Goal: Task Accomplishment & Management: Manage account settings

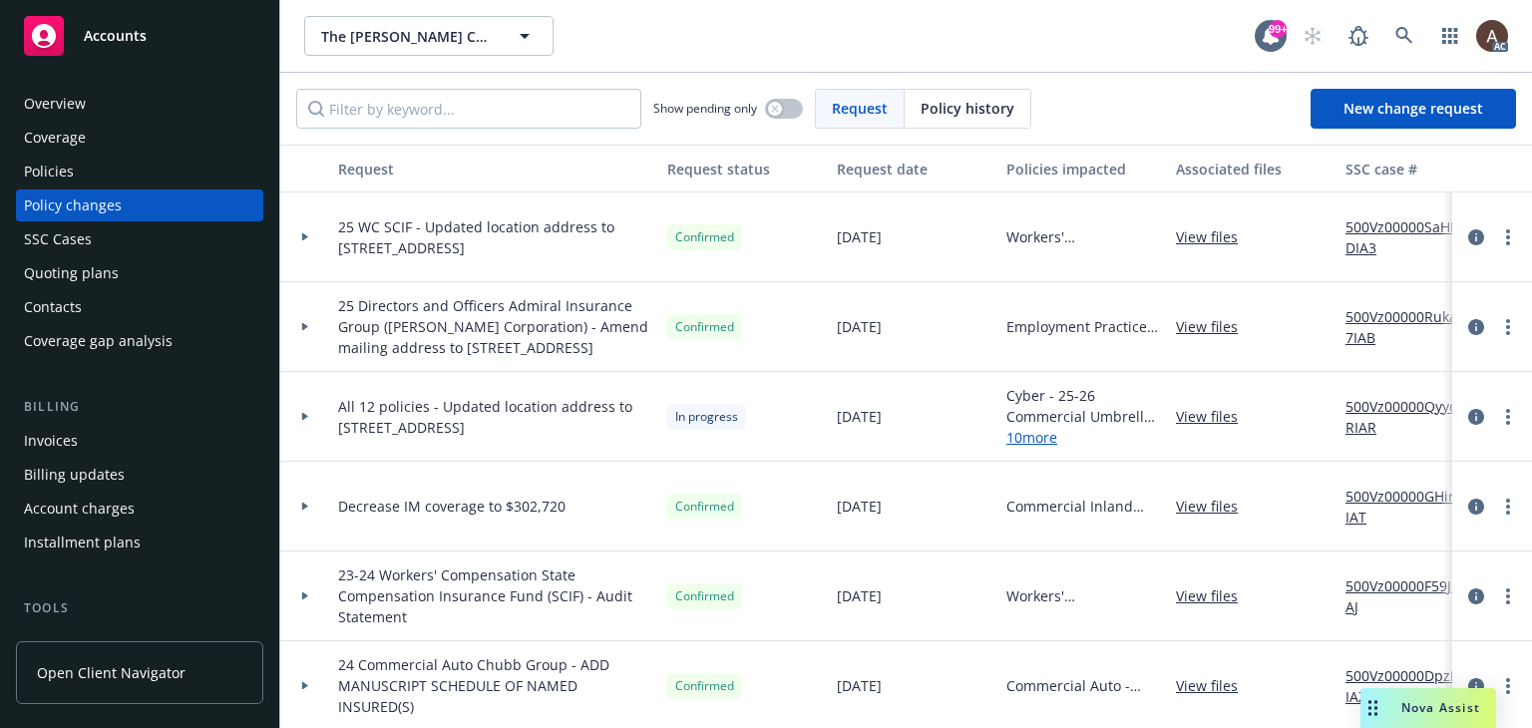
click at [307, 420] on icon at bounding box center [305, 416] width 8 height 7
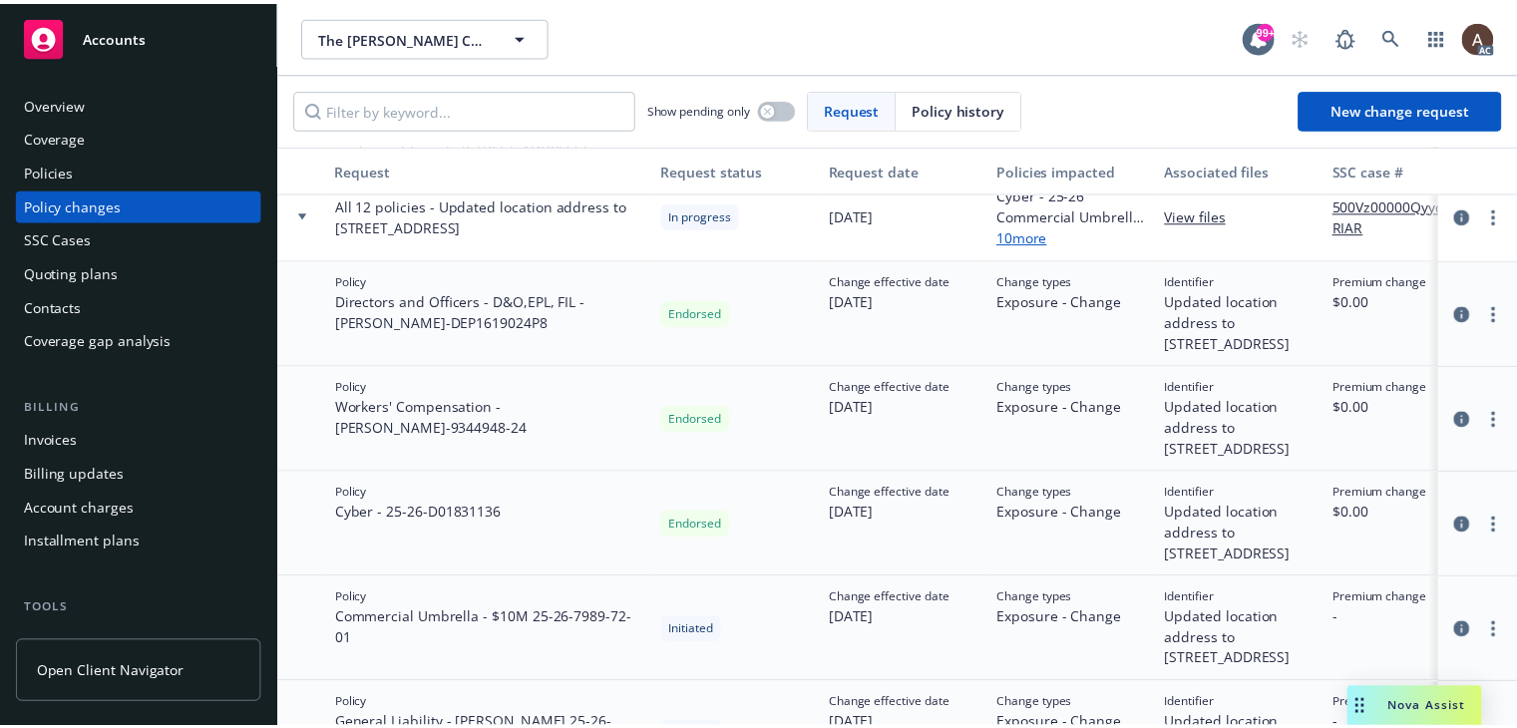
scroll to position [200, 0]
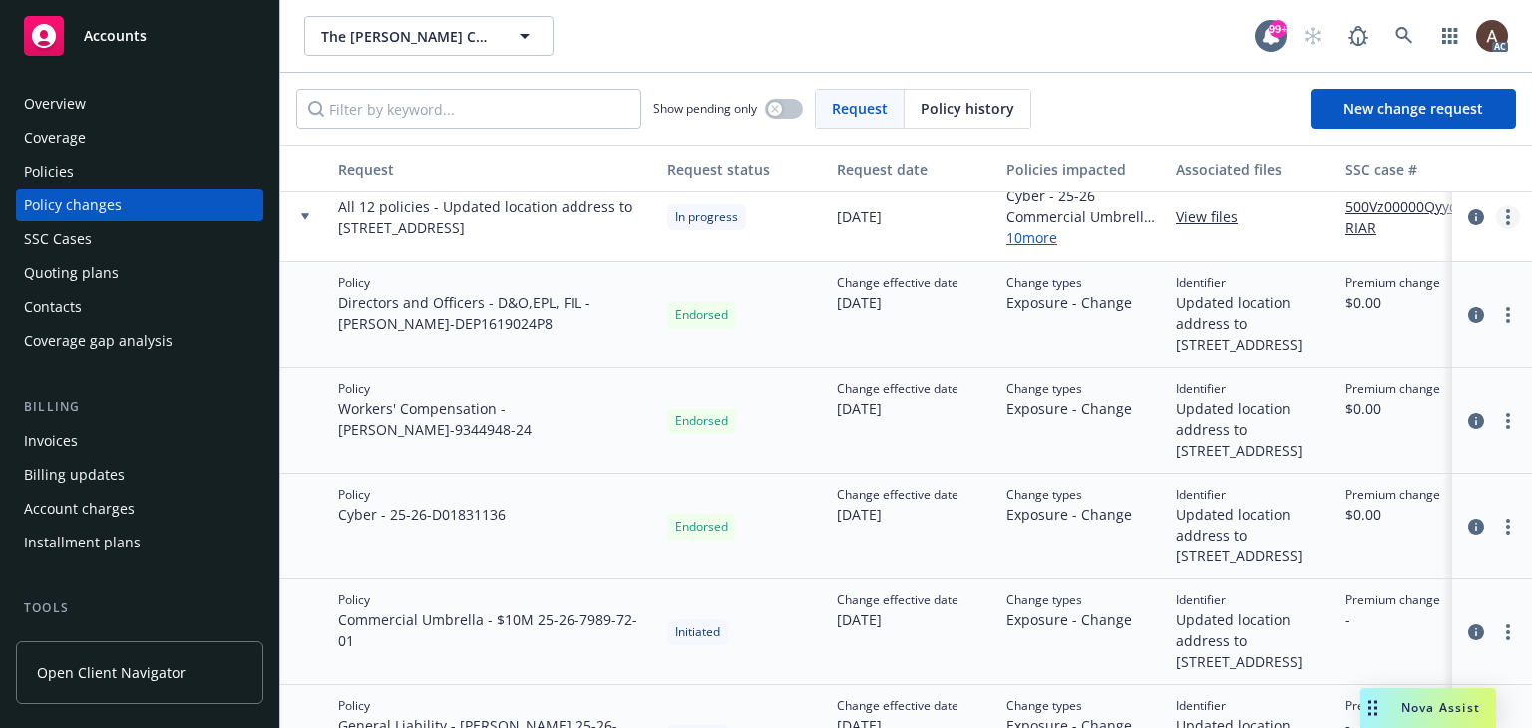
click at [1496, 229] on link "more" at bounding box center [1508, 217] width 24 height 24
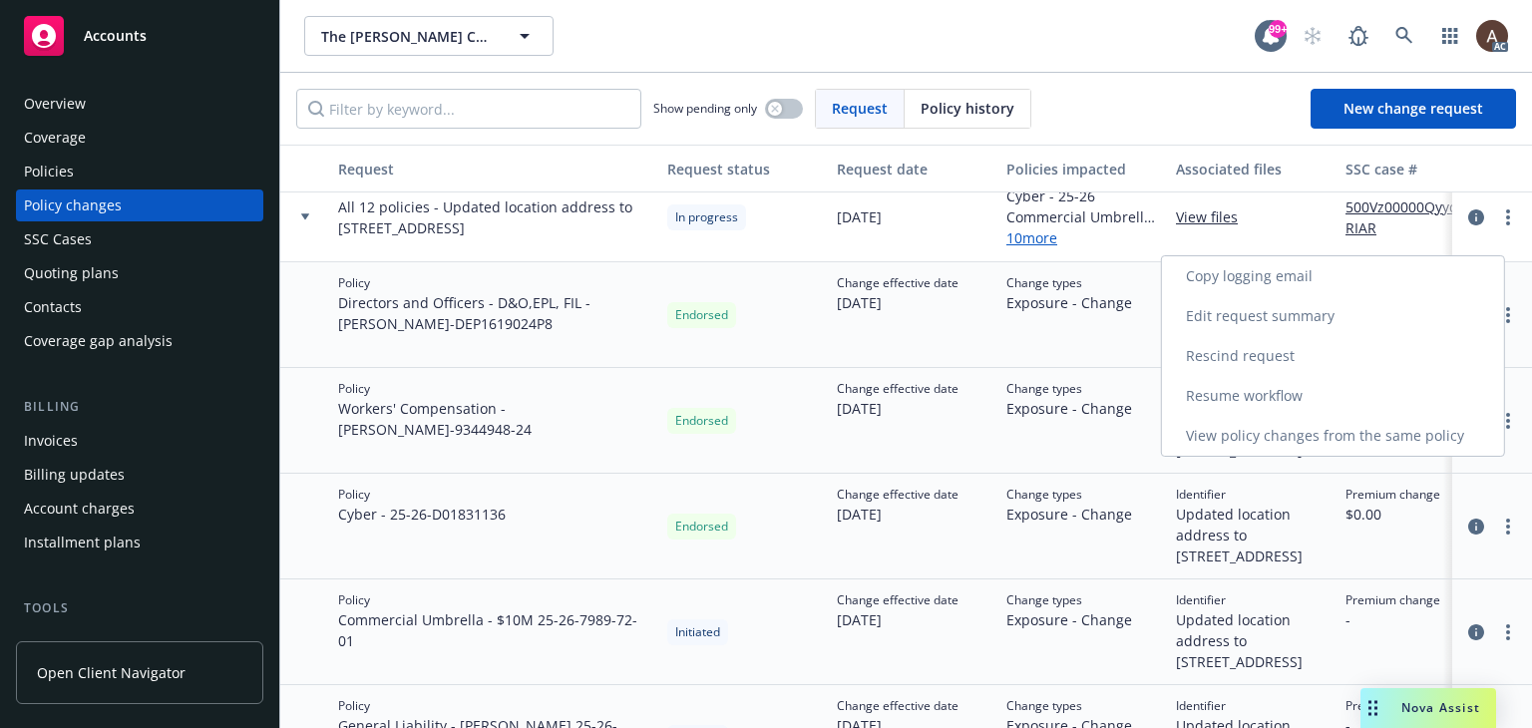
click at [1221, 397] on link "Resume workflow" at bounding box center [1333, 396] width 342 height 40
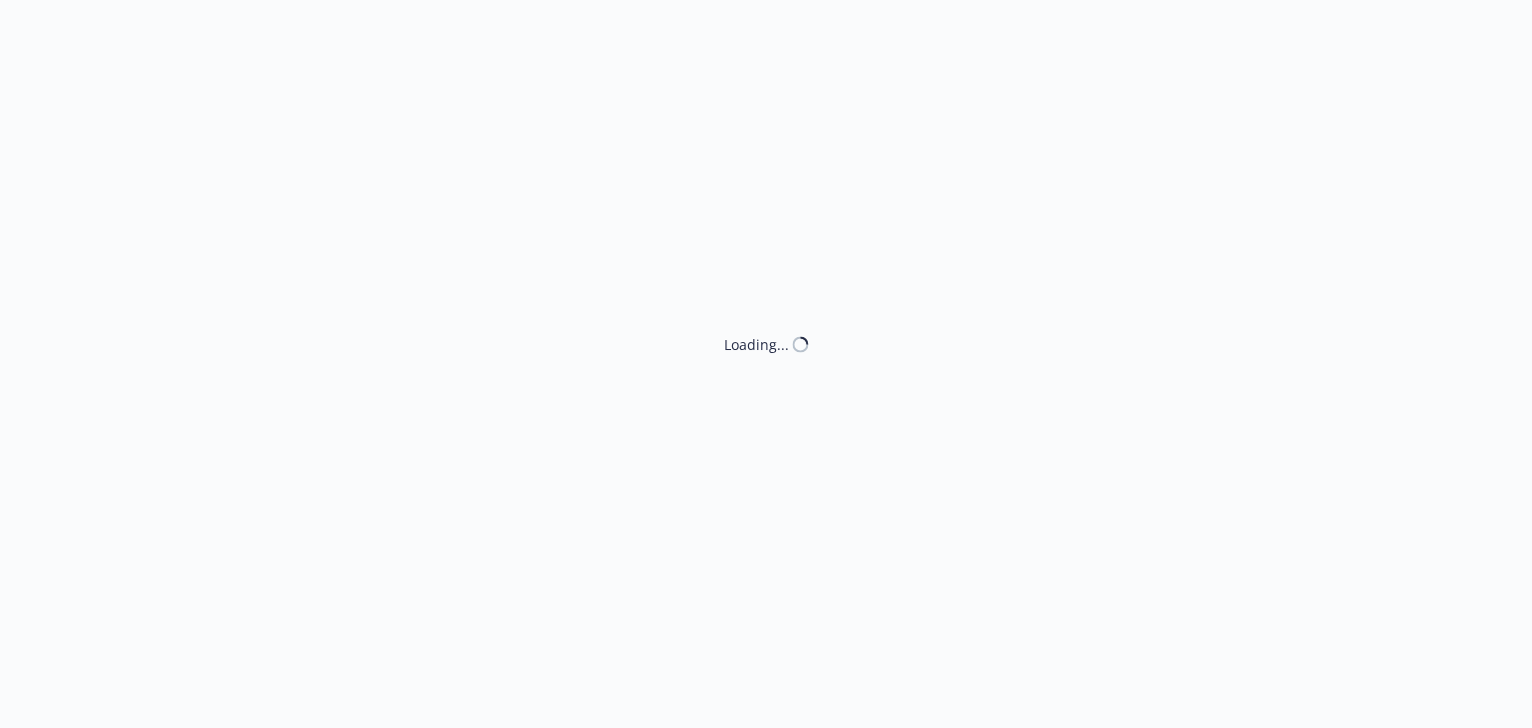
select select "ACCEPTED"
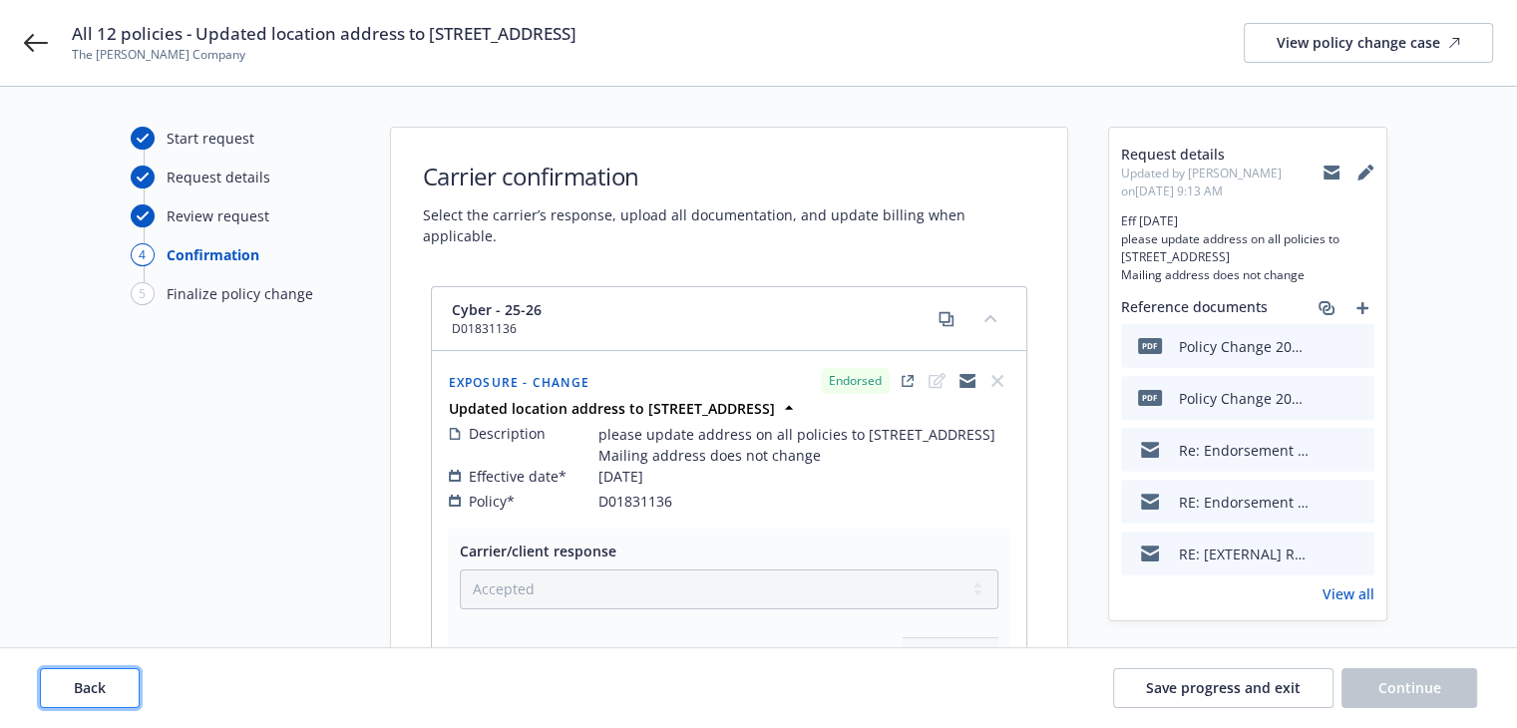
click at [106, 678] on button "Back" at bounding box center [90, 688] width 100 height 40
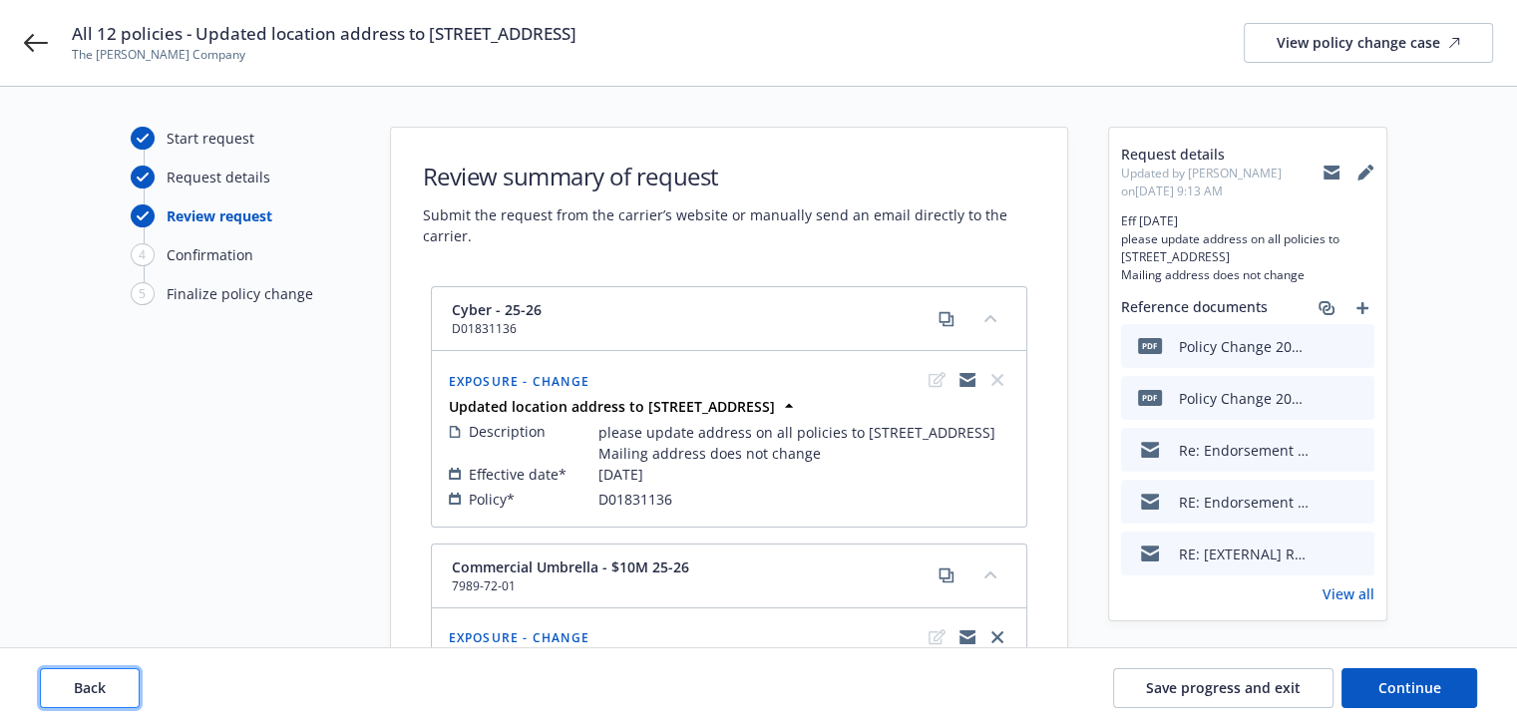
click at [106, 678] on button "Back" at bounding box center [90, 688] width 100 height 40
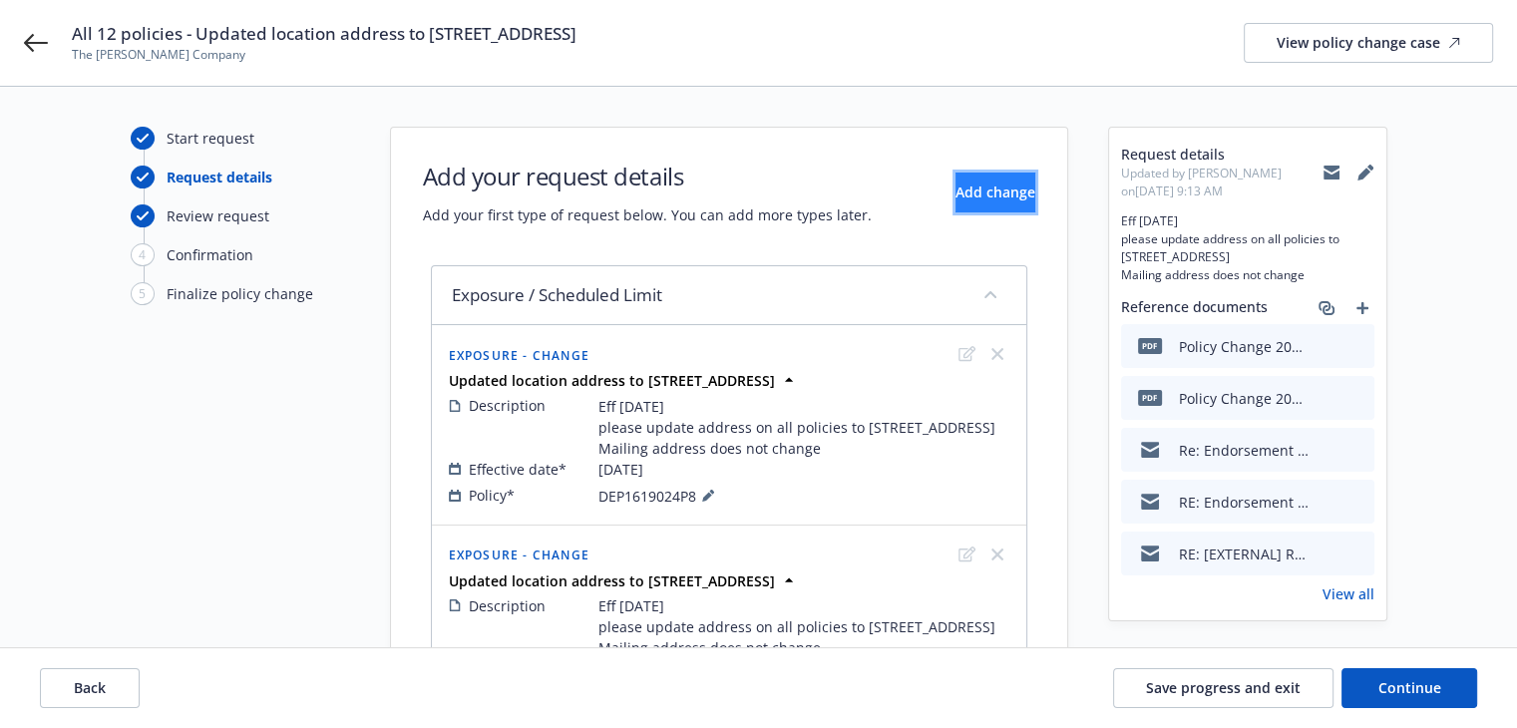
click at [980, 204] on button "Add change" at bounding box center [996, 193] width 80 height 40
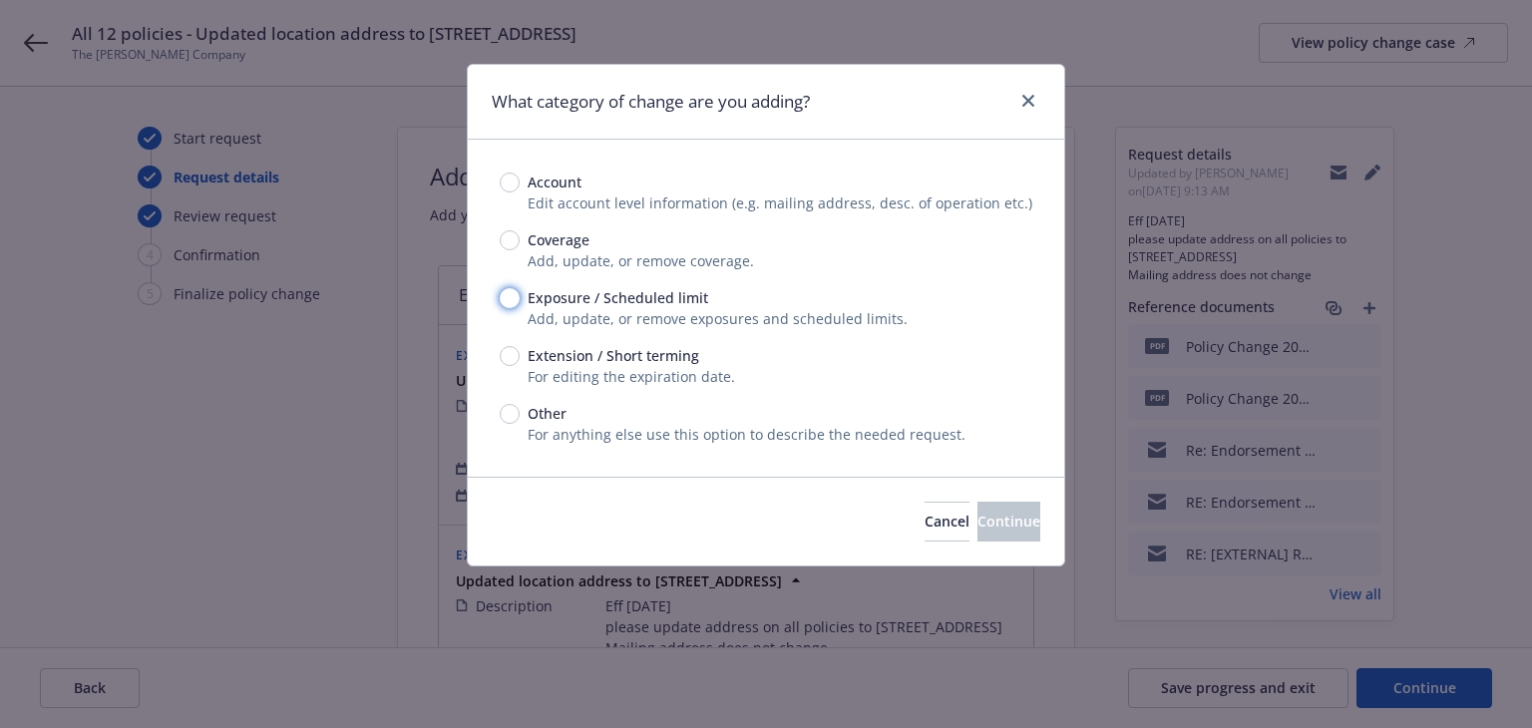
click at [512, 295] on input "Exposure / Scheduled limit" at bounding box center [510, 298] width 20 height 20
radio input "true"
click at [978, 510] on button "Continue" at bounding box center [1009, 522] width 63 height 40
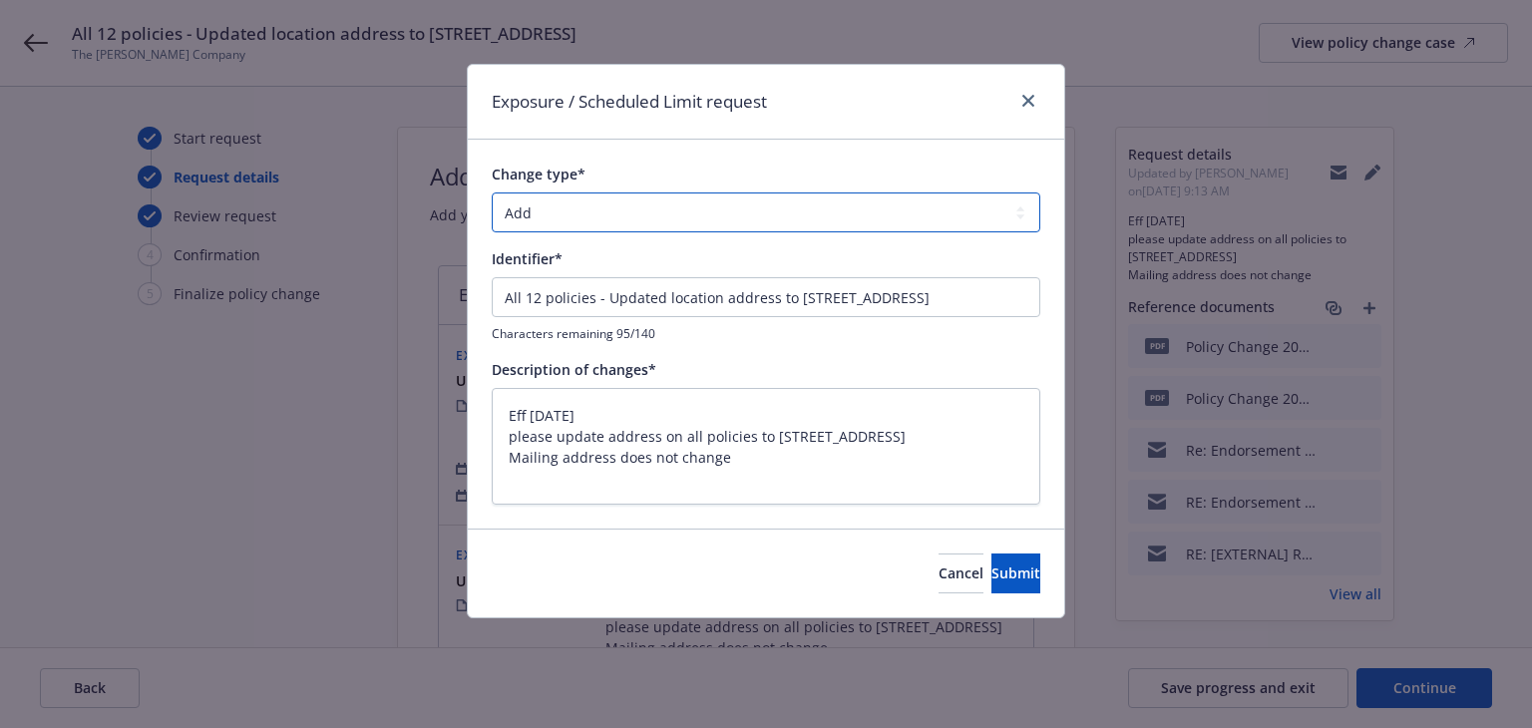
click at [591, 216] on select "Add Audit Change Remove" at bounding box center [766, 213] width 549 height 40
select select "CHANGE"
click at [492, 193] on select "Add Audit Change Remove" at bounding box center [766, 213] width 549 height 40
type textarea "x"
drag, startPoint x: 592, startPoint y: 298, endPoint x: 227, endPoint y: 297, distance: 364.1
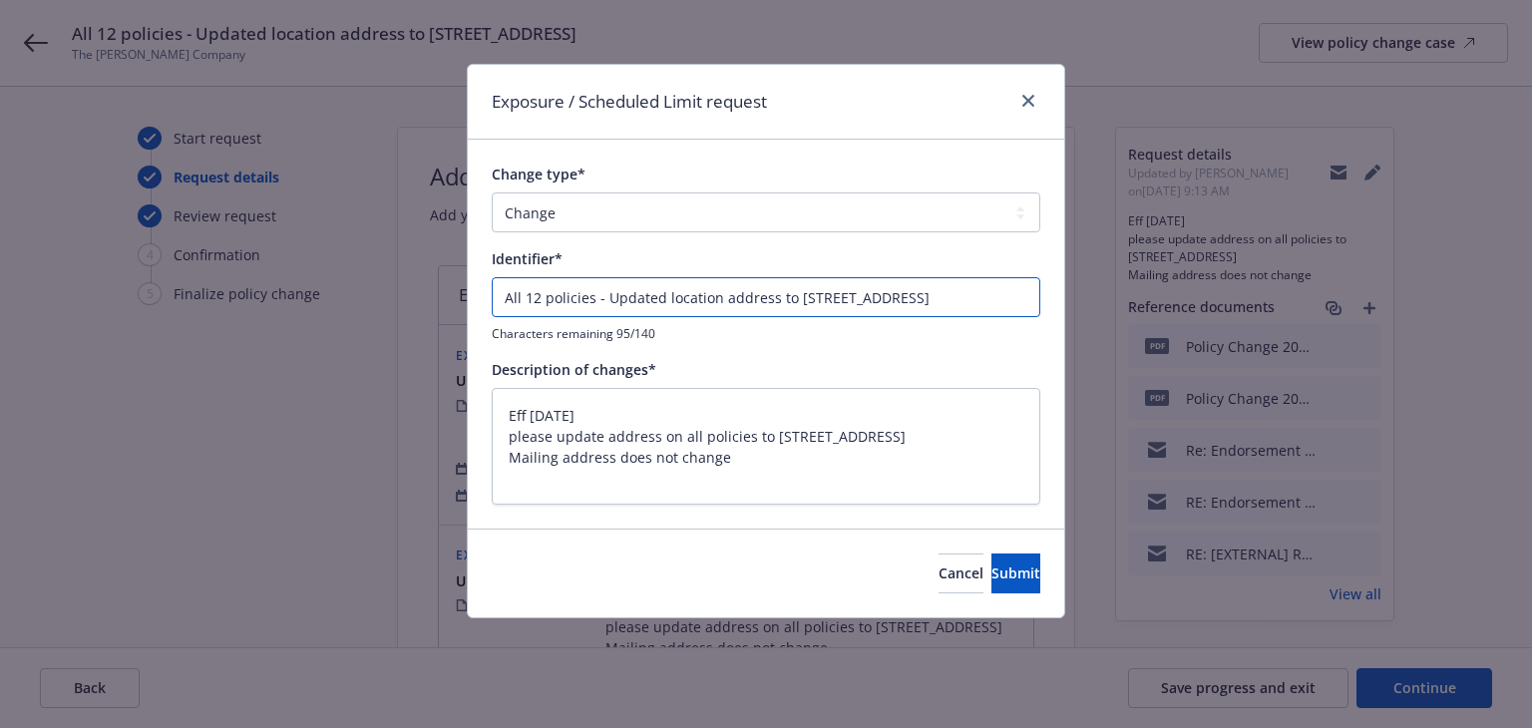
click at [227, 297] on div "Exposure / Scheduled Limit request Change type* Add Audit Change Remove Identif…" at bounding box center [766, 364] width 1532 height 728
type input "- Updated location address to 1360 19th Hole Drive Suite 207, Windsor, CA 95492"
type textarea "x"
type input "E - Updated location address to 1360 19th Hole Drive Suite 207, Windsor, CA 954…"
type textarea "x"
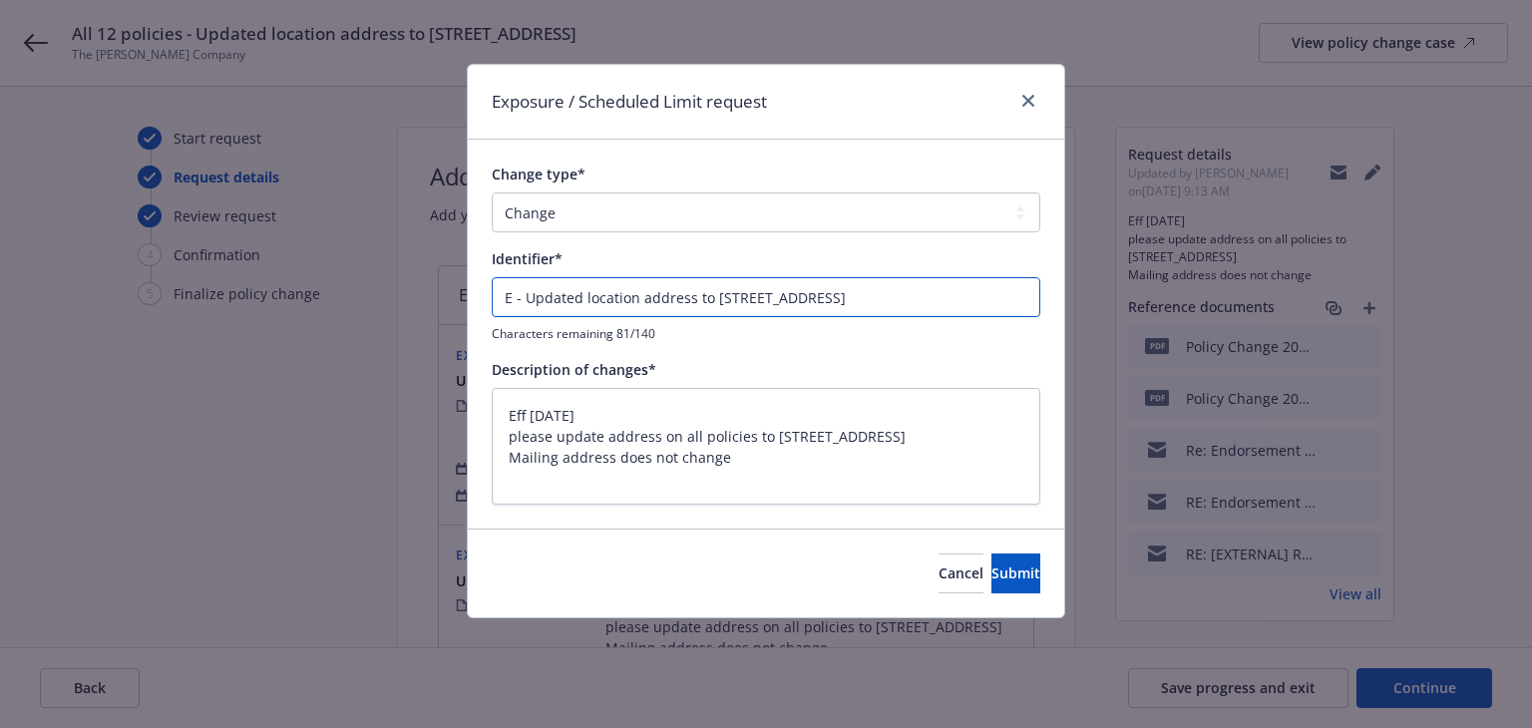
type input "EN - Updated location address to 1360 19th Hole Drive Suite 207, Windsor, CA 95…"
type textarea "x"
type input "END - Updated location address to 1360 19th Hole Drive Suite 207, Windsor, CA 9…"
type textarea "x"
type input "ENDT - Updated location address to 1360 19th Hole Drive Suite 207, Windsor, CA …"
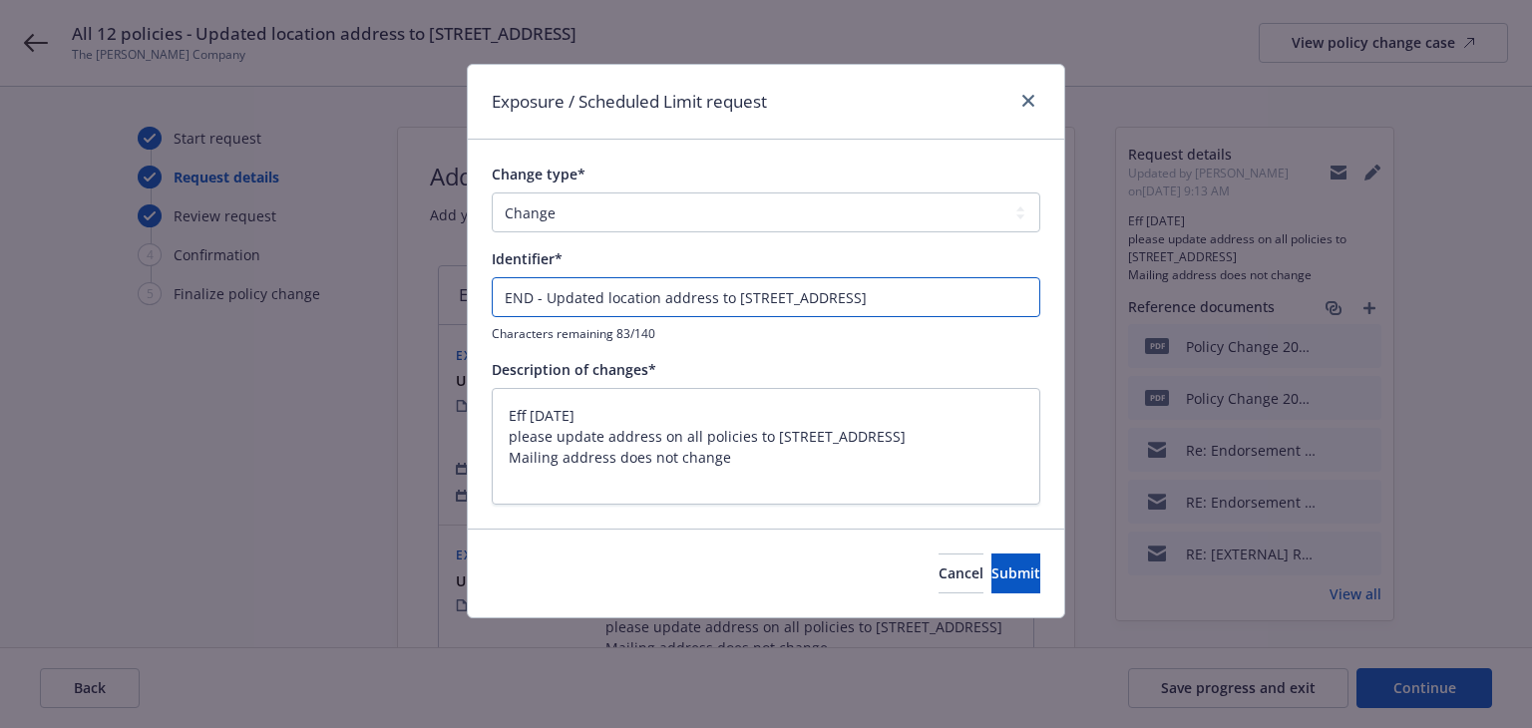
type textarea "x"
type input "ENDT# - Updated location address to 1360 19th Hole Drive Suite 207, Windsor, CA…"
type textarea "x"
type input "ENDT#0 - Updated location address to 1360 19th Hole Drive Suite 207, Windsor, C…"
type textarea "x"
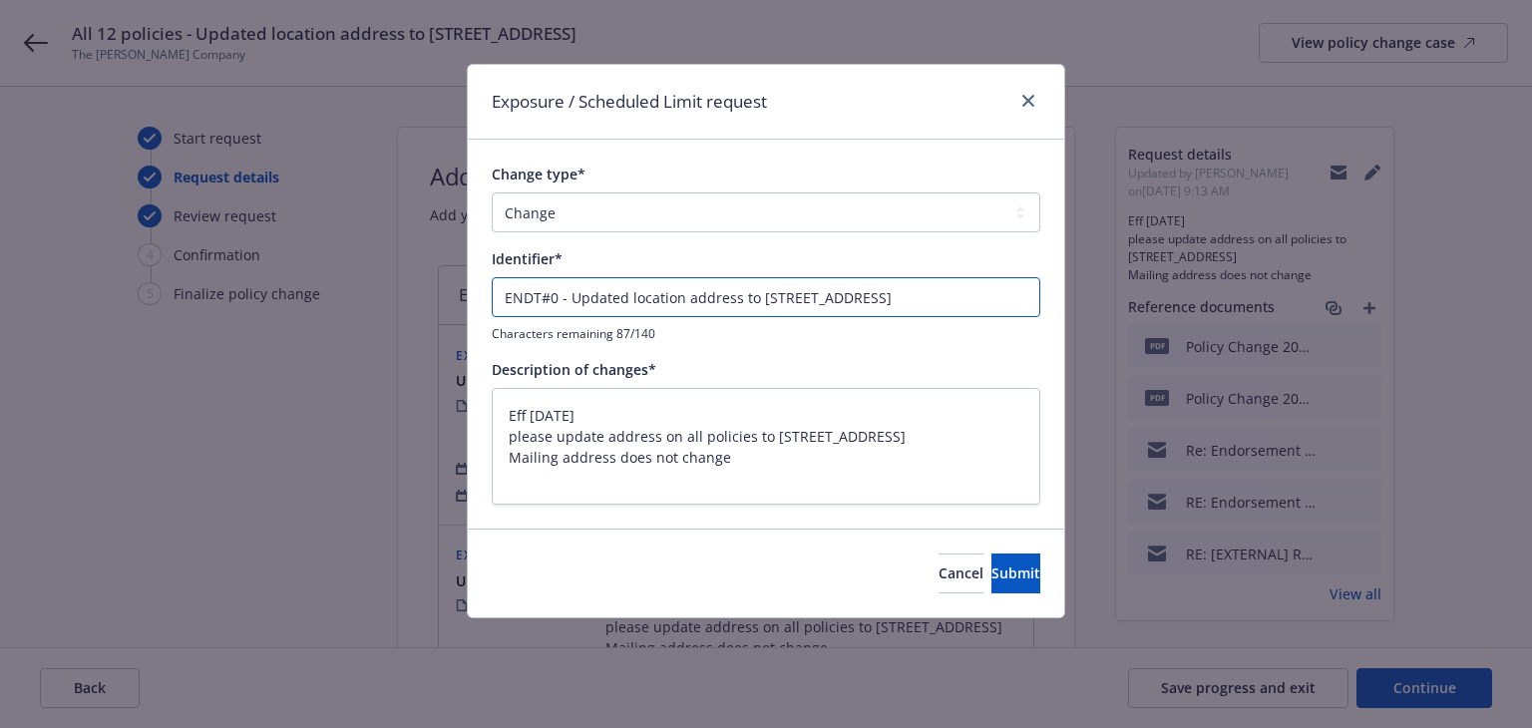
type input "ENDT#00 - Updated location address to 1360 19th Hole Drive Suite 207, Windsor, …"
type textarea "x"
type input "ENDT#001 - Updated location address to 1360 19th Hole Drive Suite 207, Windsor,…"
type textarea "x"
type input "ENDT#001 - Updated location address to 1360 19th Hole Drive Suite 207, Windsor,…"
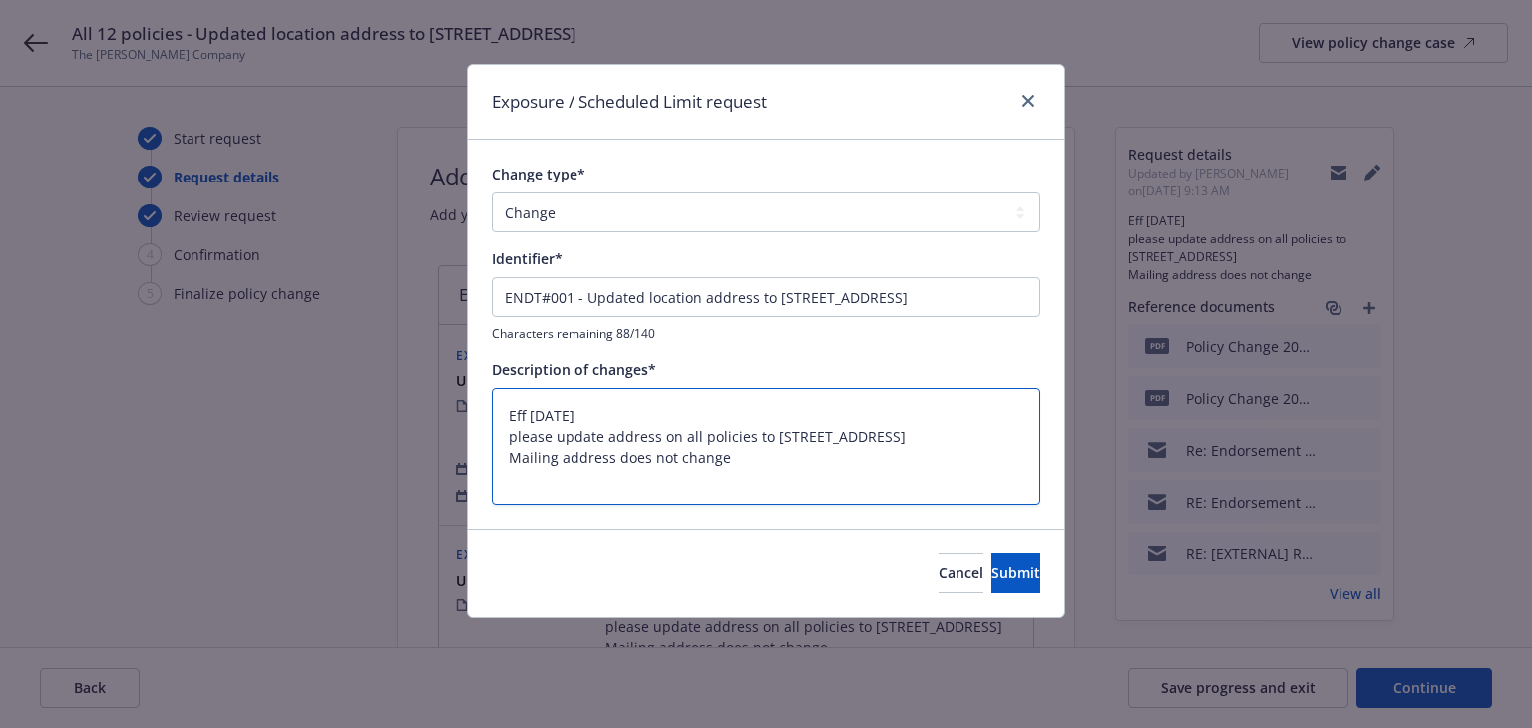
drag, startPoint x: 612, startPoint y: 410, endPoint x: 399, endPoint y: 408, distance: 213.5
click at [399, 408] on div "Exposure / Scheduled Limit request Change type* Add Audit Change Remove Identif…" at bounding box center [766, 364] width 1532 height 728
type textarea "please update address on all policies to 1360 19th Hole Drive Suite 207, Windso…"
type textarea "x"
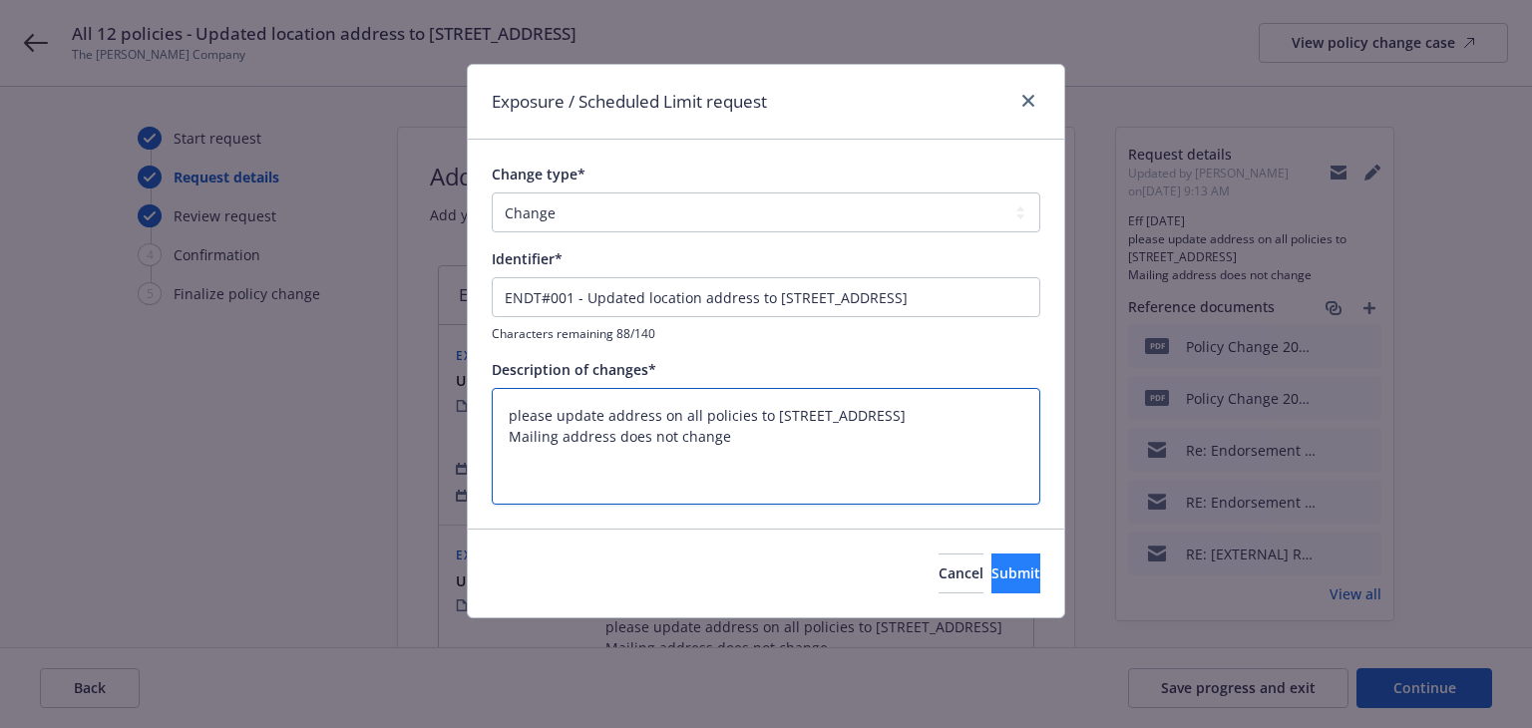
type textarea "please update address on all policies to 1360 19th Hole Drive Suite 207, Windso…"
click at [992, 572] on span "Submit" at bounding box center [1016, 573] width 49 height 19
type textarea "x"
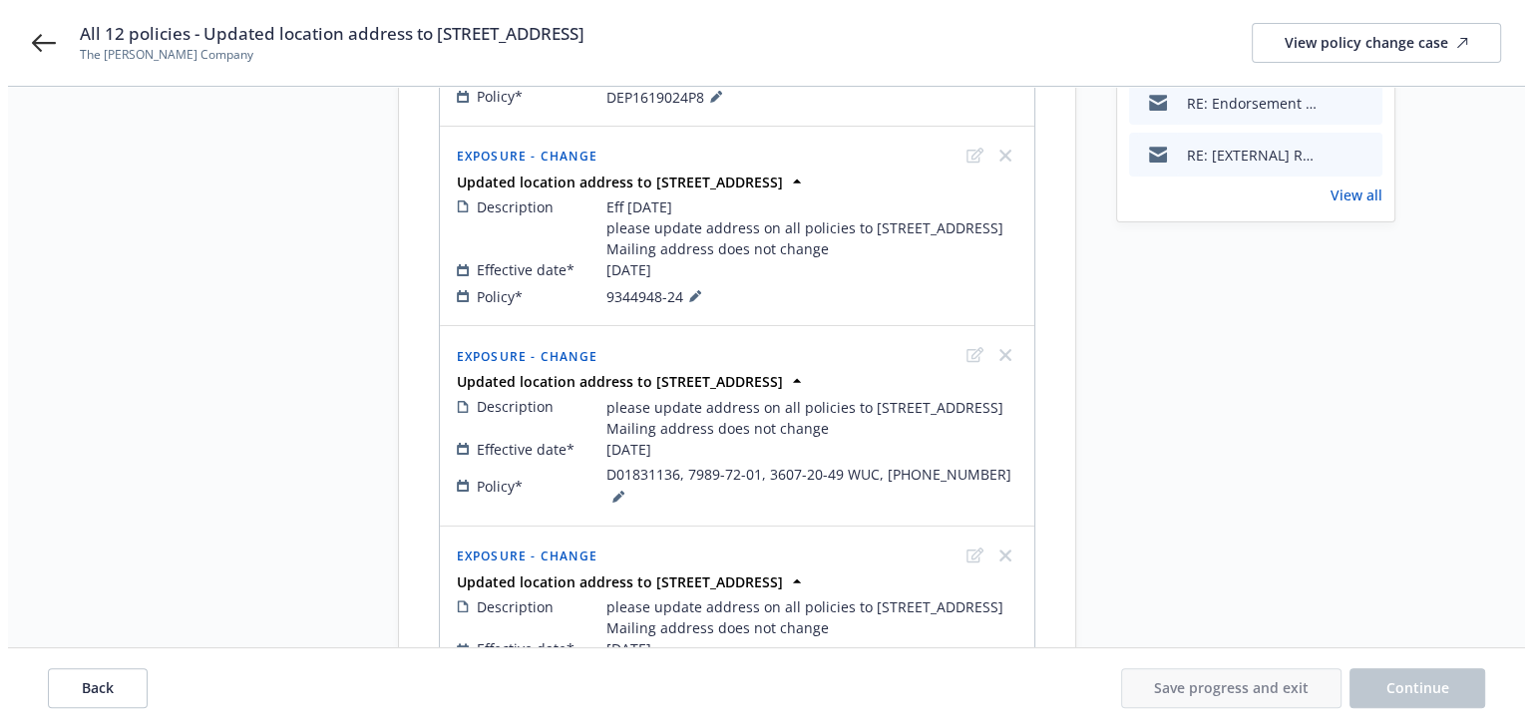
scroll to position [698, 0]
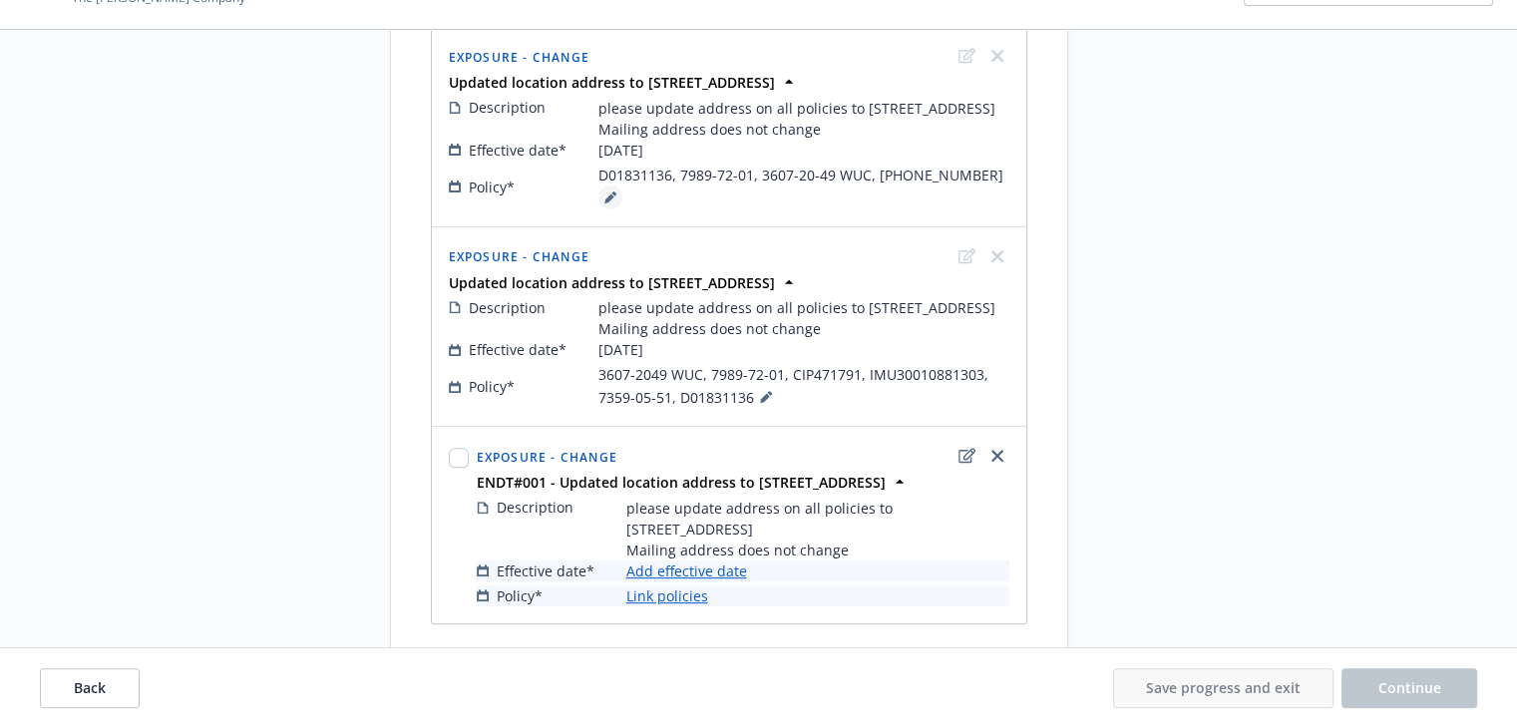
click at [614, 203] on icon at bounding box center [609, 199] width 10 height 10
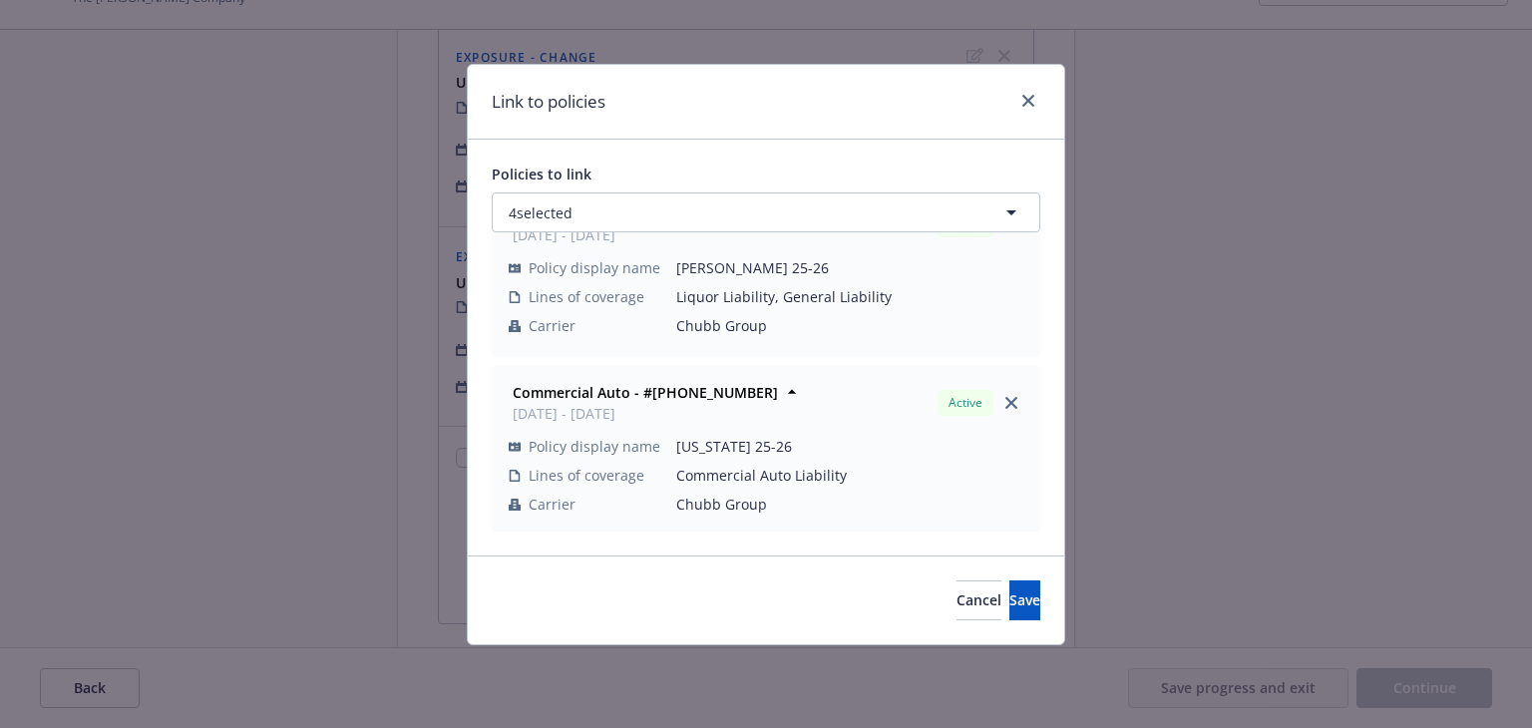
scroll to position [413, 0]
click at [1005, 401] on icon "close" at bounding box center [1011, 401] width 12 height 12
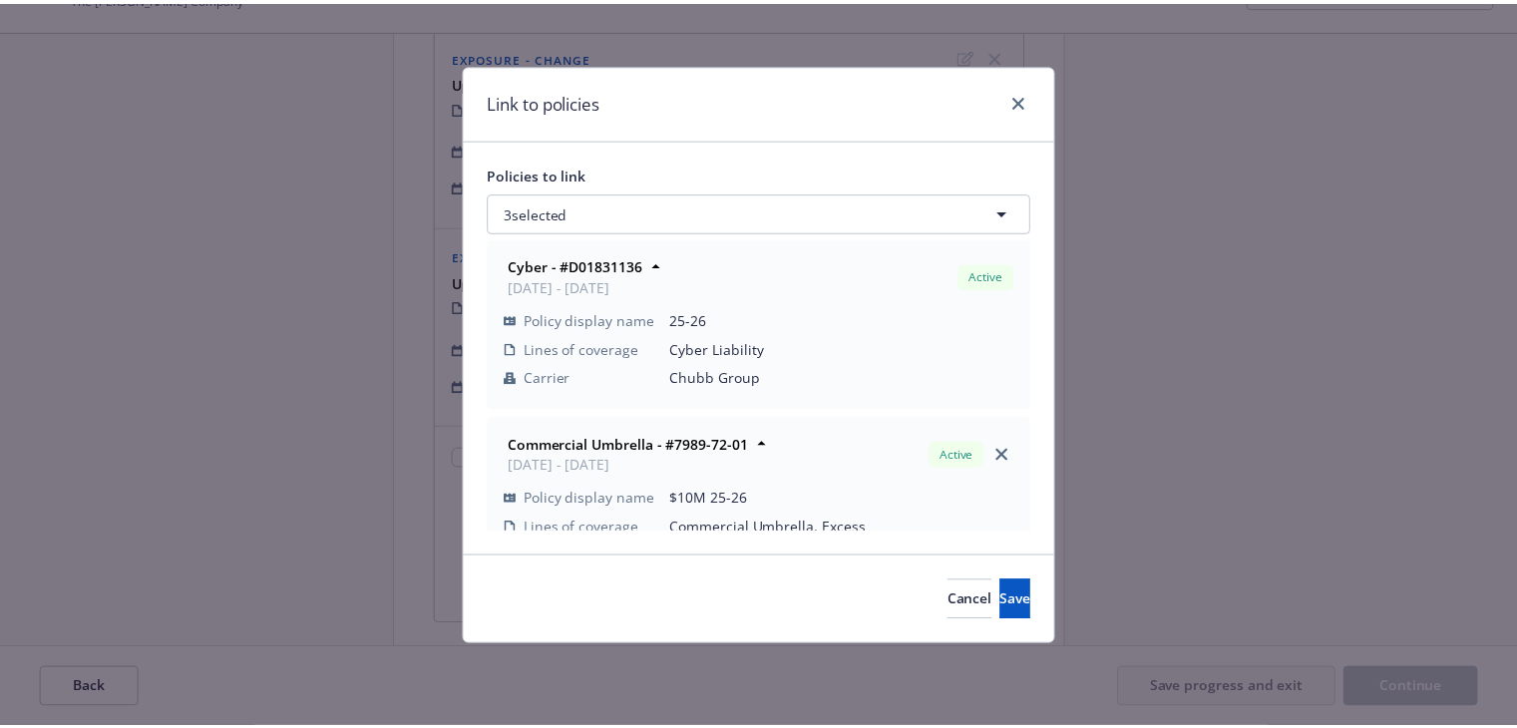
scroll to position [0, 0]
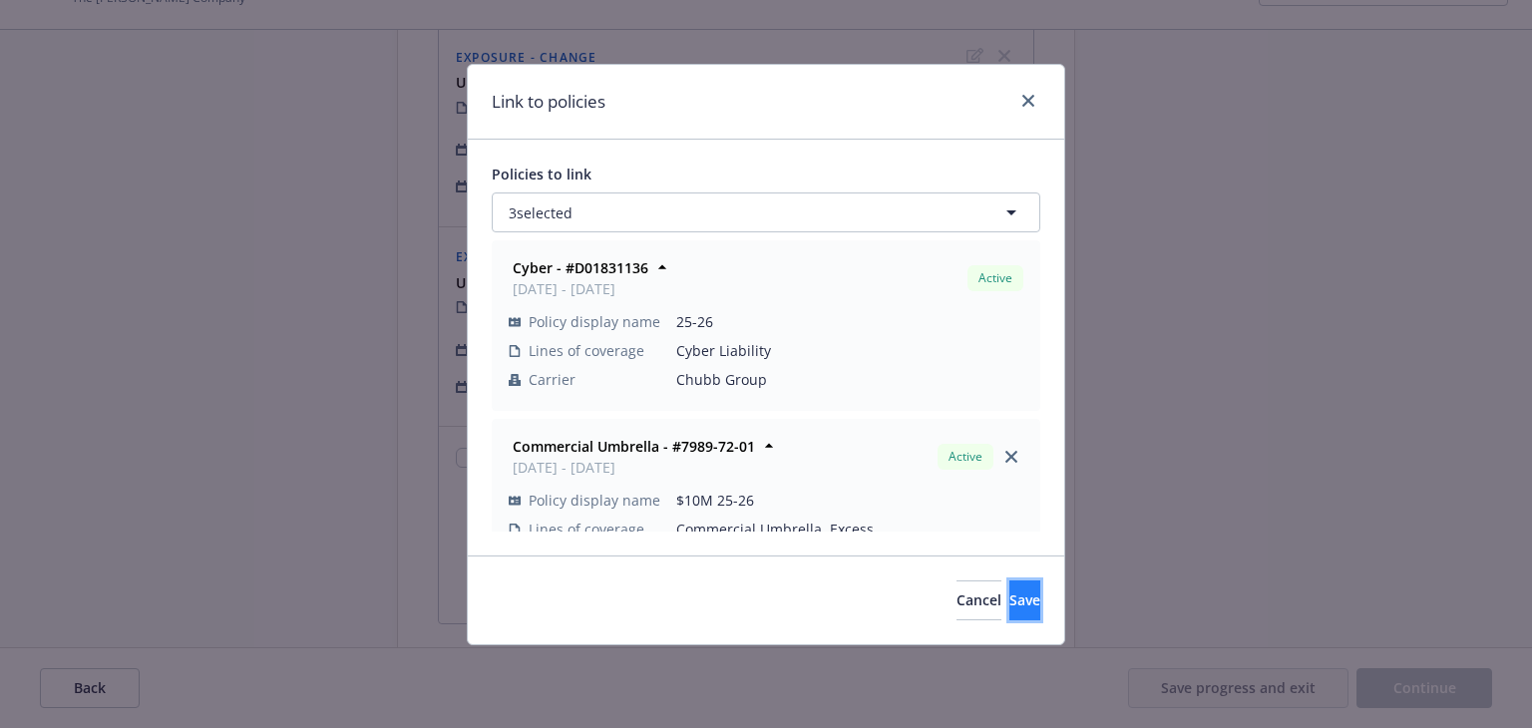
click at [1009, 600] on button "Save" at bounding box center [1024, 601] width 31 height 40
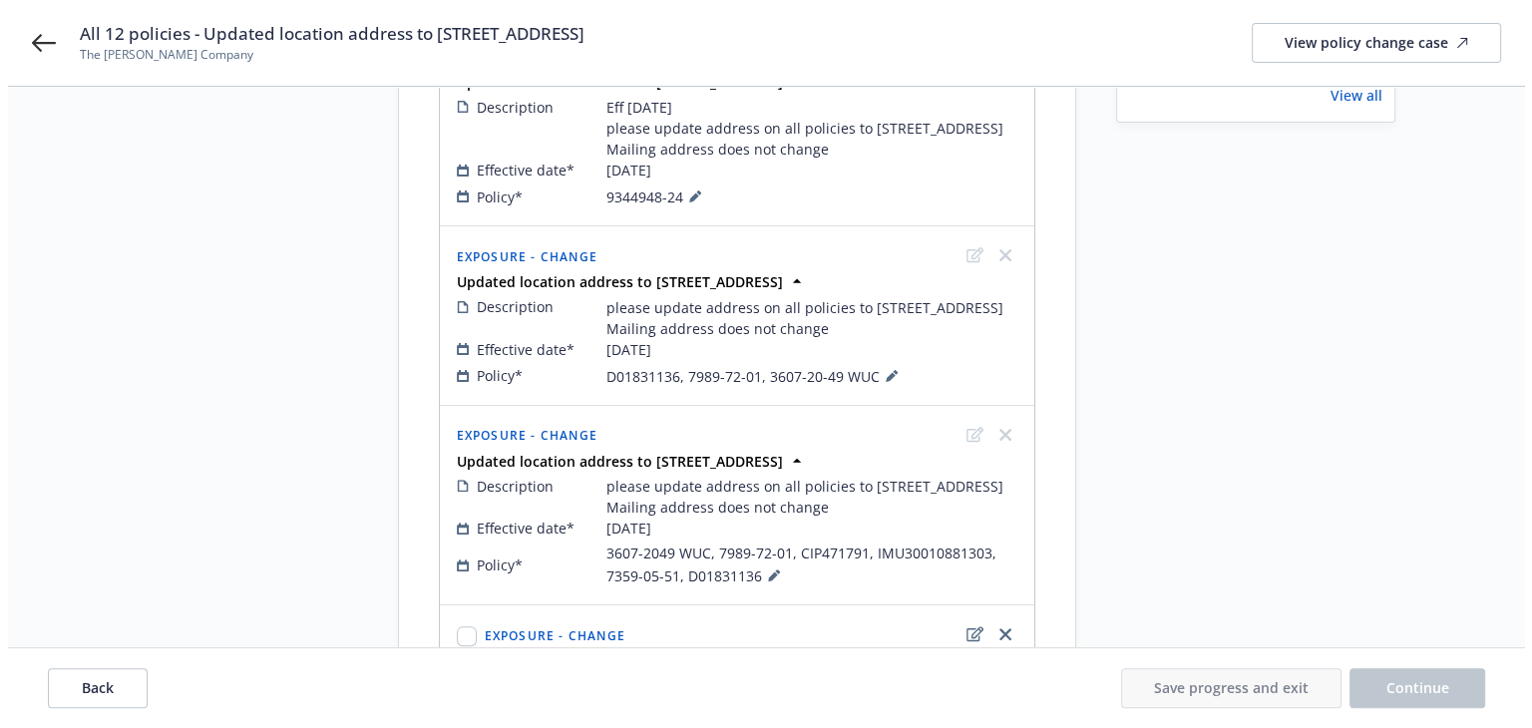
scroll to position [698, 0]
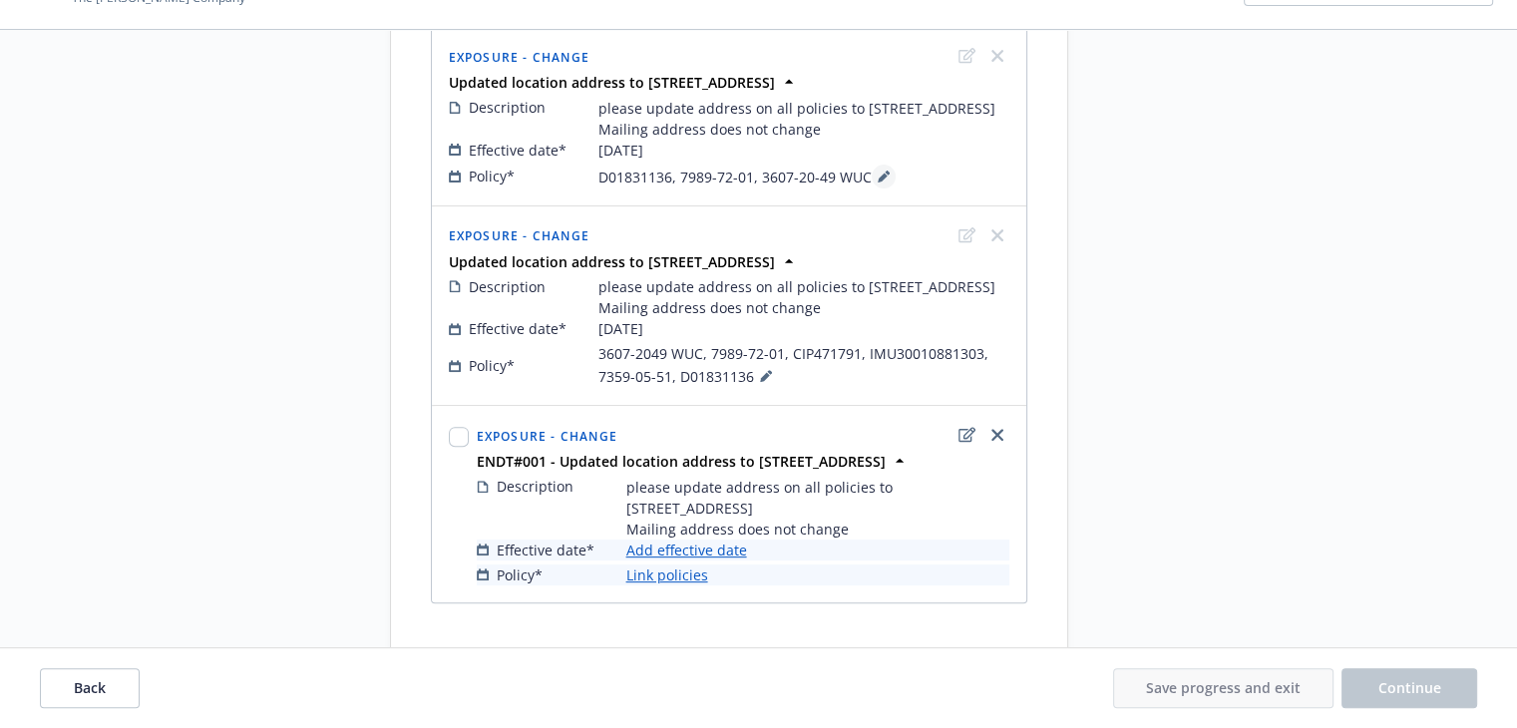
click at [878, 183] on icon at bounding box center [883, 178] width 10 height 10
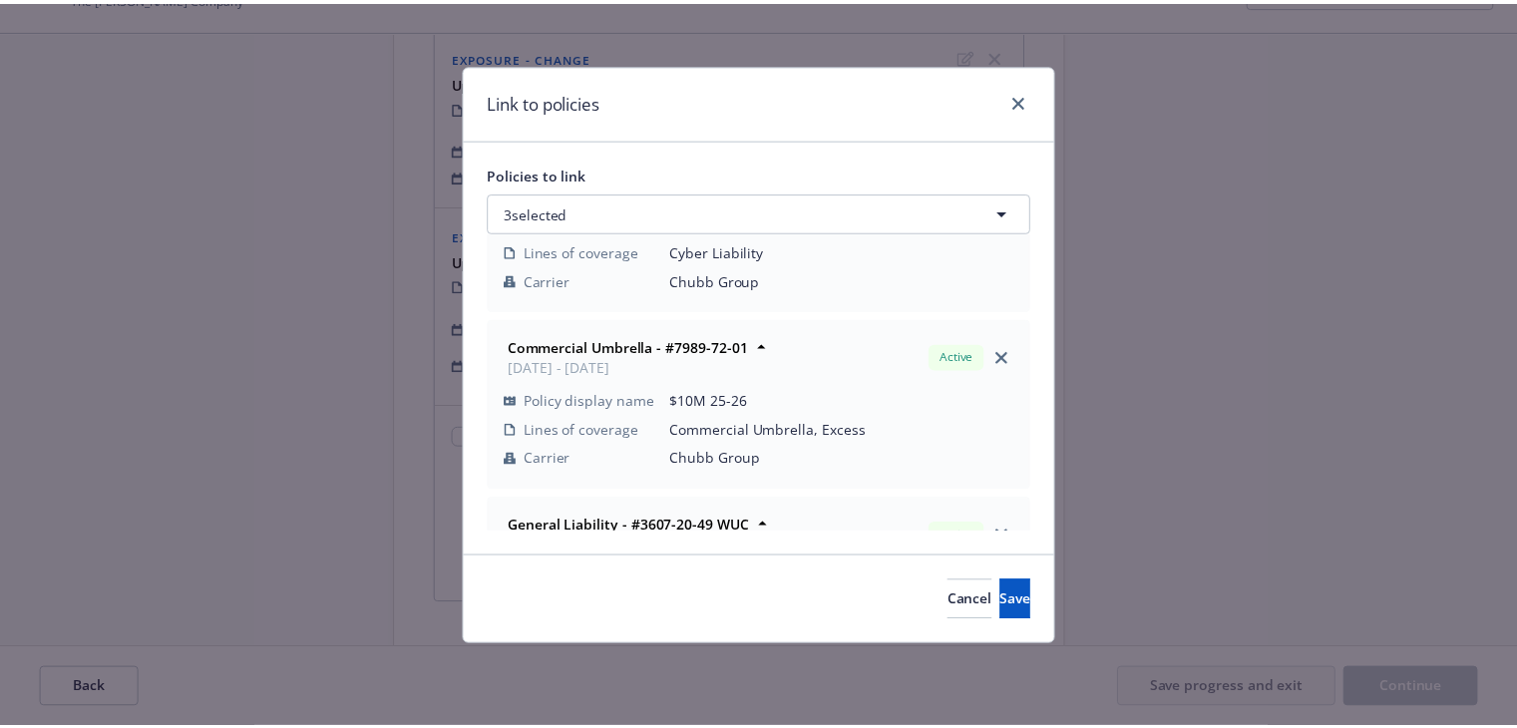
scroll to position [235, 0]
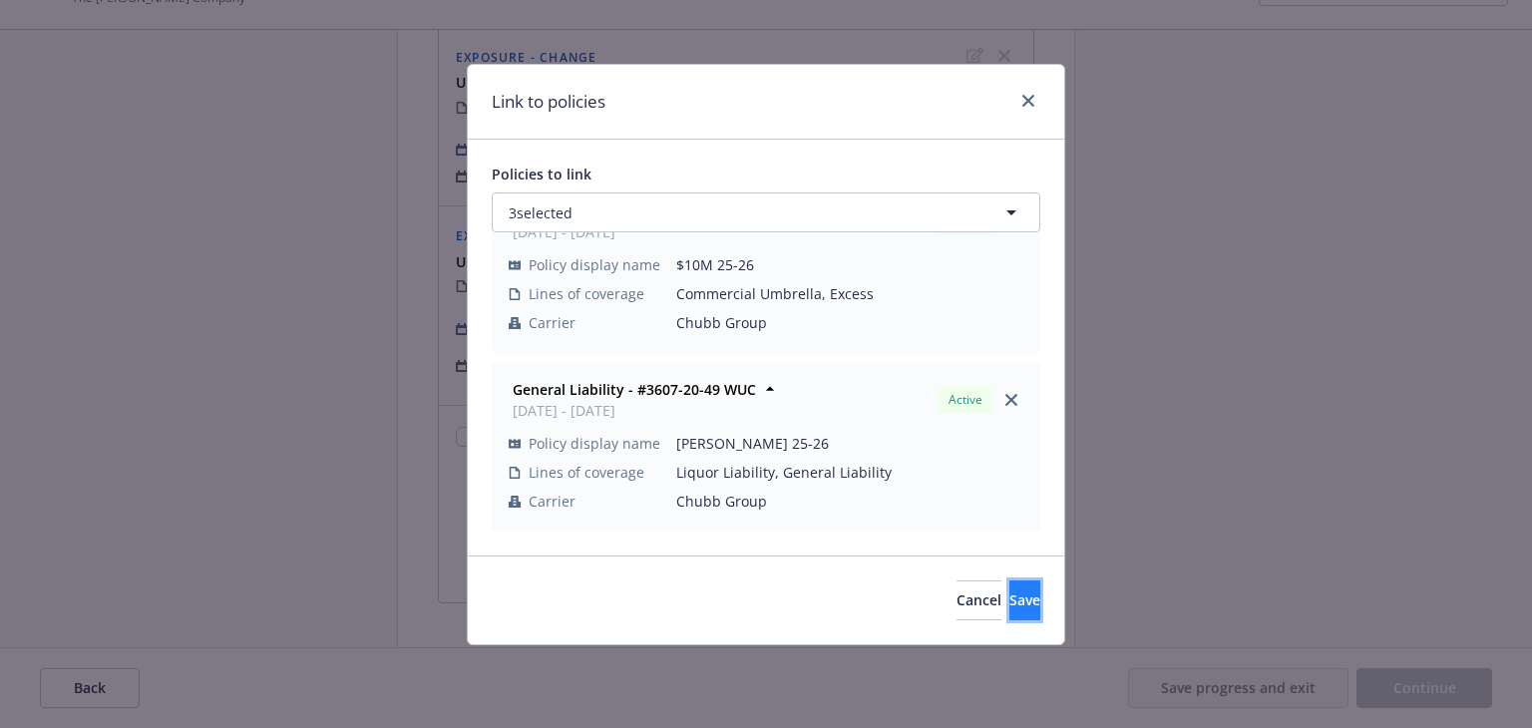
click at [1009, 595] on button "Save" at bounding box center [1024, 601] width 31 height 40
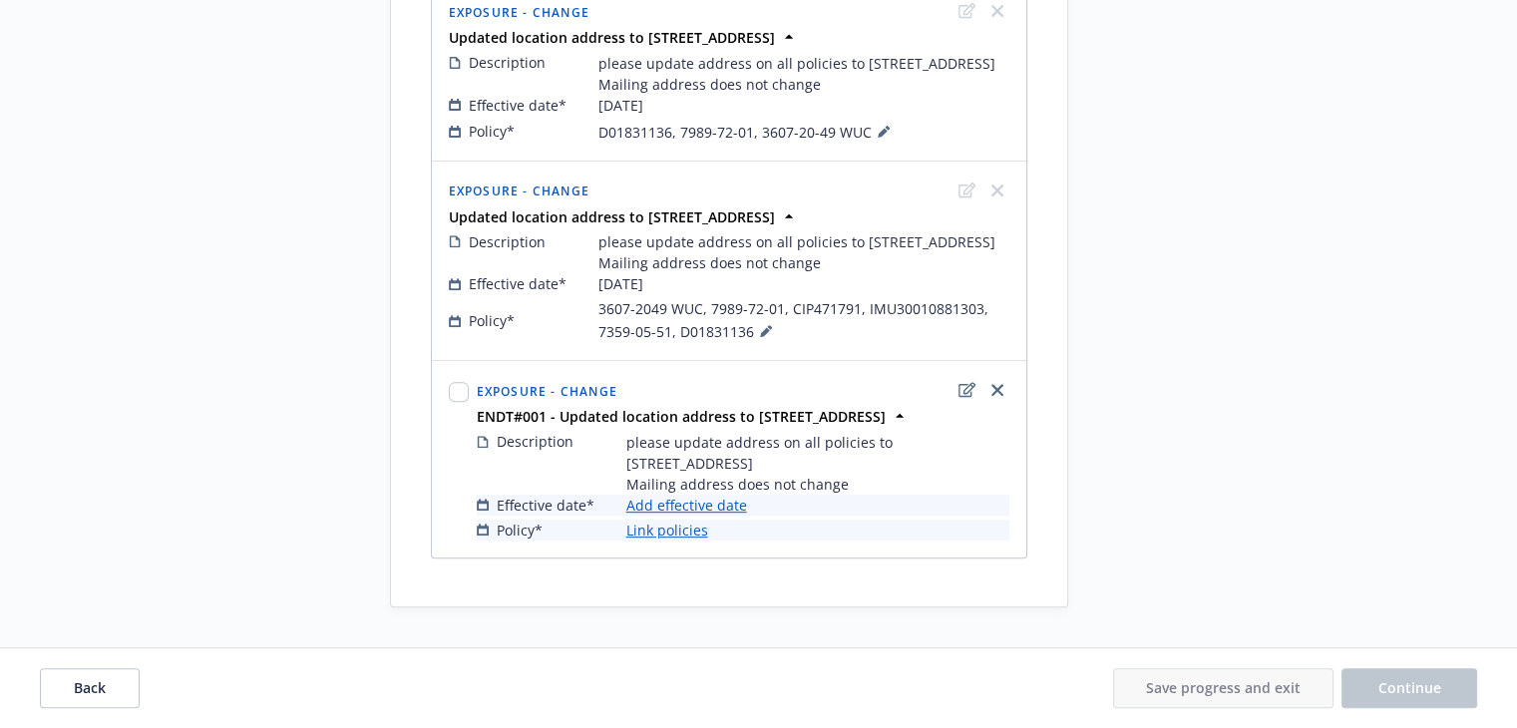
scroll to position [886, 0]
click at [678, 504] on link "Add effective date" at bounding box center [686, 505] width 121 height 21
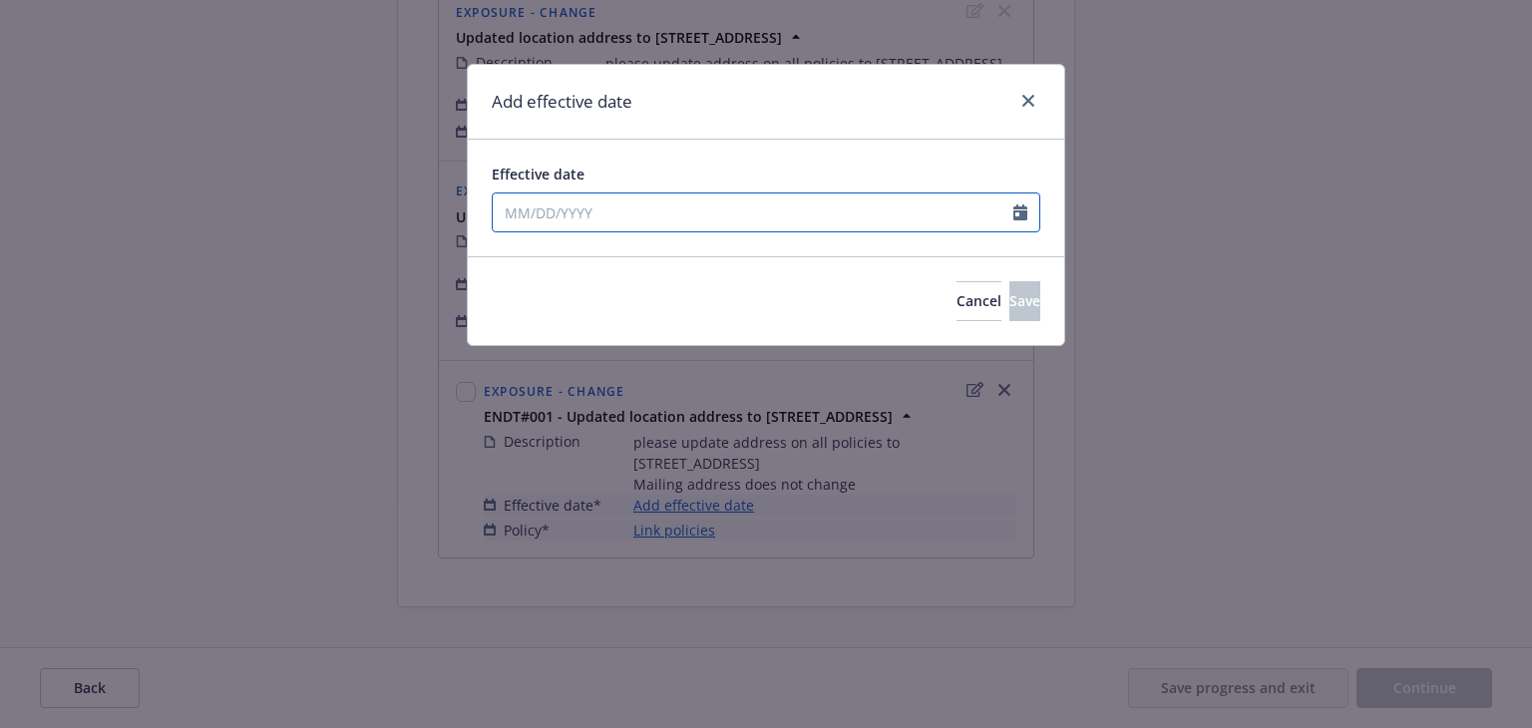
click at [663, 217] on input "Effective date" at bounding box center [753, 213] width 521 height 38
select select "10"
type input "09/01/2025"
click at [804, 90] on div "Add effective date" at bounding box center [766, 102] width 597 height 75
click at [1009, 298] on span "Save" at bounding box center [1024, 300] width 31 height 19
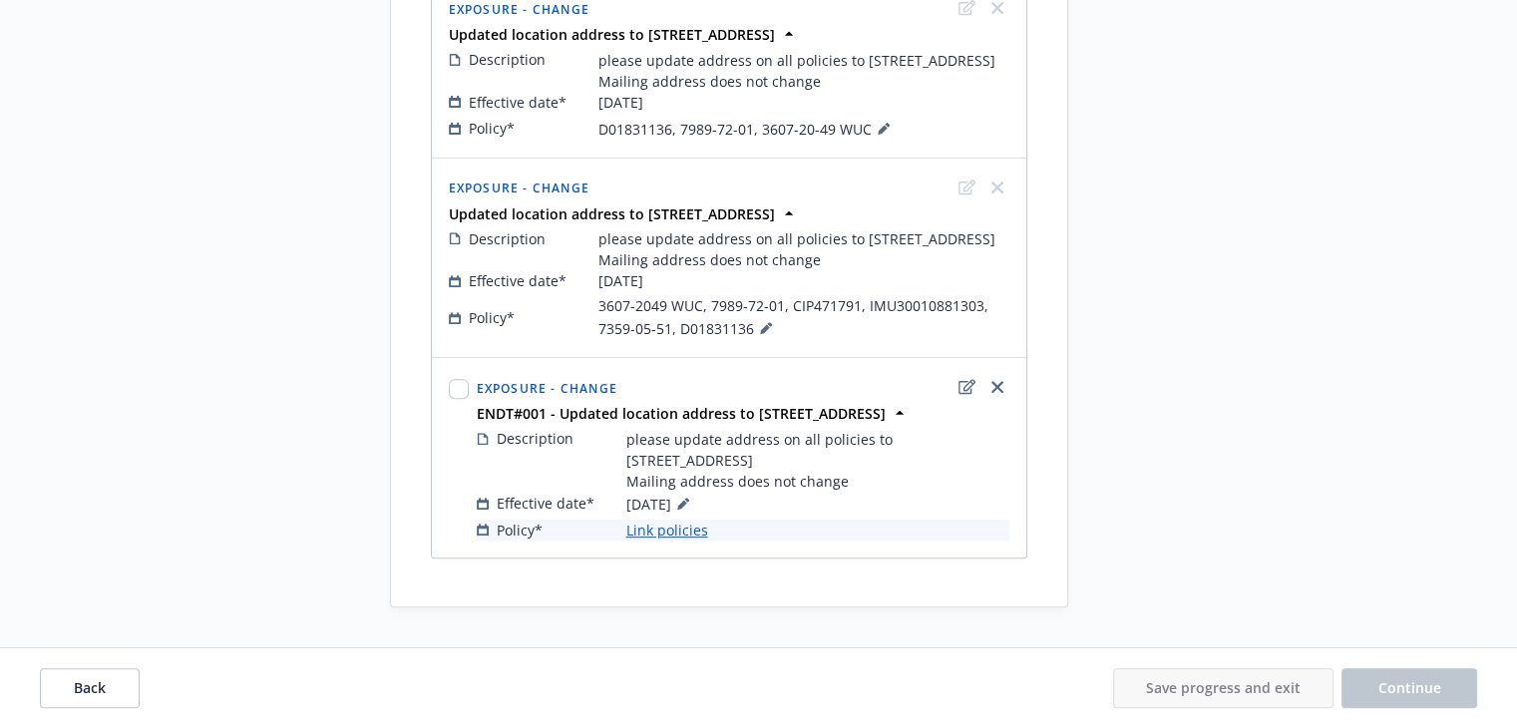
click at [674, 536] on link "Link policies" at bounding box center [667, 530] width 82 height 21
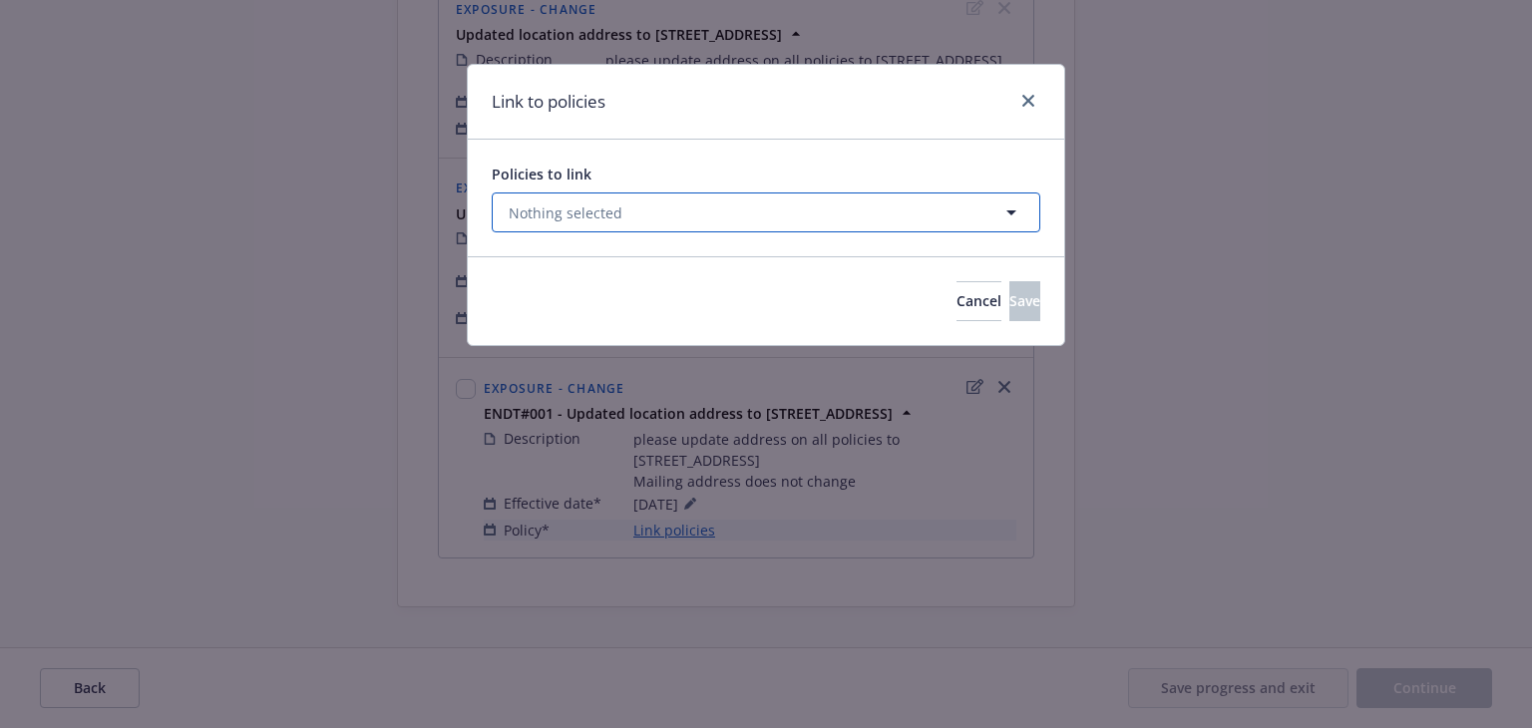
click at [777, 216] on button "Nothing selected" at bounding box center [766, 213] width 549 height 40
select select "ACTIVE"
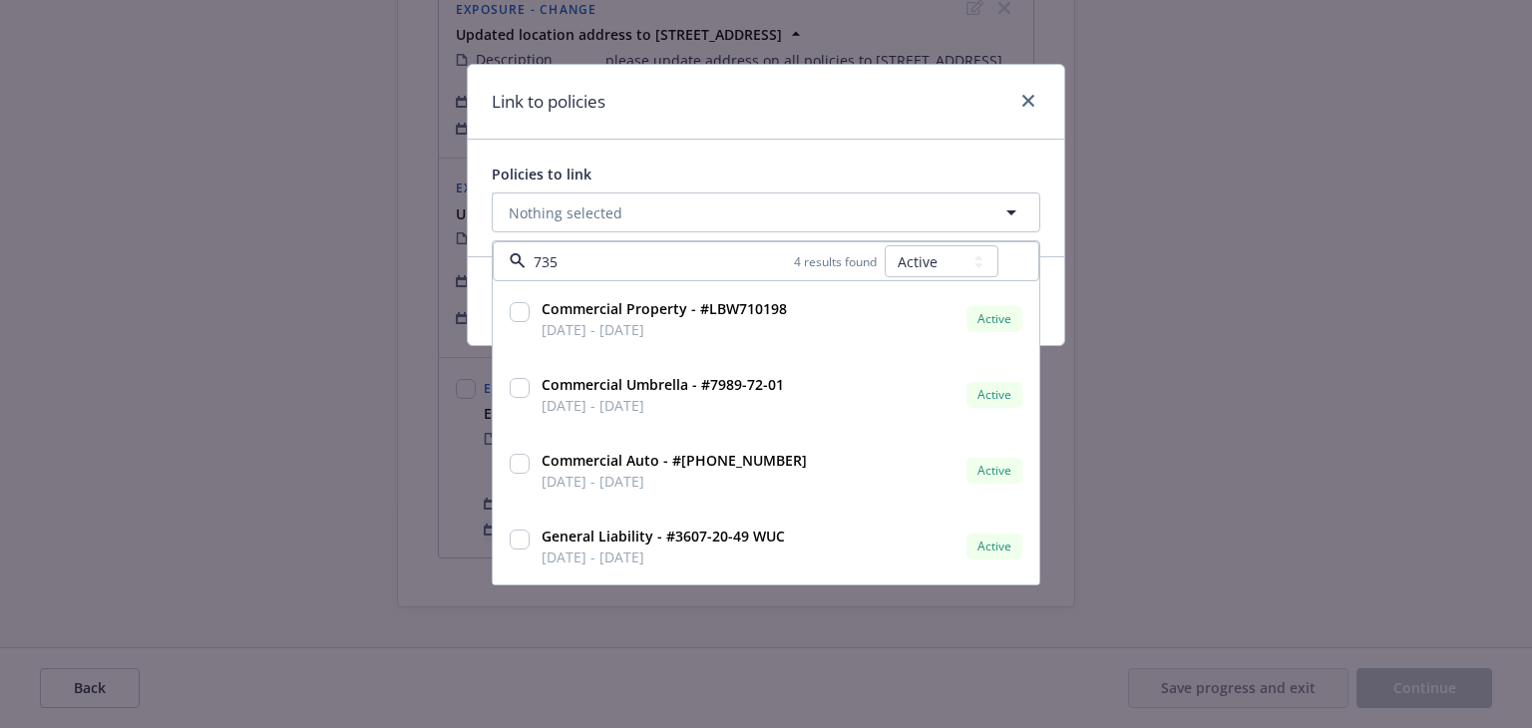
type input "7359"
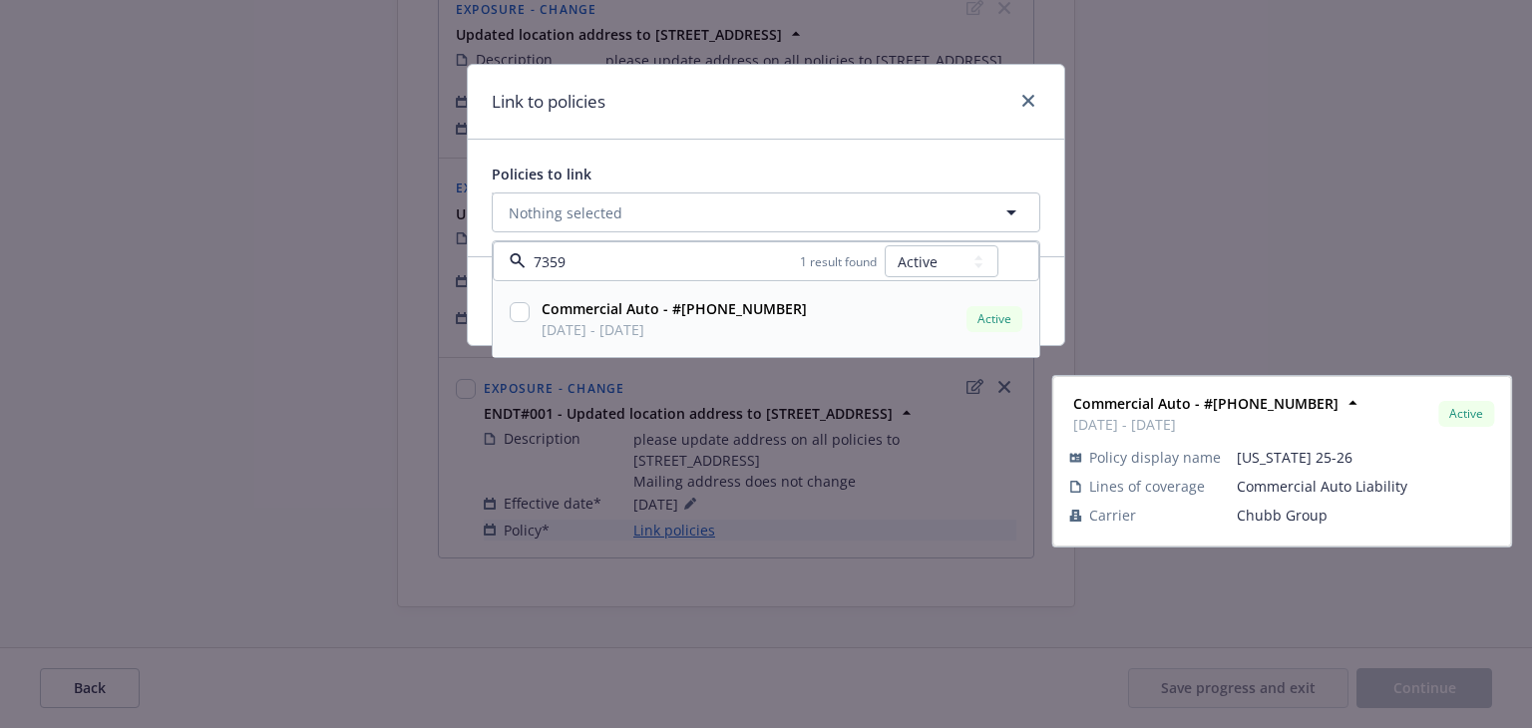
click at [775, 315] on strong "Commercial Auto - #(25)7359-05-51" at bounding box center [674, 308] width 265 height 19
checkbox input "true"
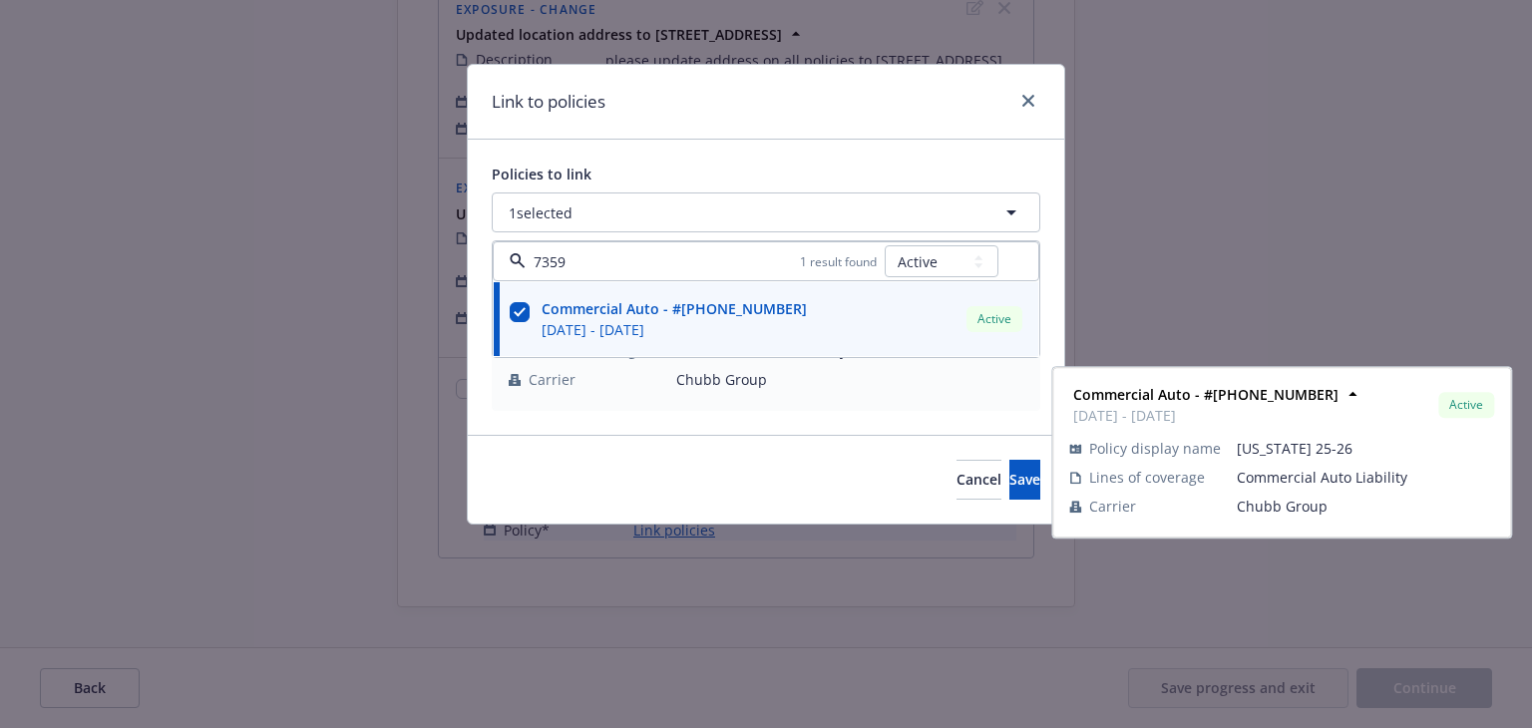
type input "7359"
click at [821, 113] on div "Link to policies" at bounding box center [766, 102] width 597 height 75
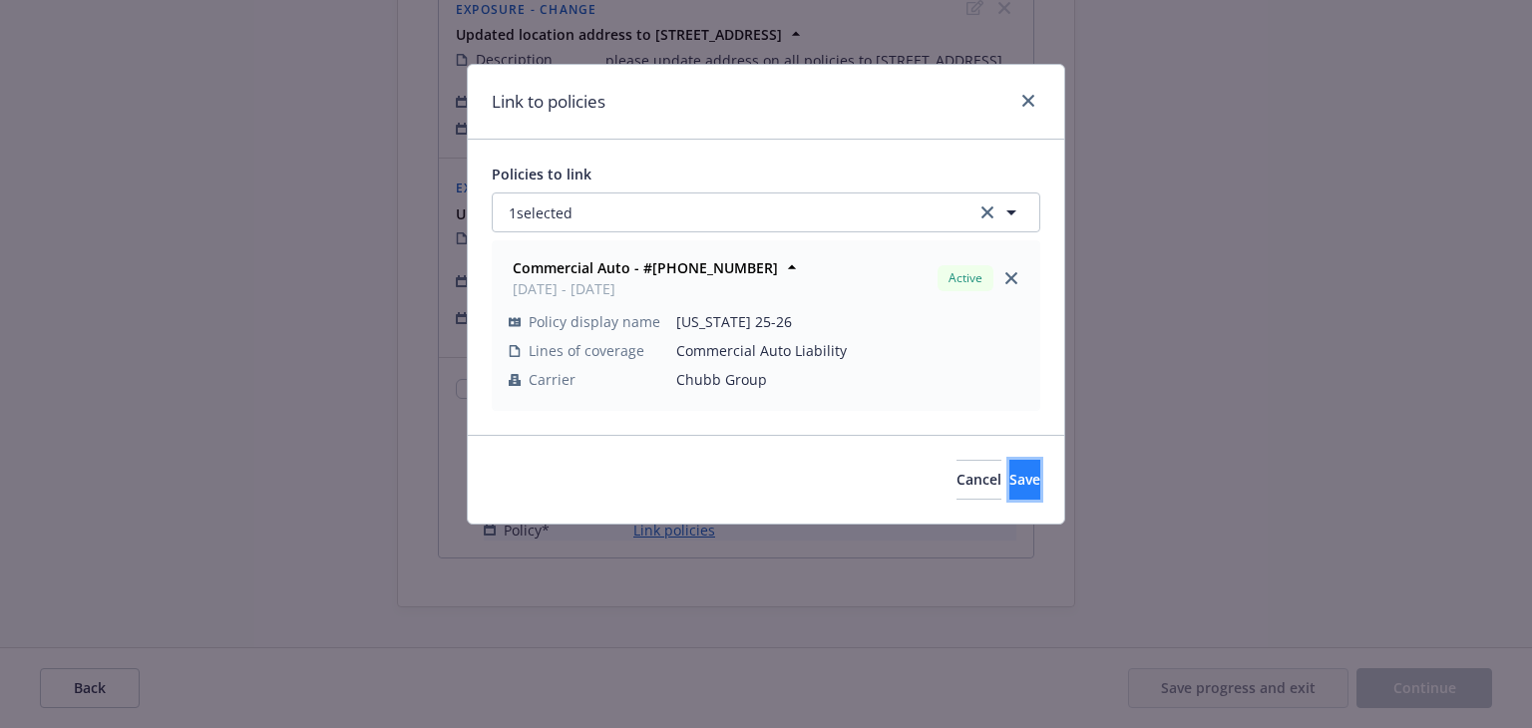
click at [1014, 485] on button "Save" at bounding box center [1024, 480] width 31 height 40
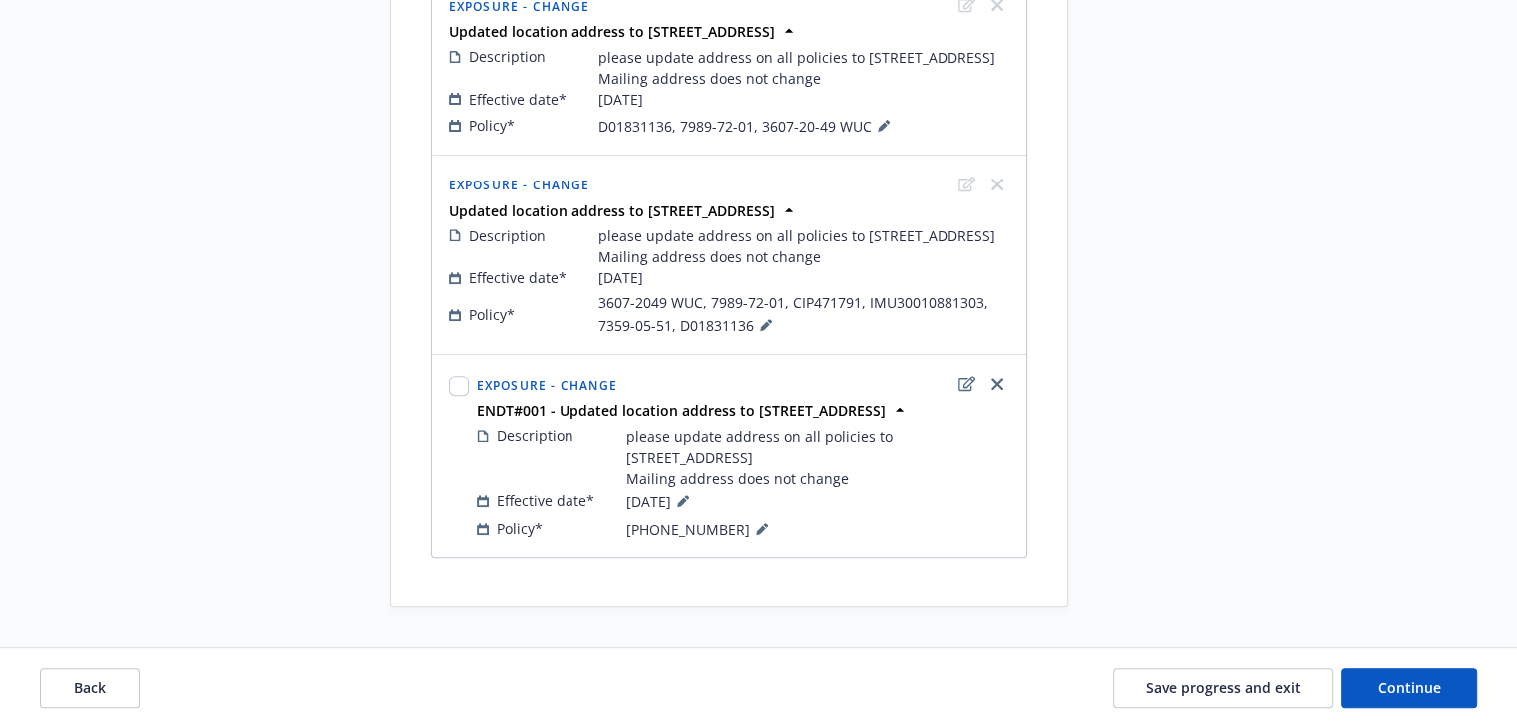
scroll to position [891, 0]
click at [1380, 688] on span "Continue" at bounding box center [1410, 687] width 63 height 19
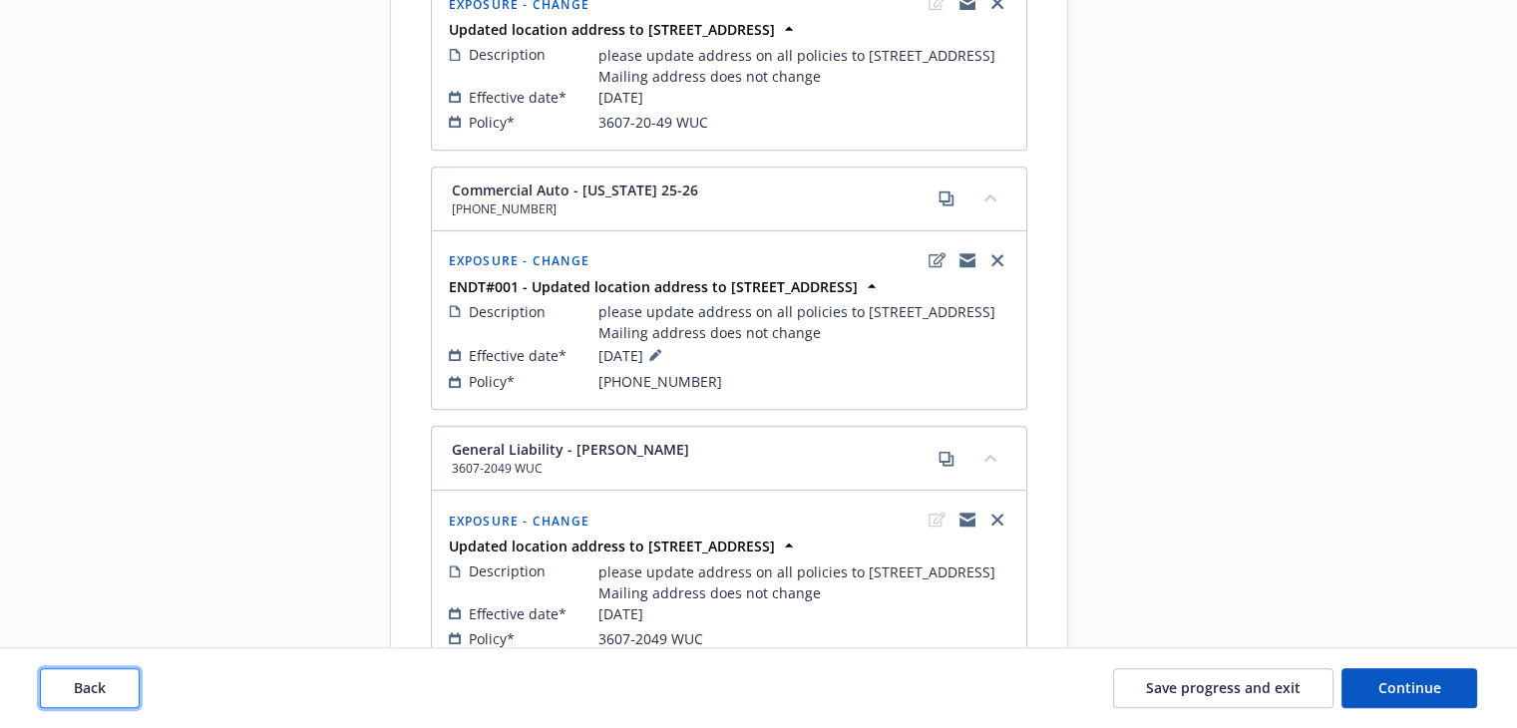
click at [103, 682] on span "Back" at bounding box center [90, 687] width 32 height 19
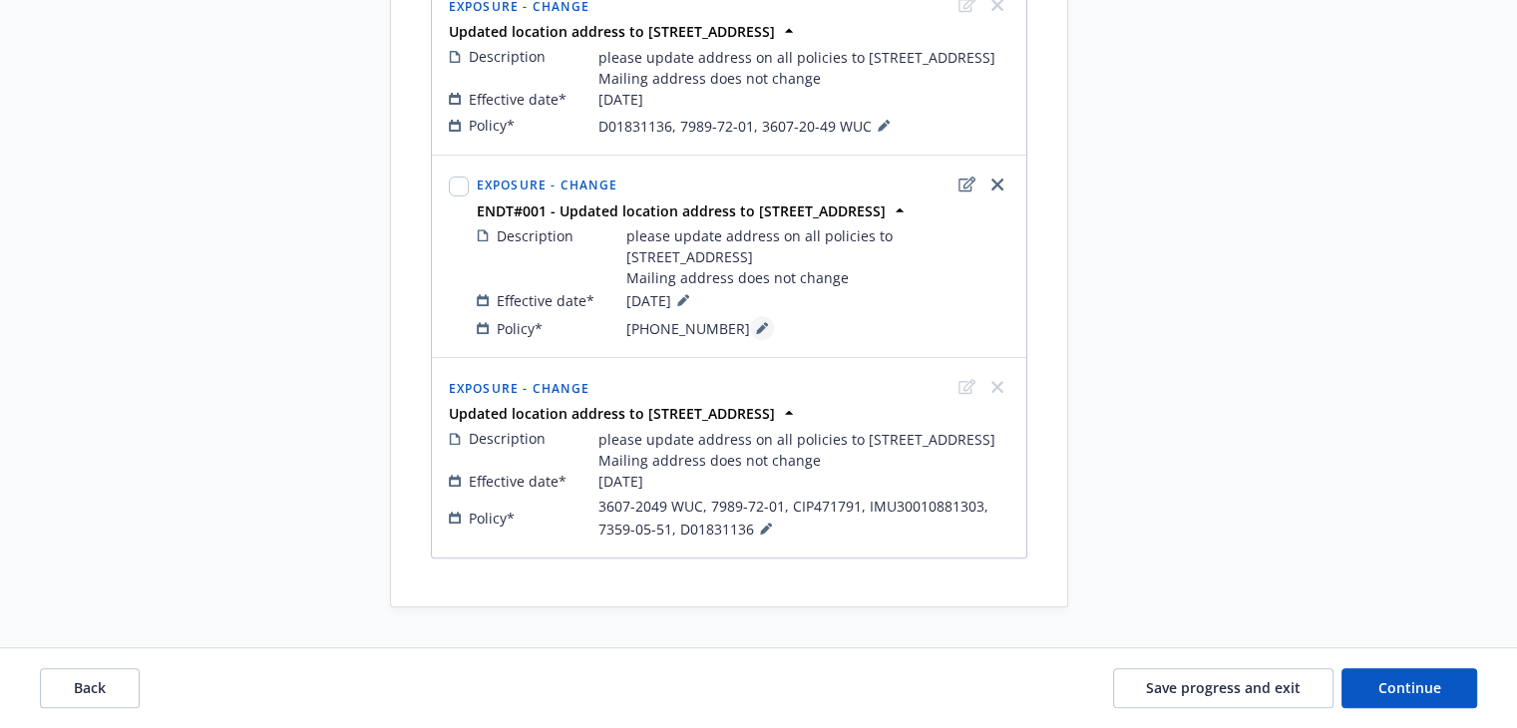
click at [756, 322] on icon at bounding box center [762, 328] width 12 height 12
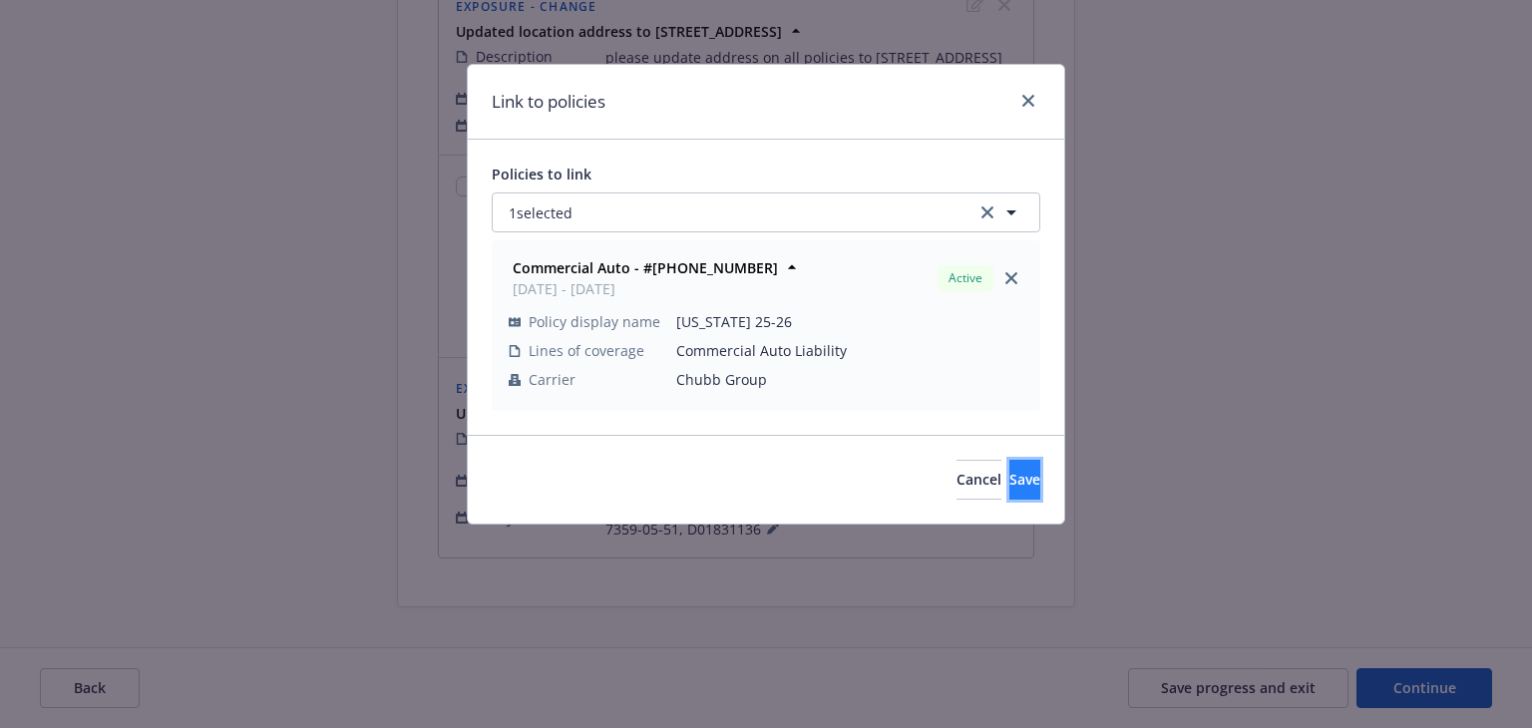
click at [1009, 476] on span "Save" at bounding box center [1024, 479] width 31 height 19
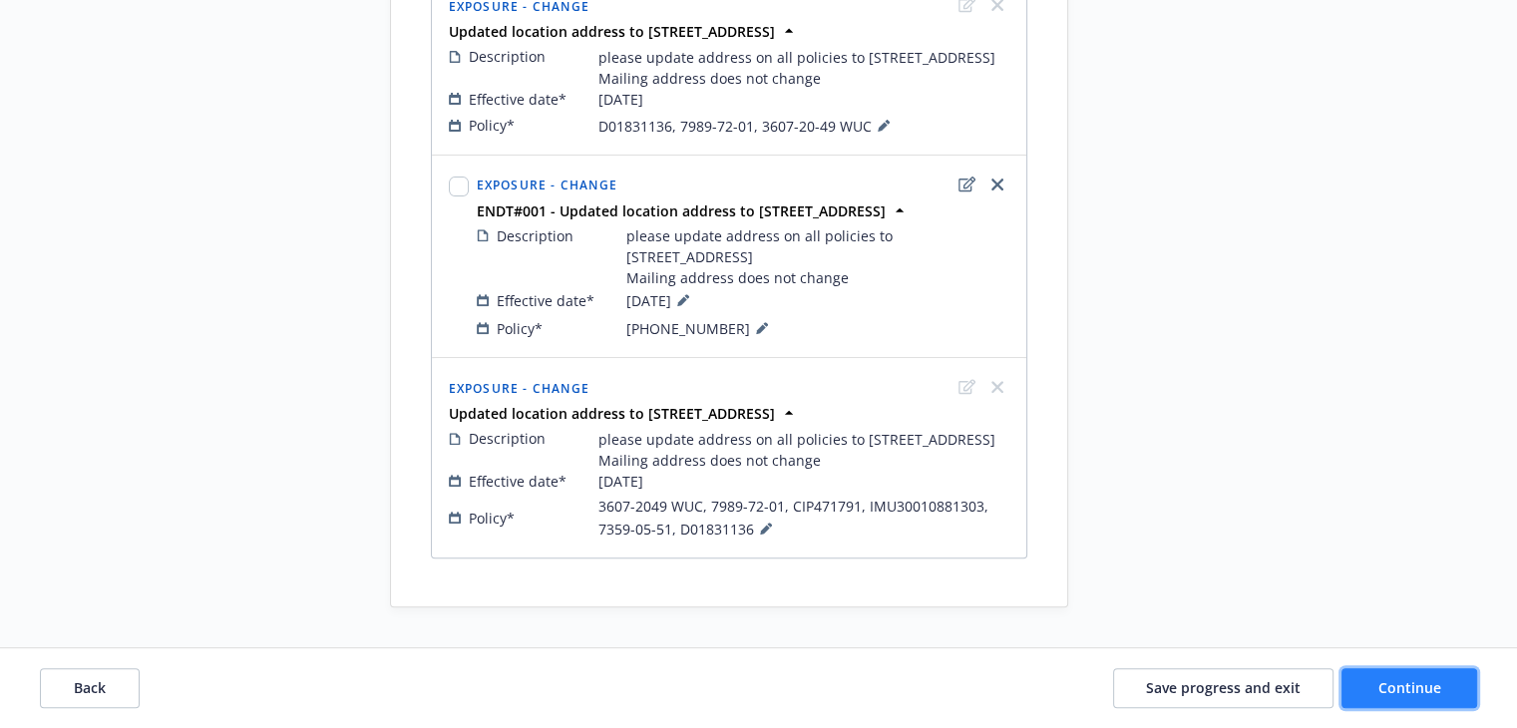
click at [1413, 683] on span "Continue" at bounding box center [1410, 687] width 63 height 19
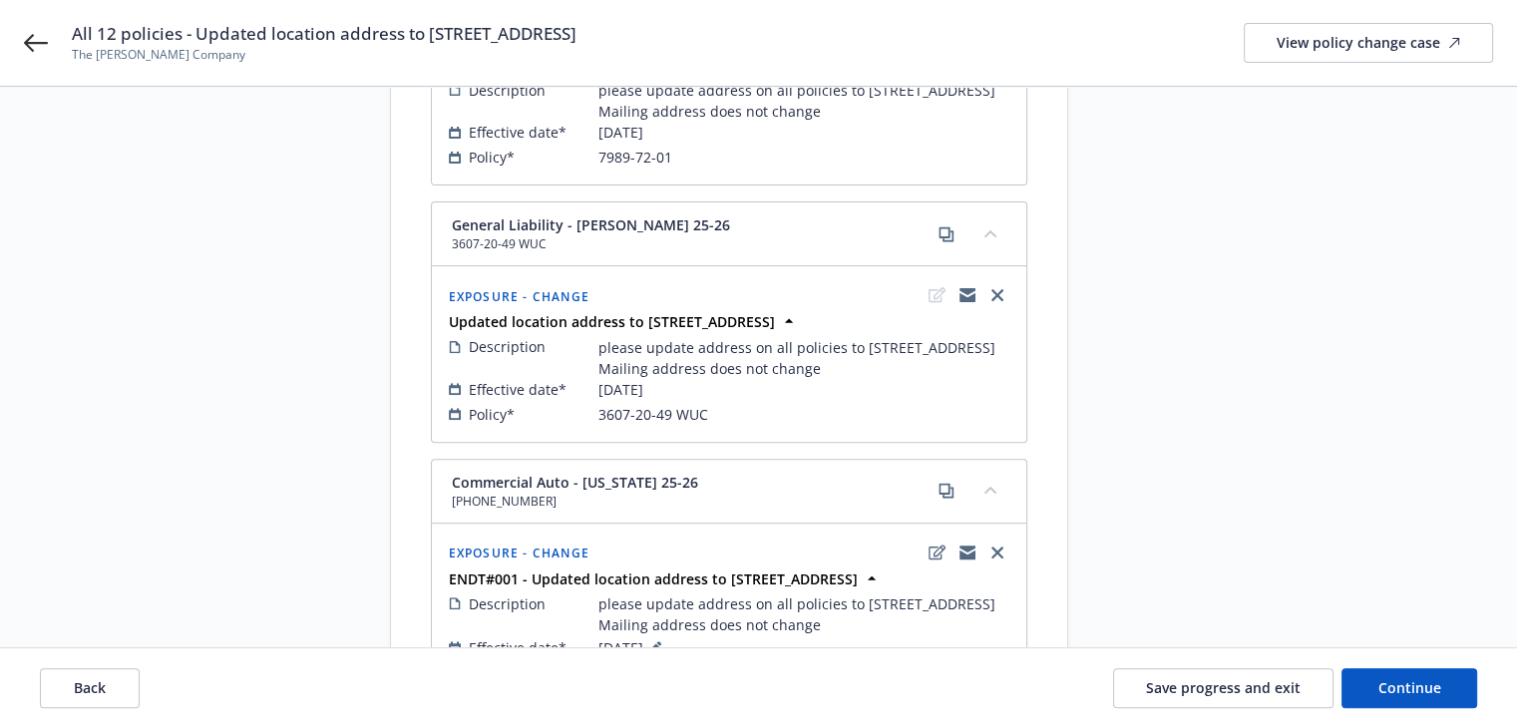
scroll to position [200, 0]
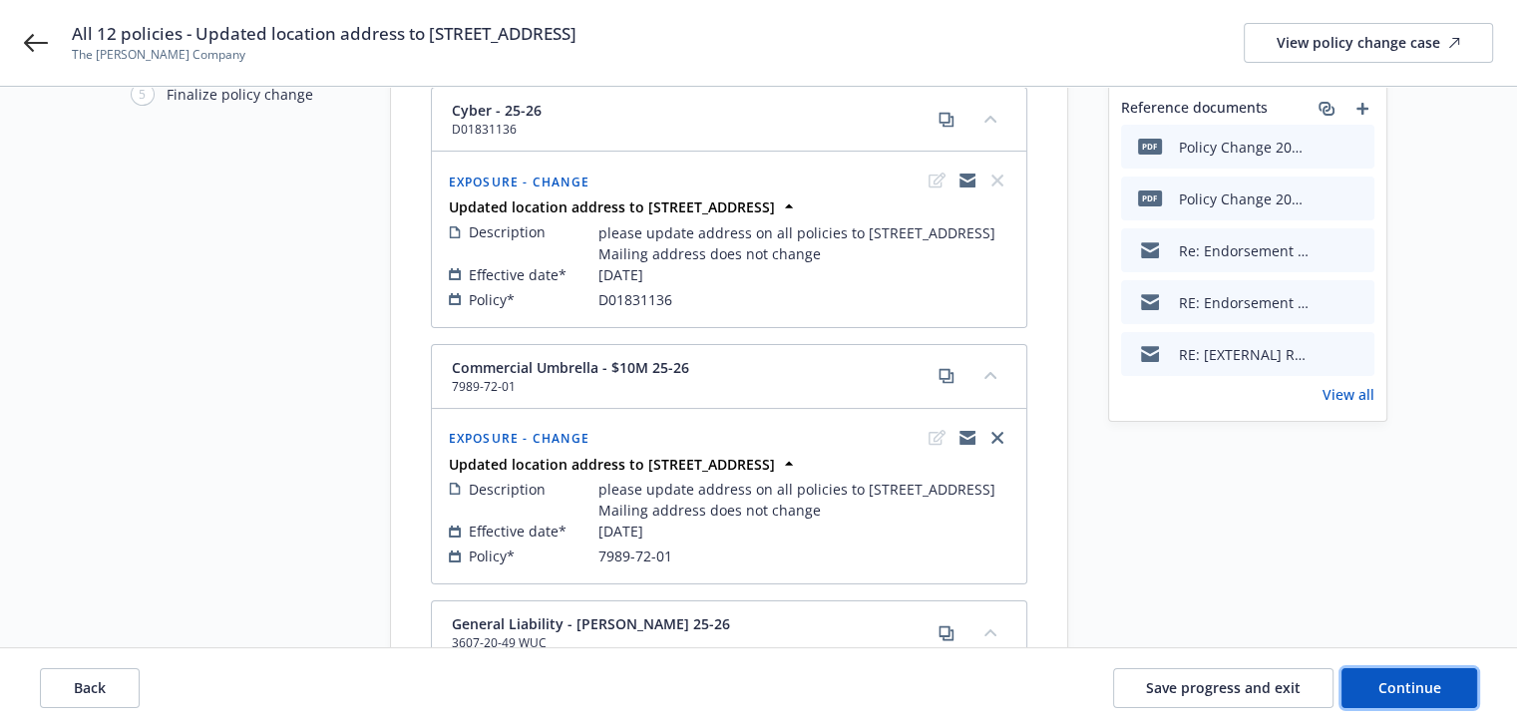
drag, startPoint x: 1378, startPoint y: 678, endPoint x: 1237, endPoint y: 592, distance: 165.3
click at [1379, 679] on span "Continue" at bounding box center [1410, 687] width 63 height 19
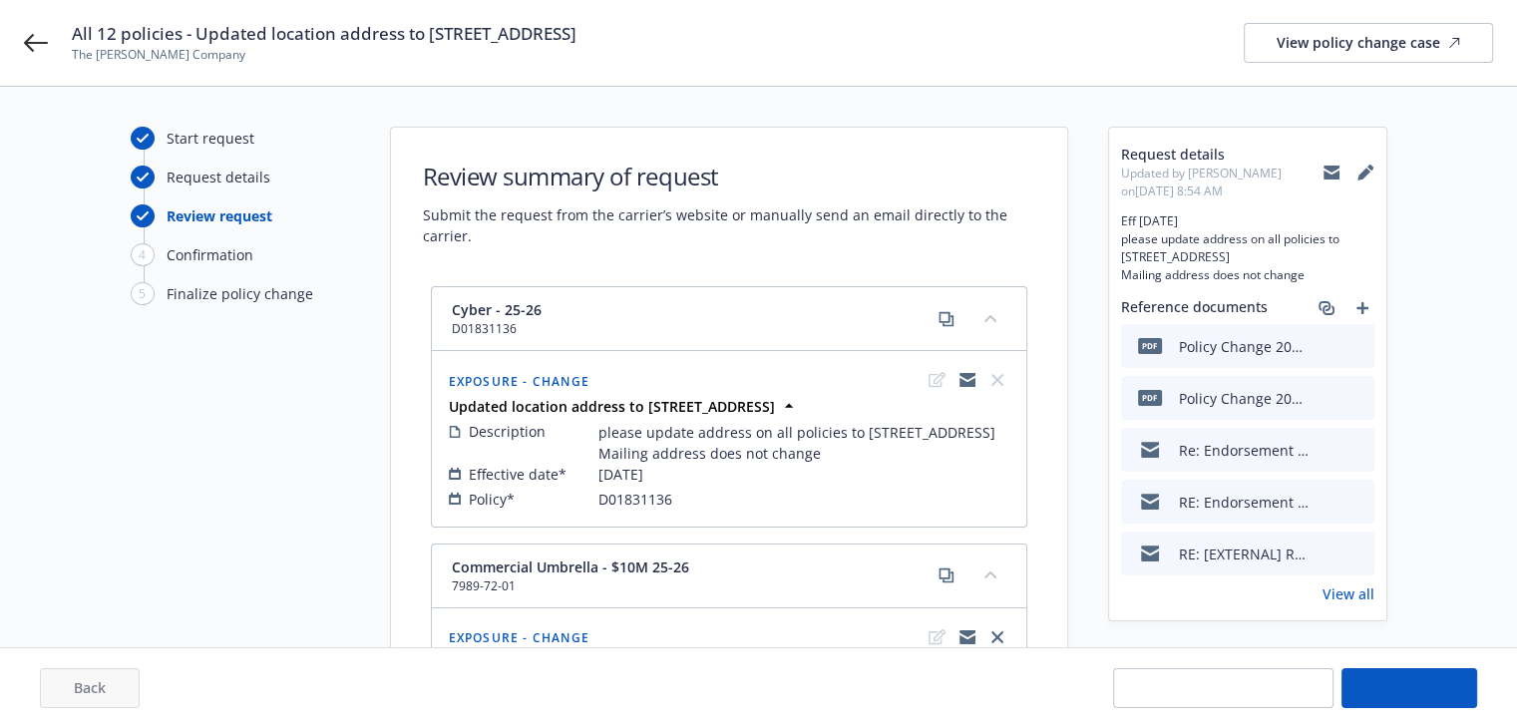
select select "ACCEPTED"
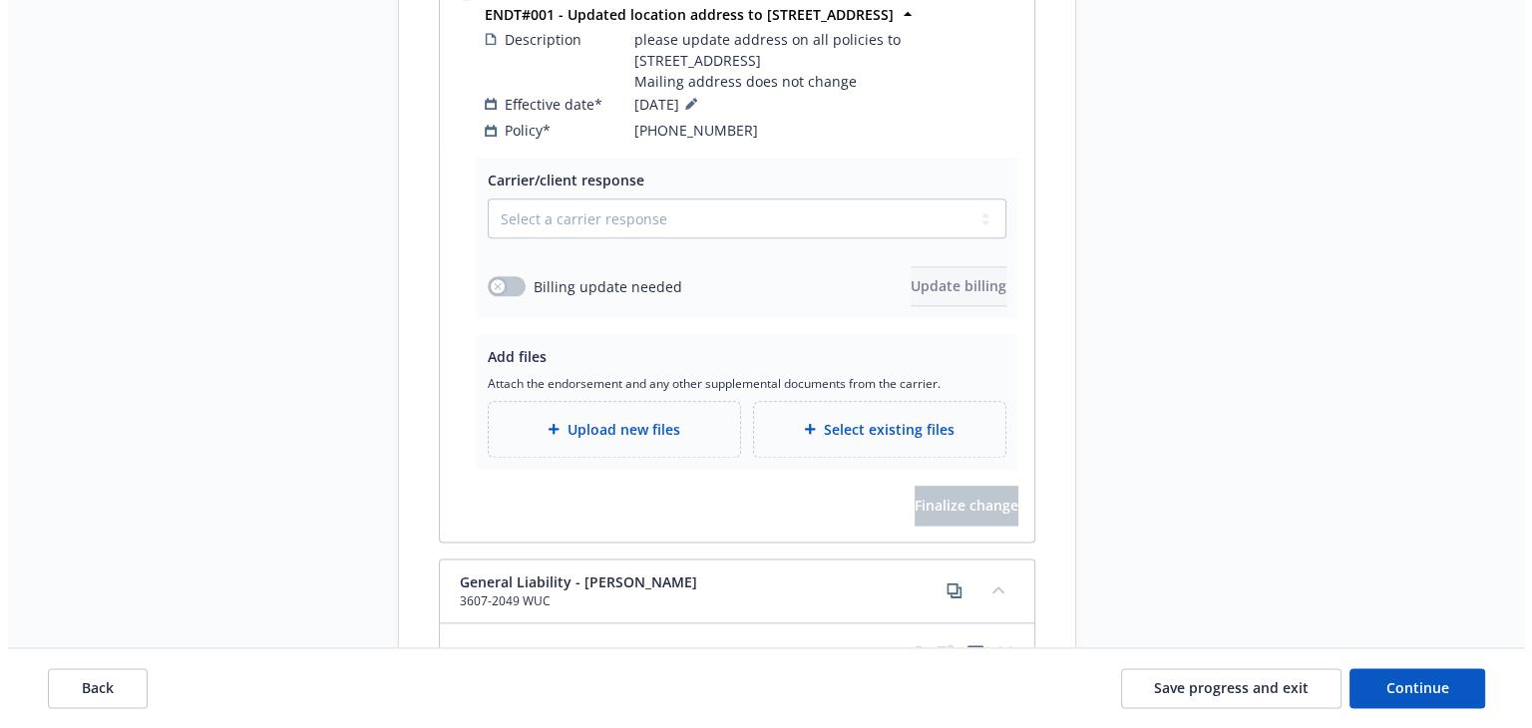
scroll to position [2494, 0]
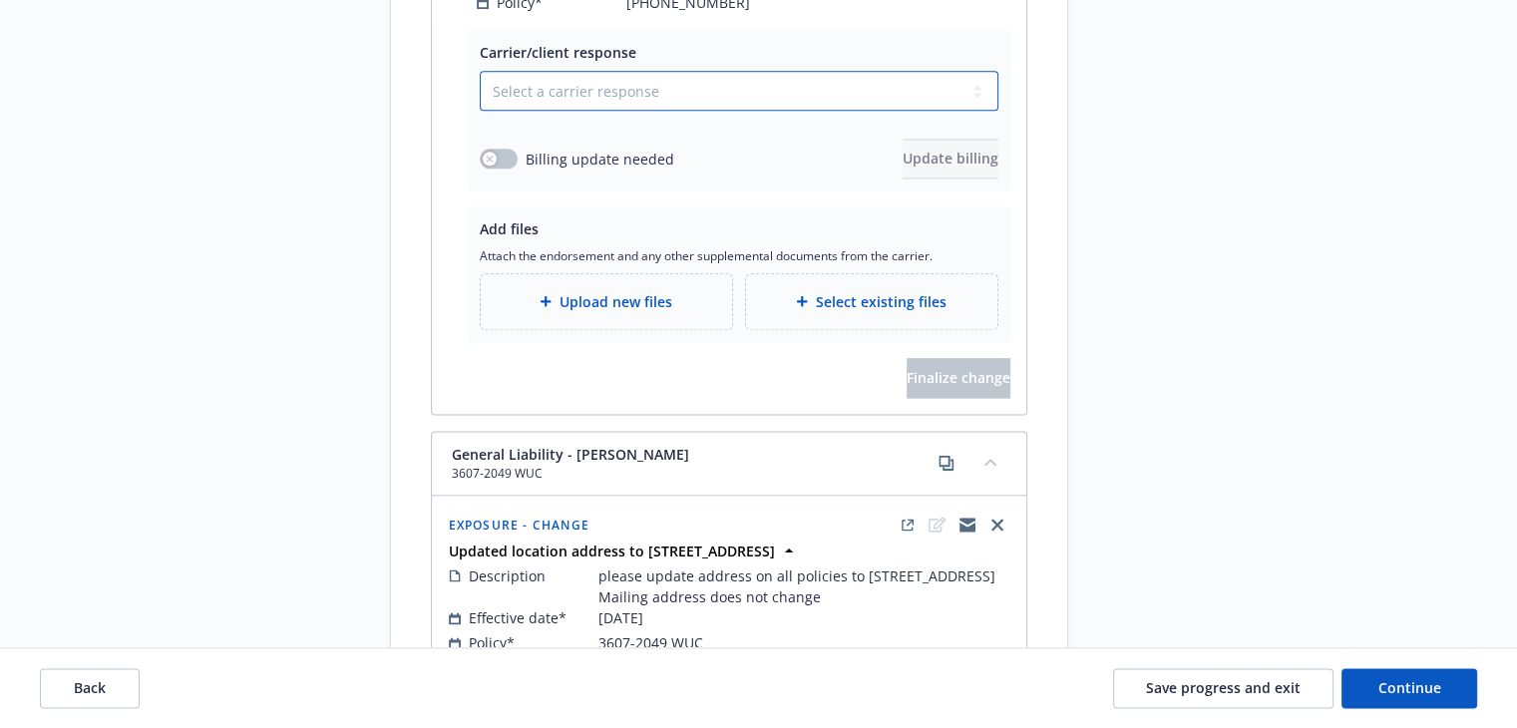
click at [556, 111] on select "Select a carrier response Accepted Accepted with revision No endorsement needed…" at bounding box center [739, 91] width 519 height 40
select select "ACCEPTED"
click at [480, 111] on select "Select a carrier response Accepted Accepted with revision No endorsement needed…" at bounding box center [739, 91] width 519 height 40
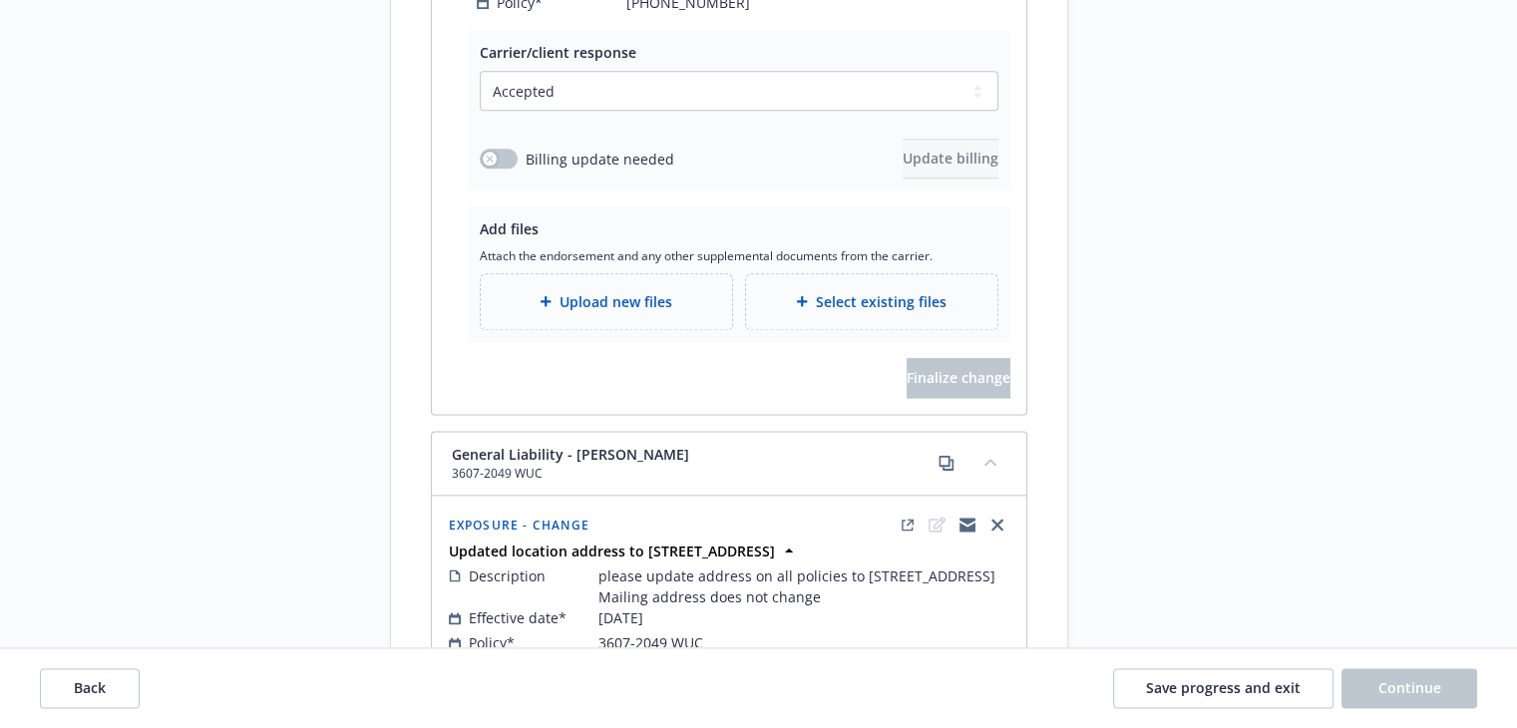
click at [572, 312] on span "Upload new files" at bounding box center [616, 301] width 113 height 21
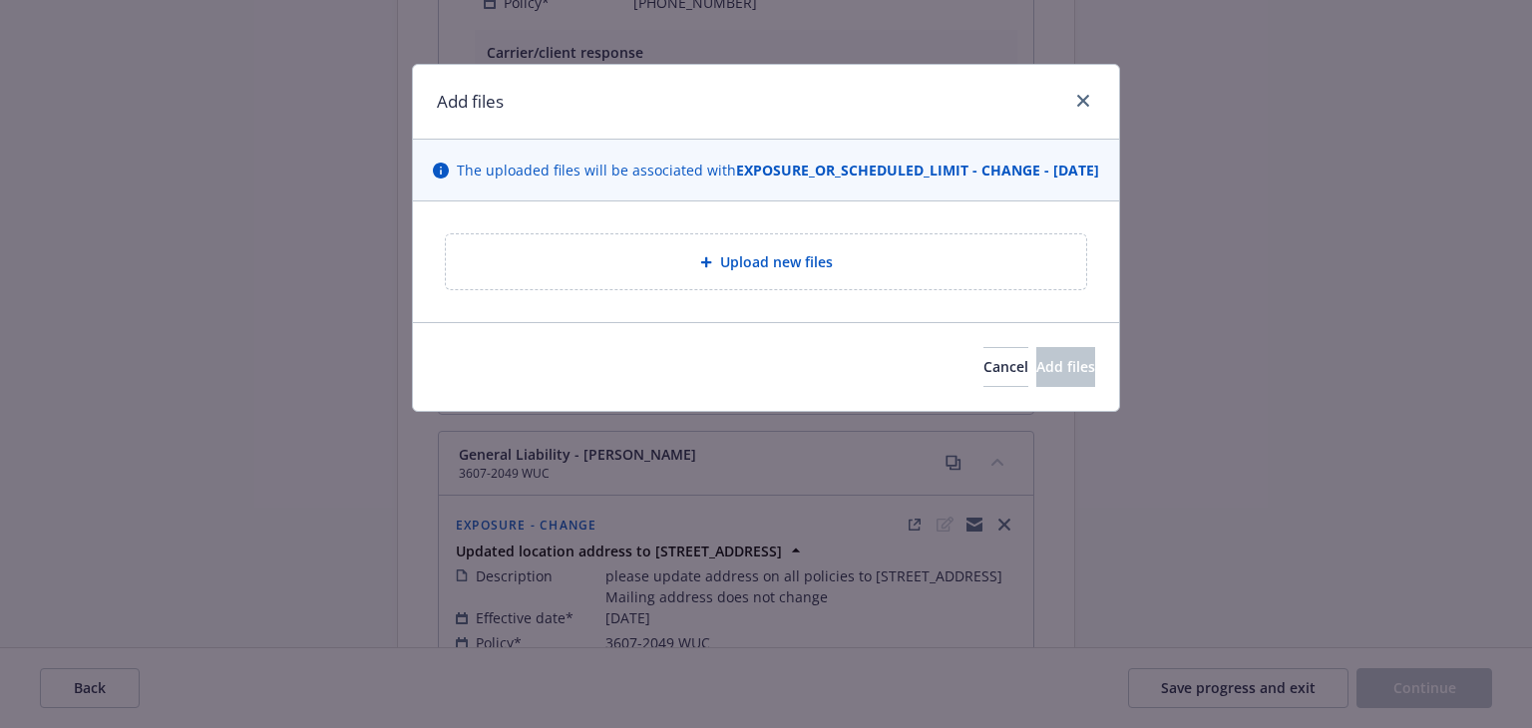
click at [665, 270] on div "Upload new files" at bounding box center [766, 261] width 608 height 23
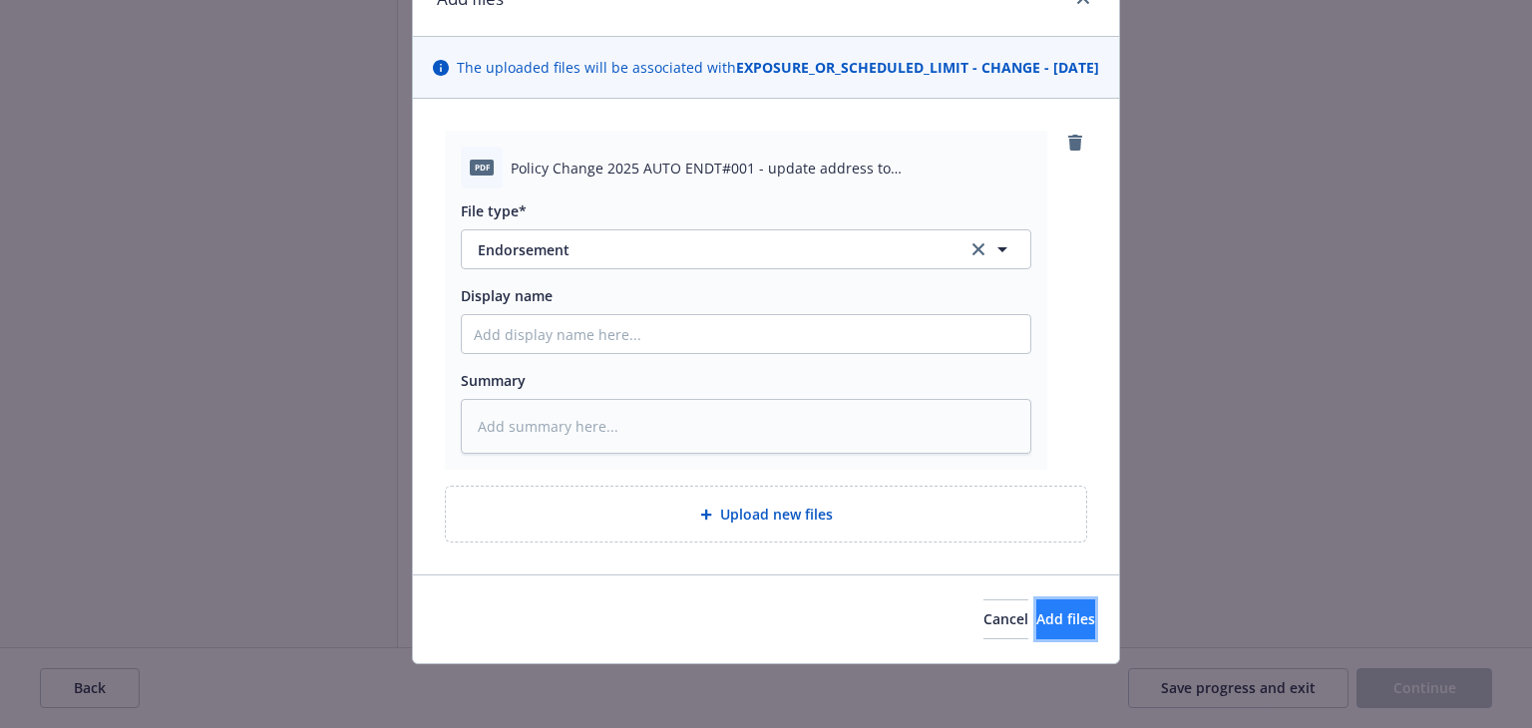
click at [1036, 615] on button "Add files" at bounding box center [1065, 619] width 59 height 40
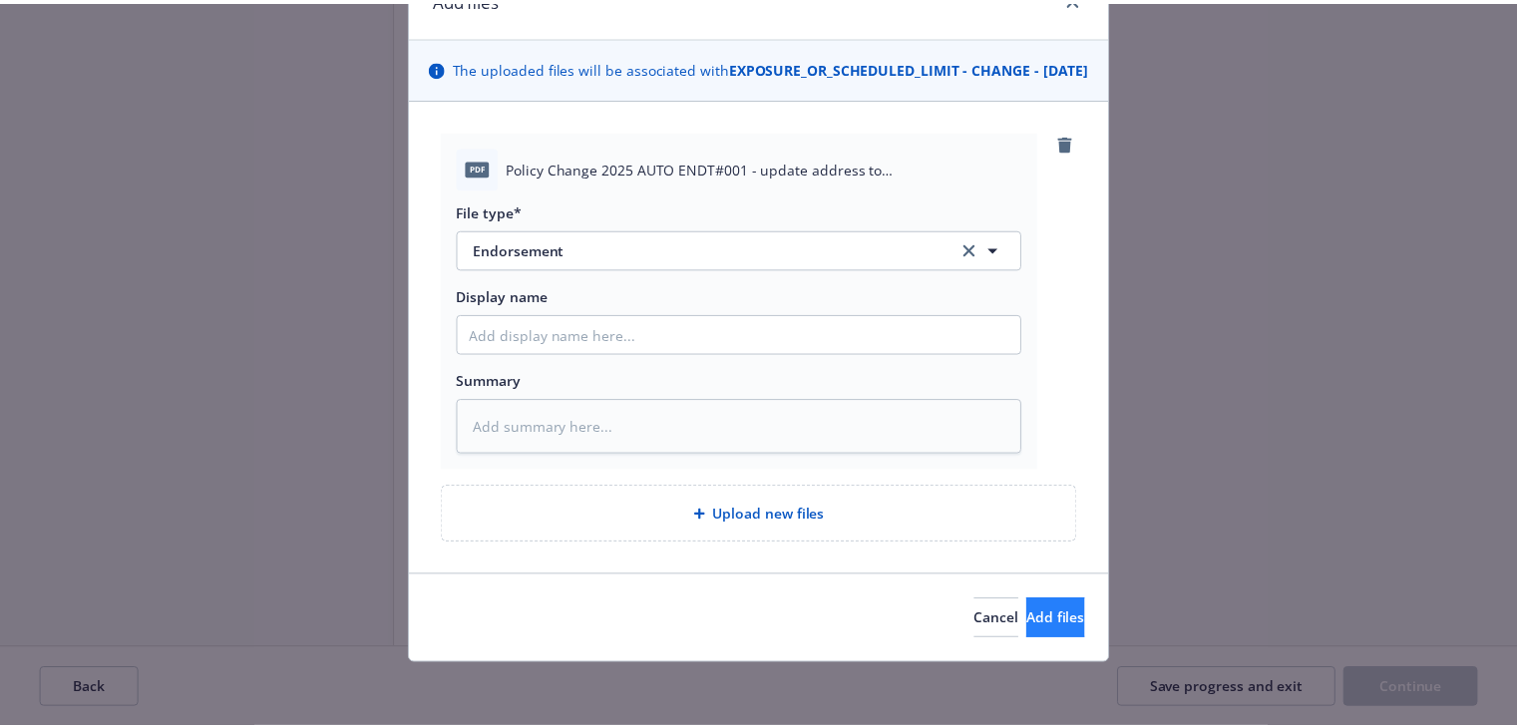
scroll to position [50, 0]
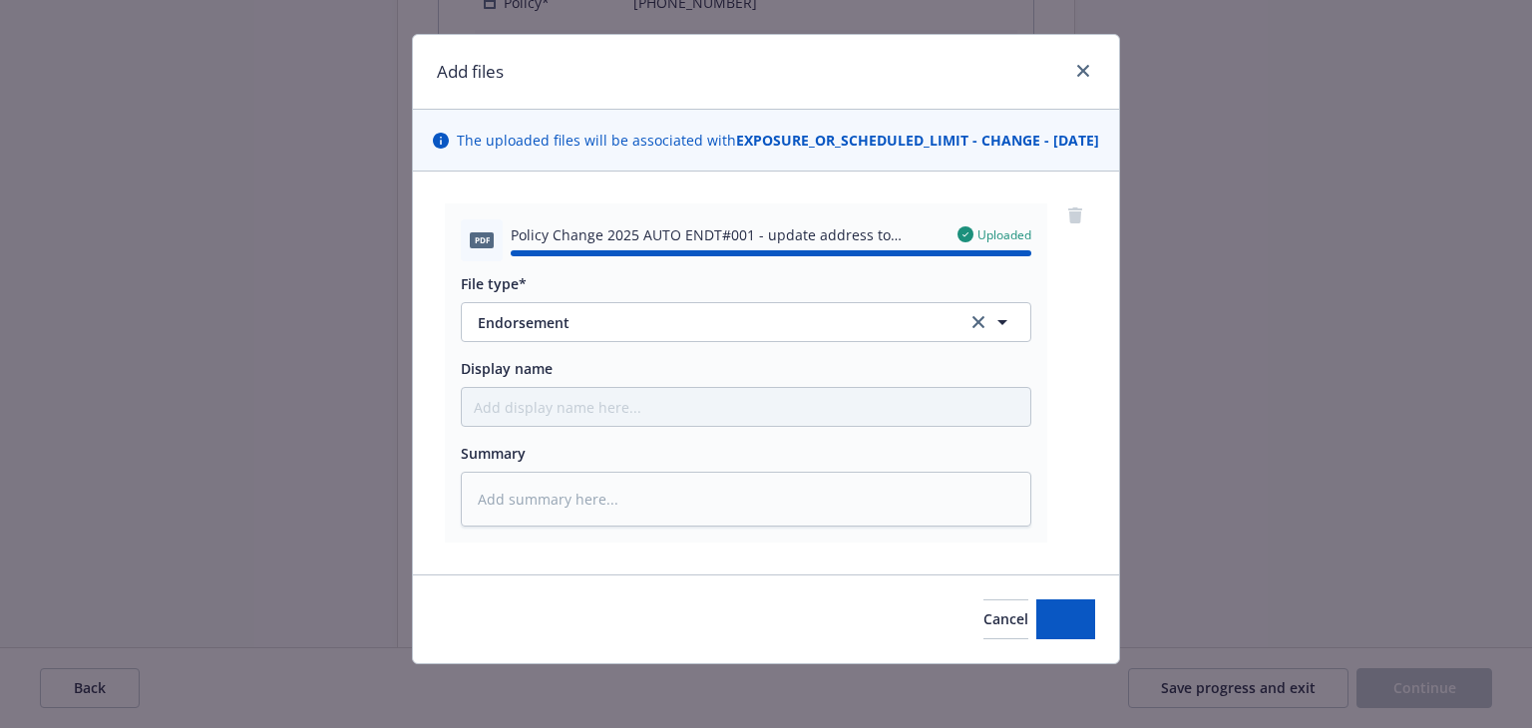
type textarea "x"
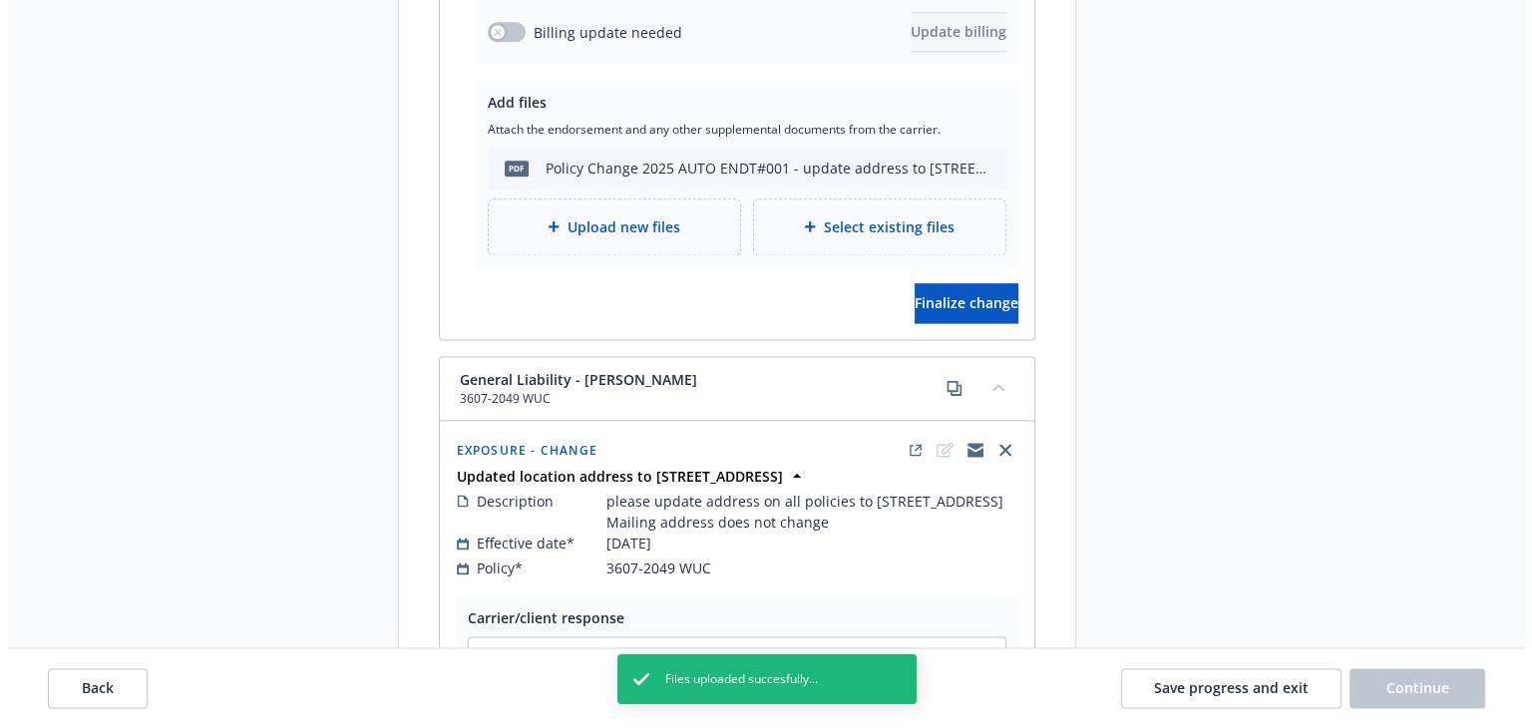
scroll to position [2693, 0]
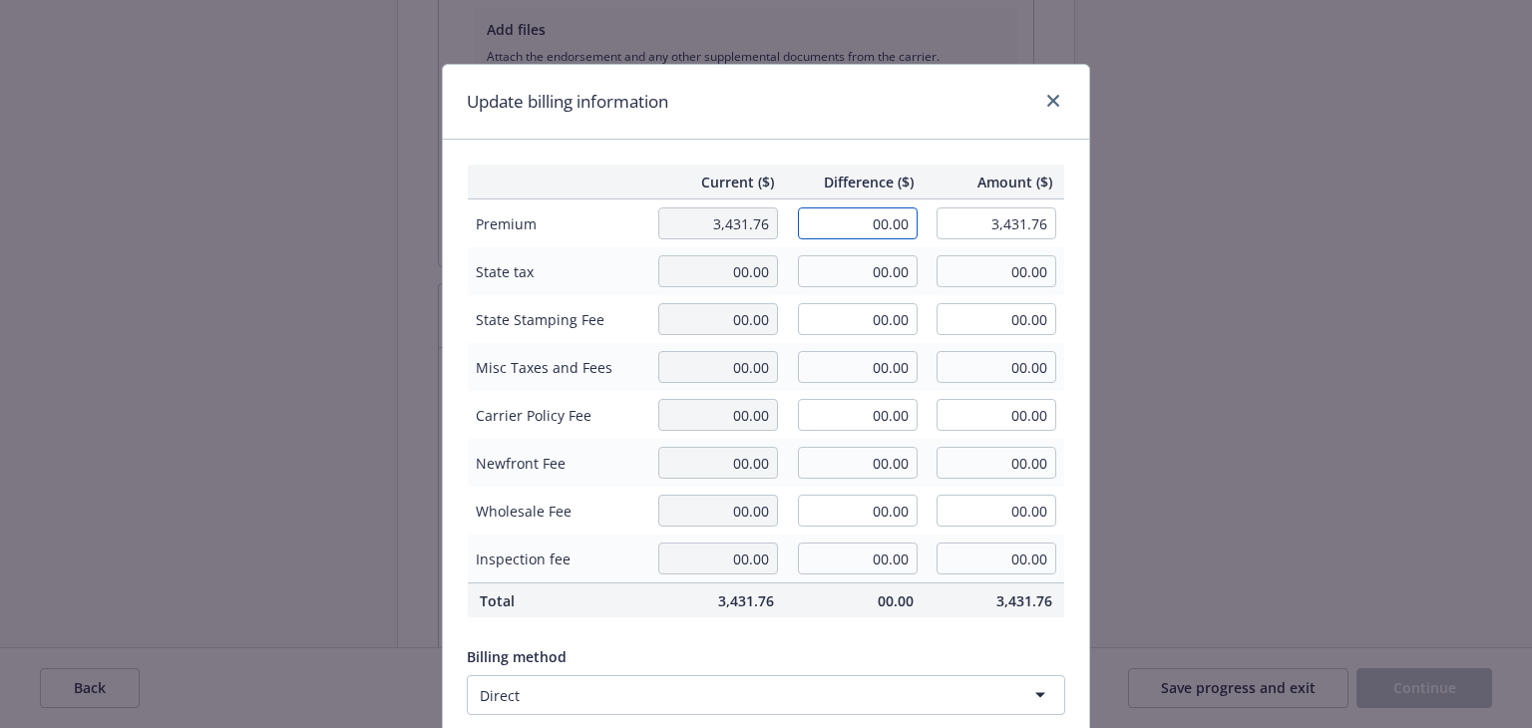
click at [857, 226] on input "00.00" at bounding box center [858, 223] width 120 height 32
type input "-250.00"
type input "3,181.76"
type input "-37.5"
click at [846, 103] on div "Update billing information" at bounding box center [766, 102] width 646 height 75
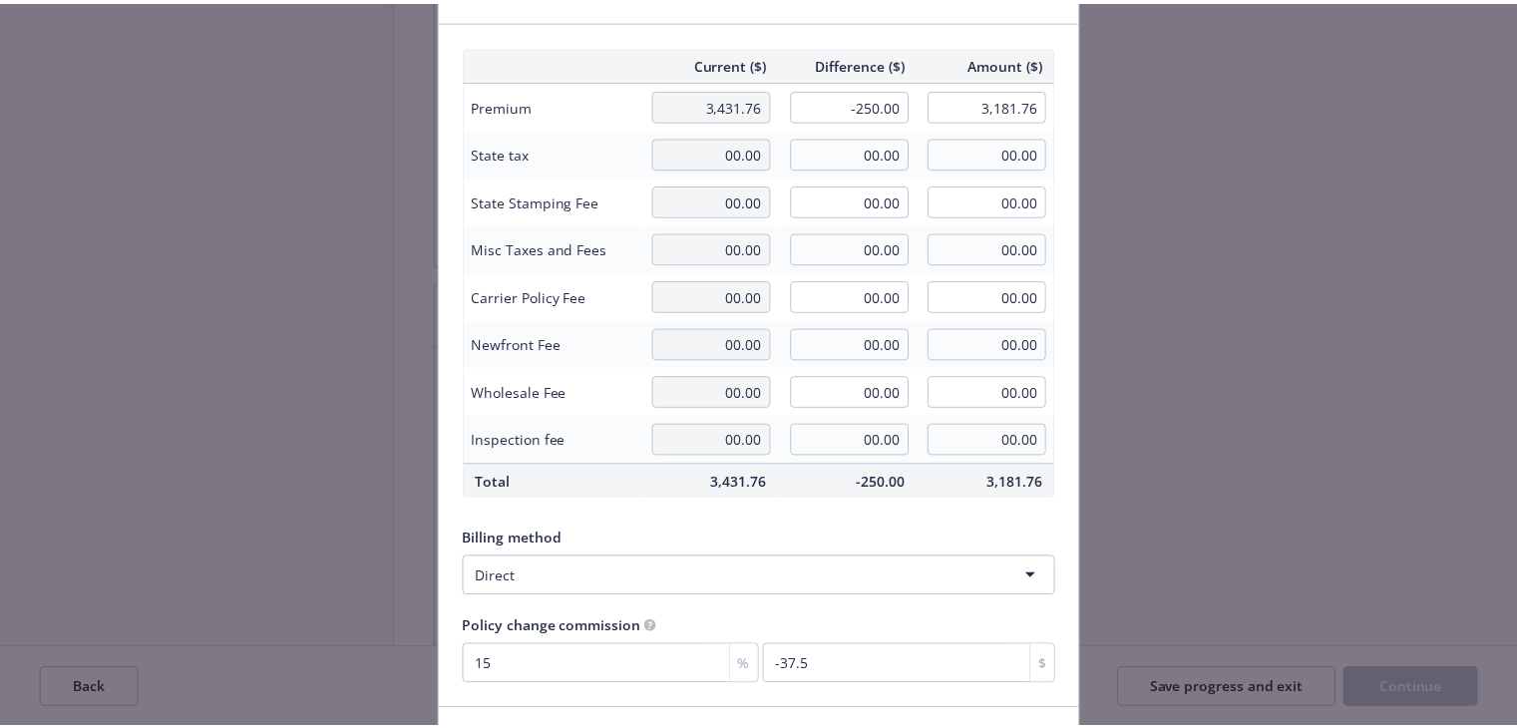
scroll to position [252, 0]
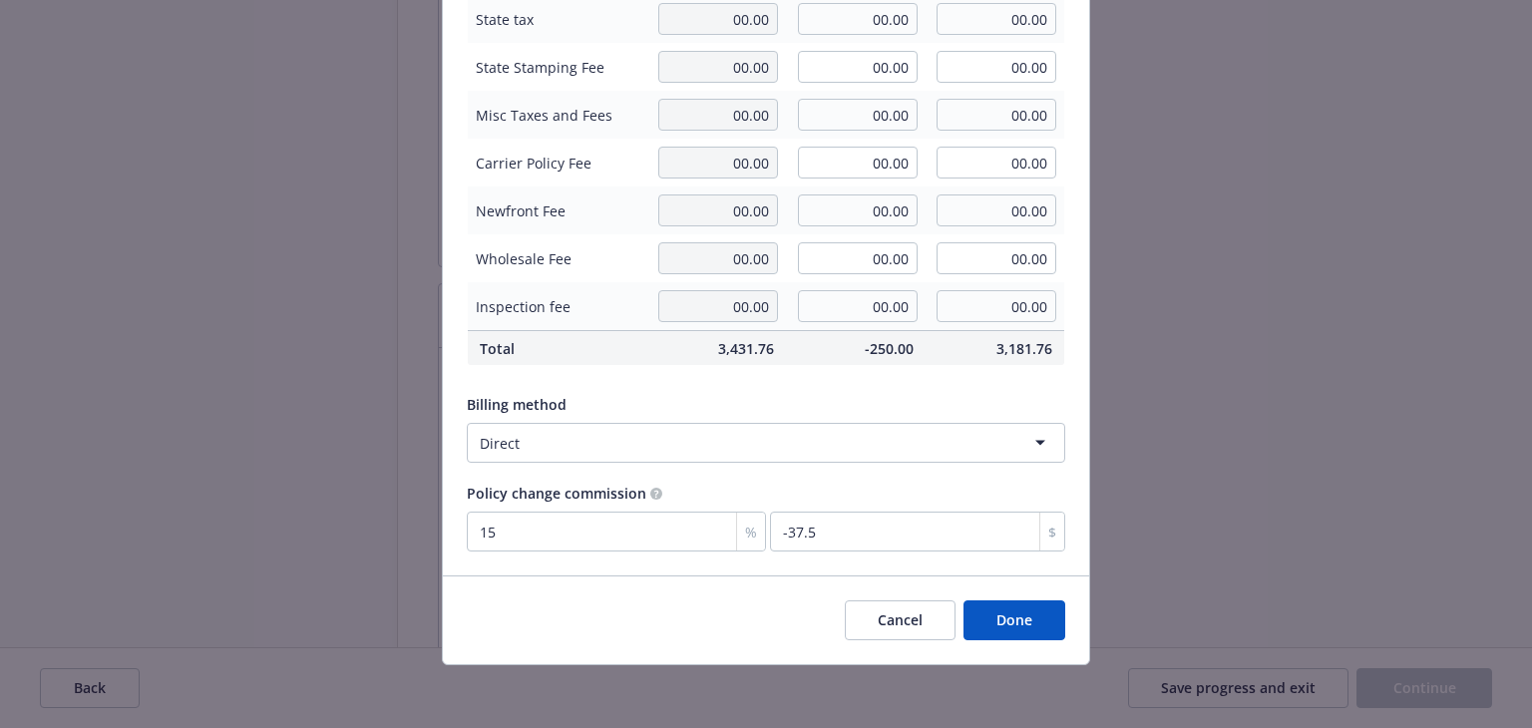
click at [1005, 618] on button "Done" at bounding box center [1015, 620] width 102 height 40
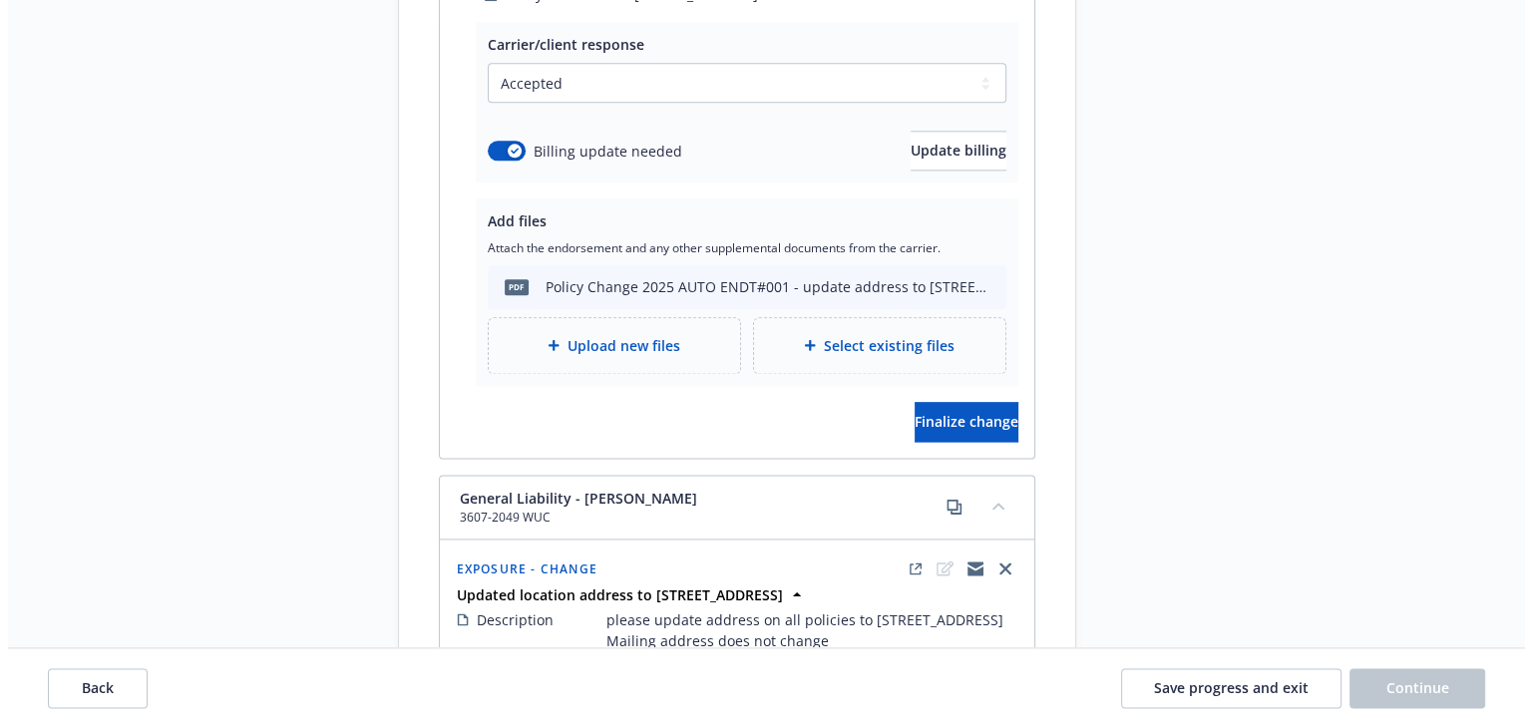
scroll to position [2693, 0]
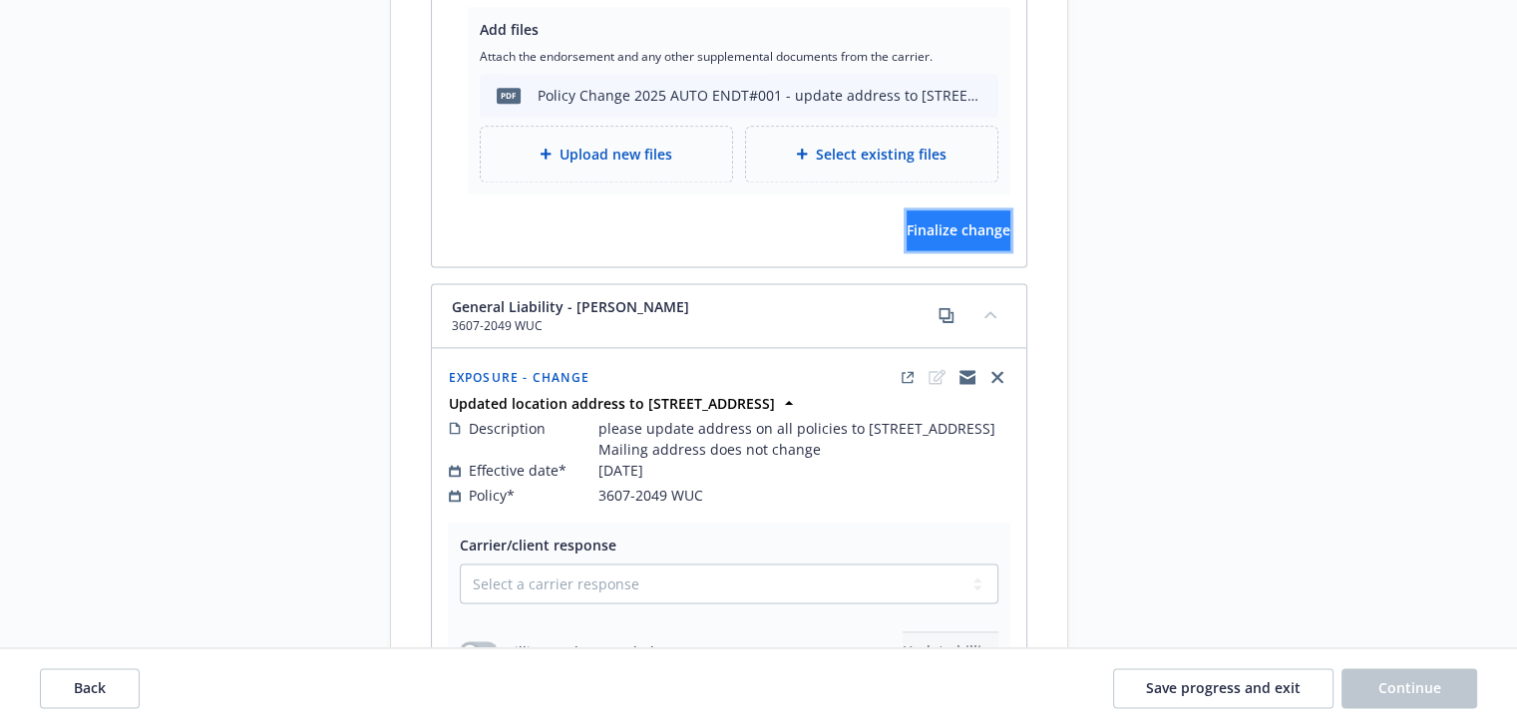
click at [916, 239] on span "Finalize change" at bounding box center [959, 229] width 104 height 19
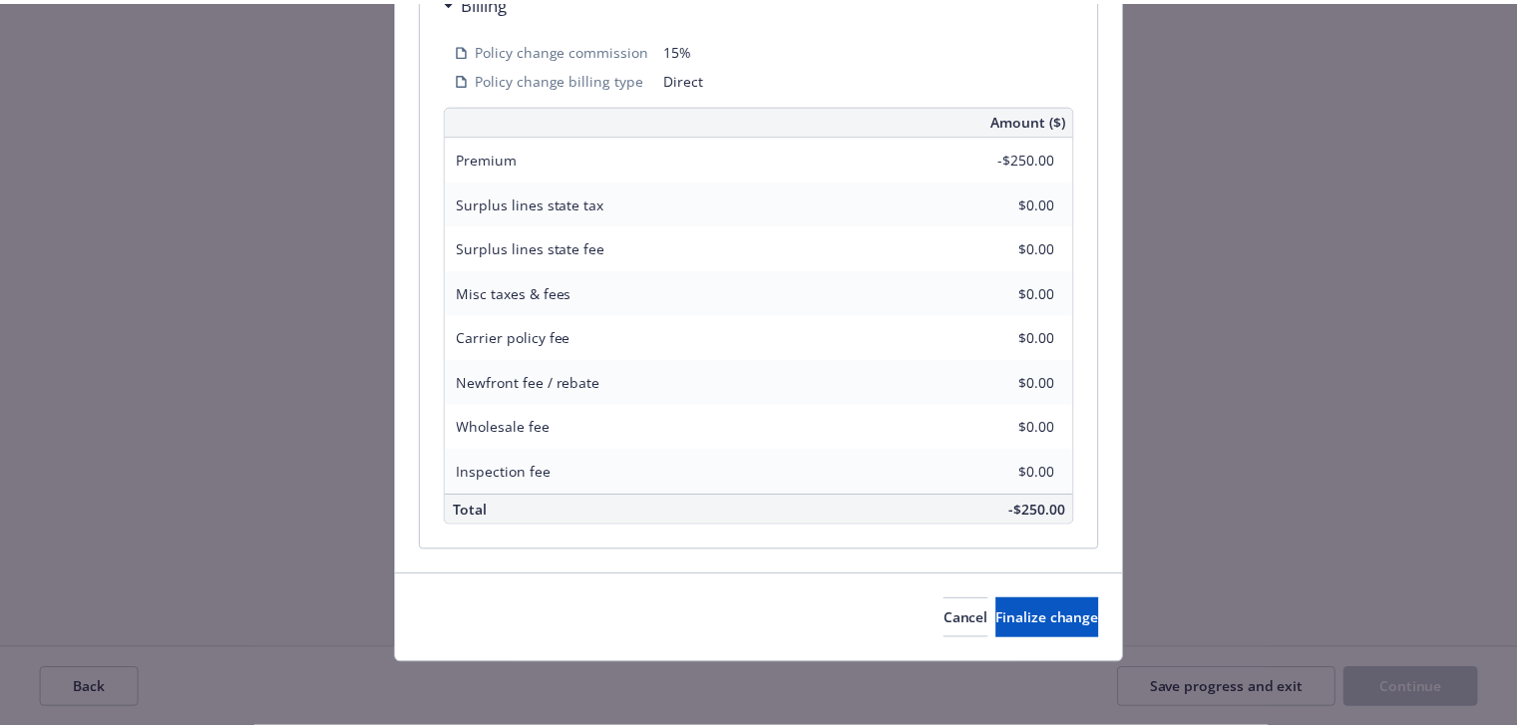
scroll to position [702, 0]
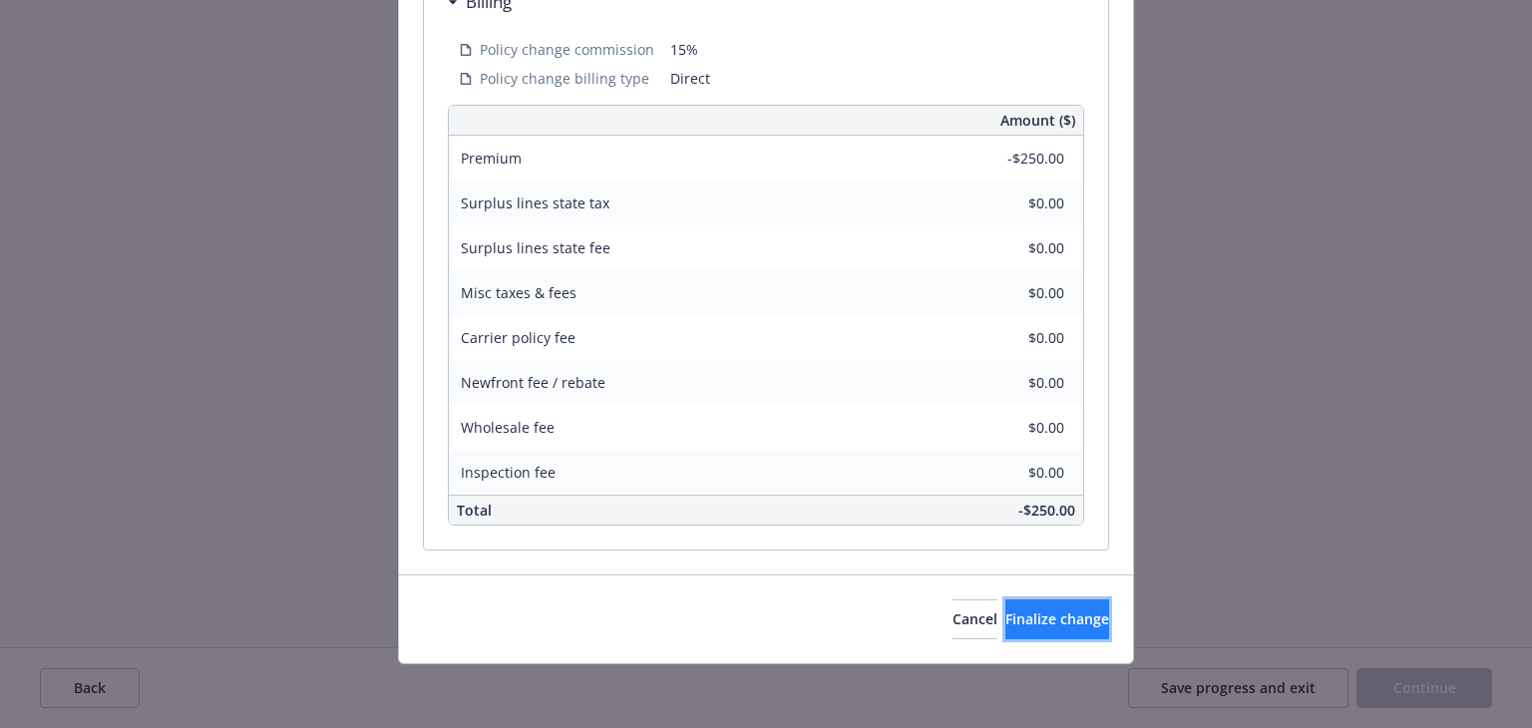
click at [1005, 615] on span "Finalize change" at bounding box center [1057, 618] width 104 height 19
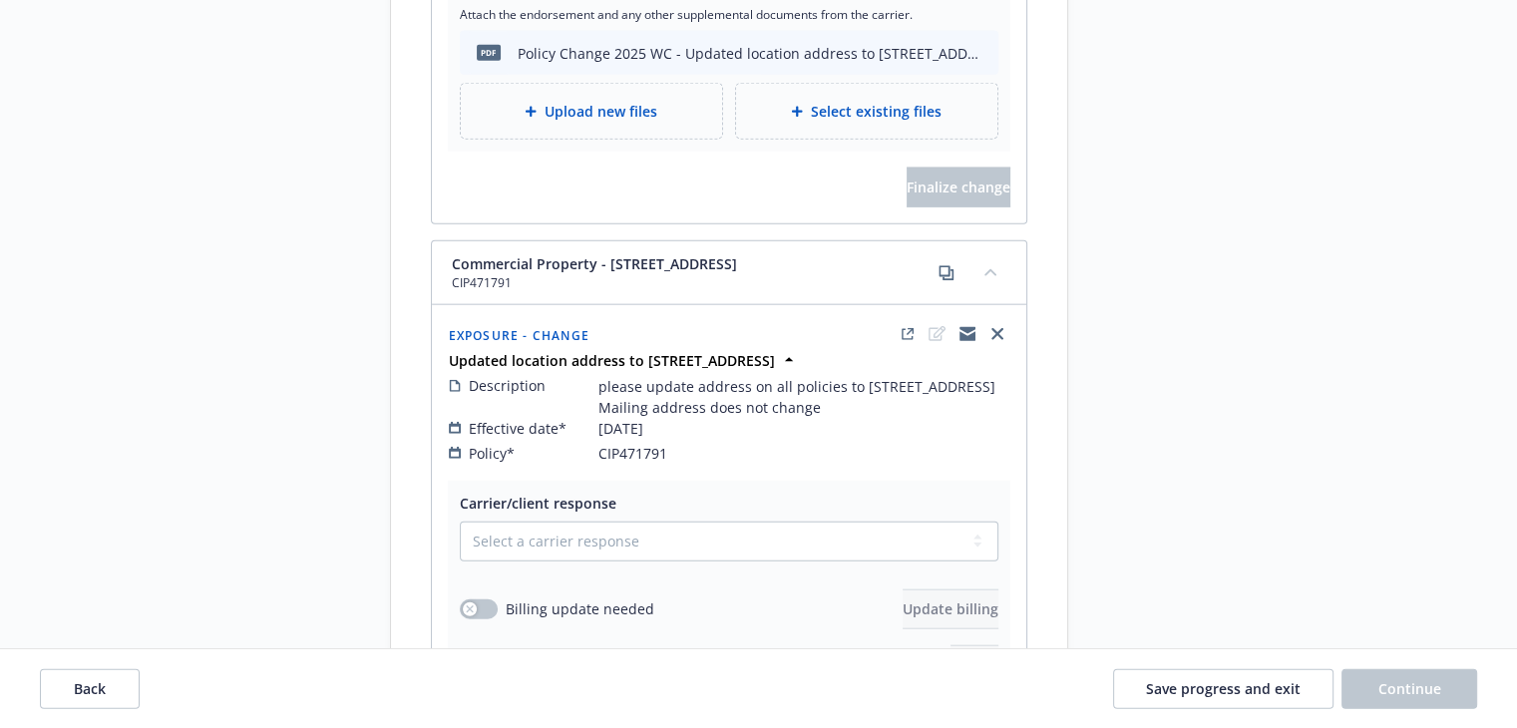
scroll to position [4788, 0]
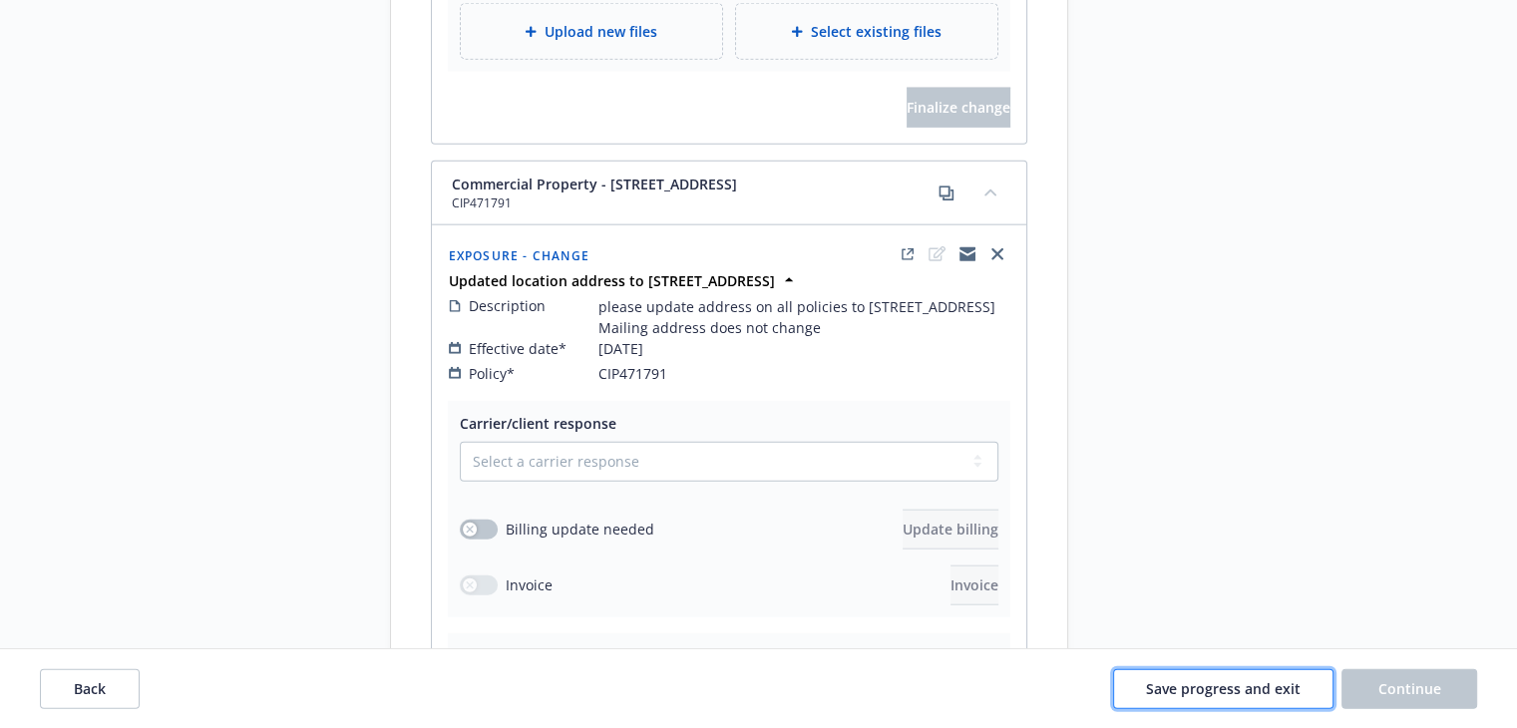
click at [1241, 683] on span "Save progress and exit" at bounding box center [1223, 687] width 155 height 19
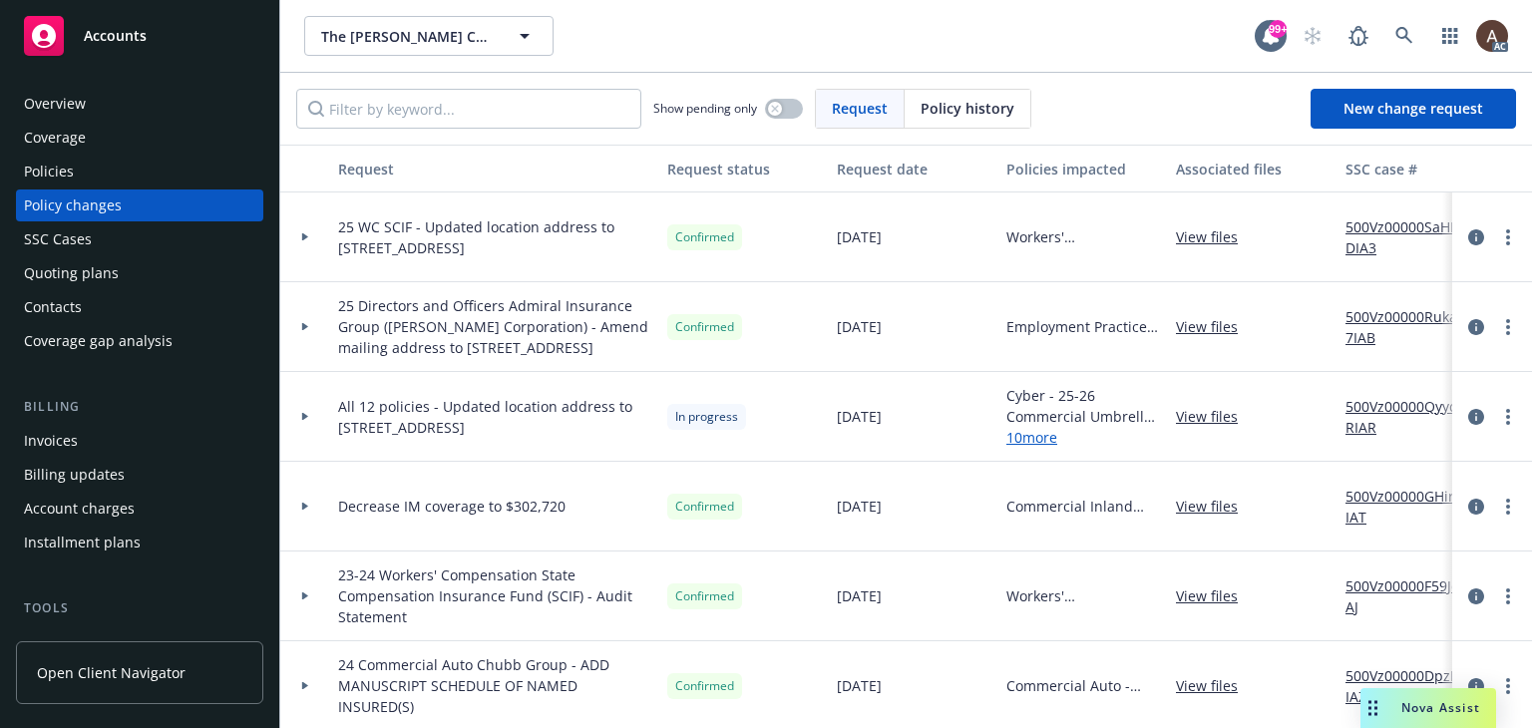
click at [304, 421] on icon at bounding box center [305, 417] width 6 height 8
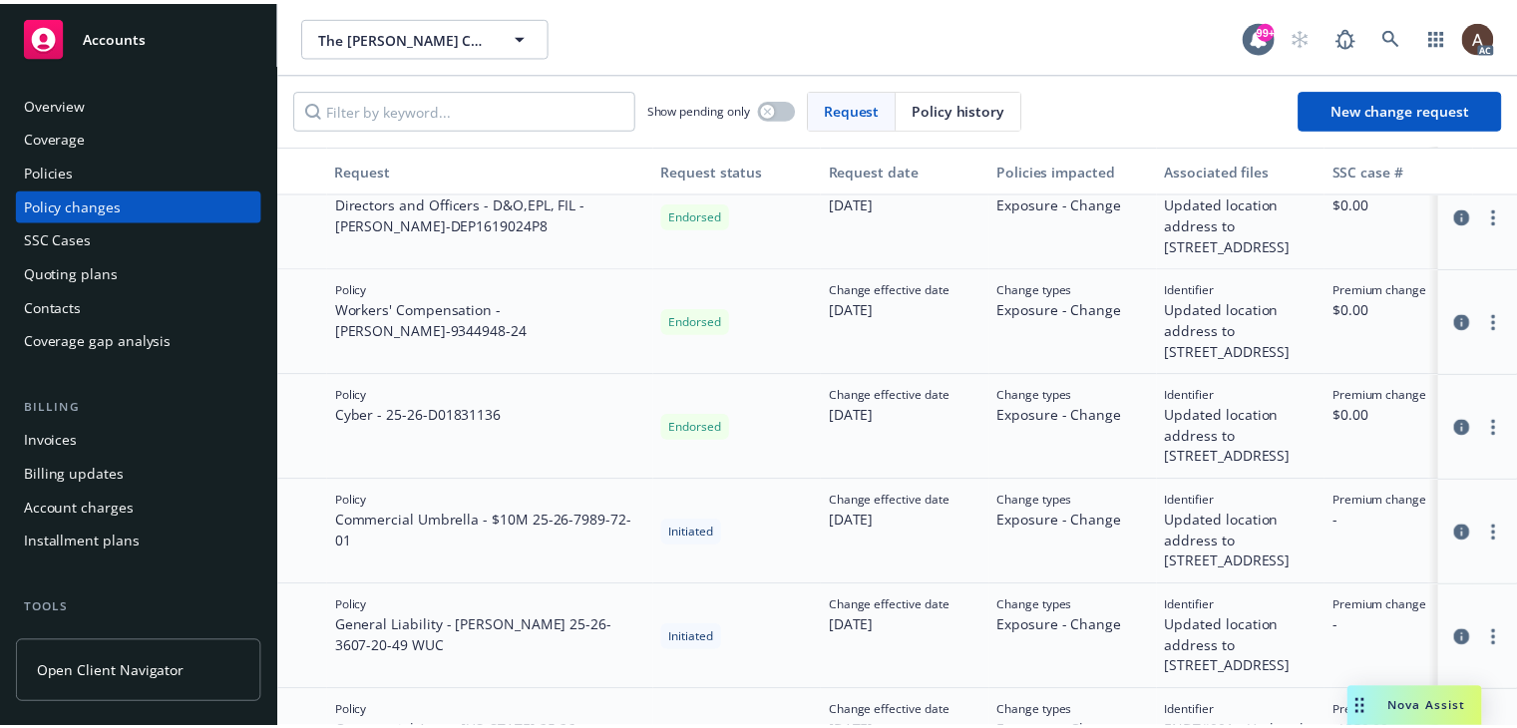
scroll to position [200, 0]
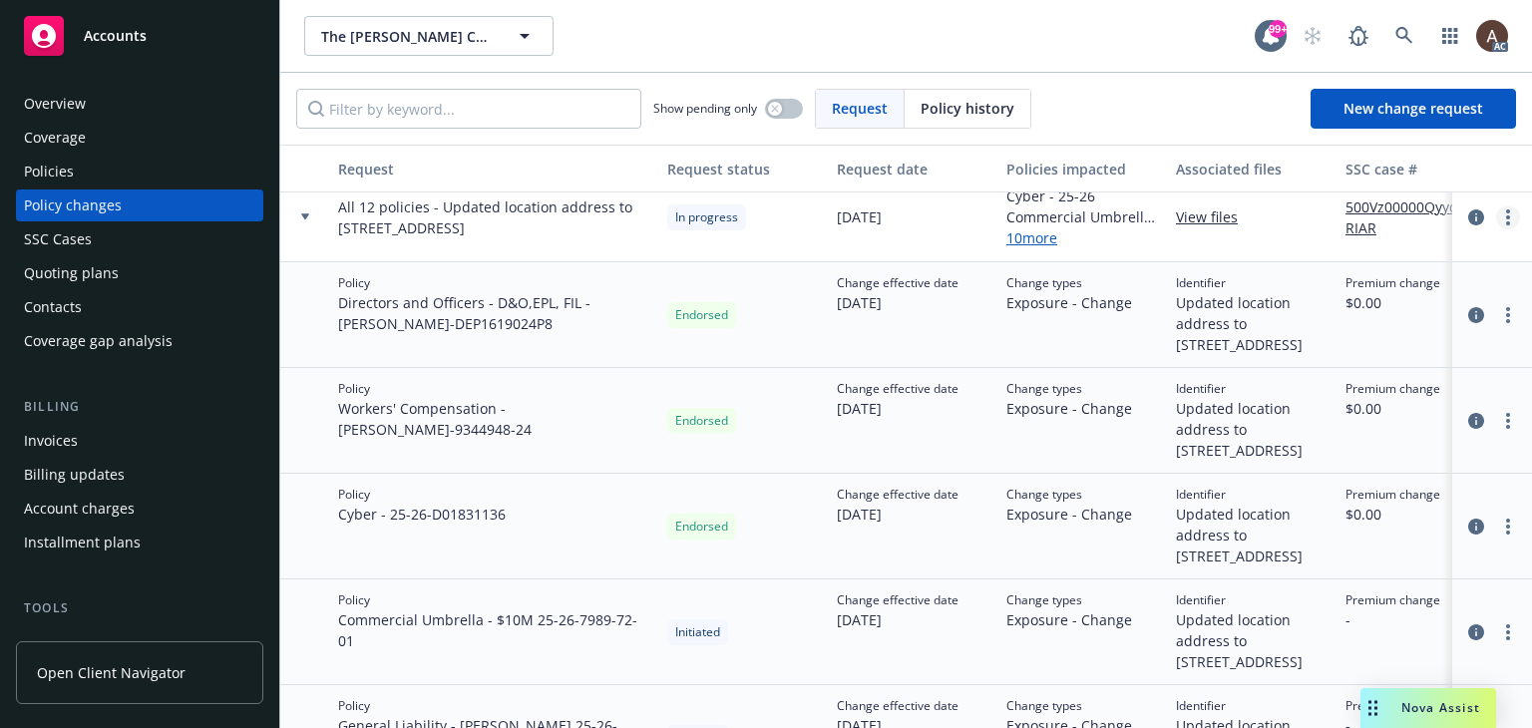
click at [1506, 225] on icon "more" at bounding box center [1508, 217] width 4 height 16
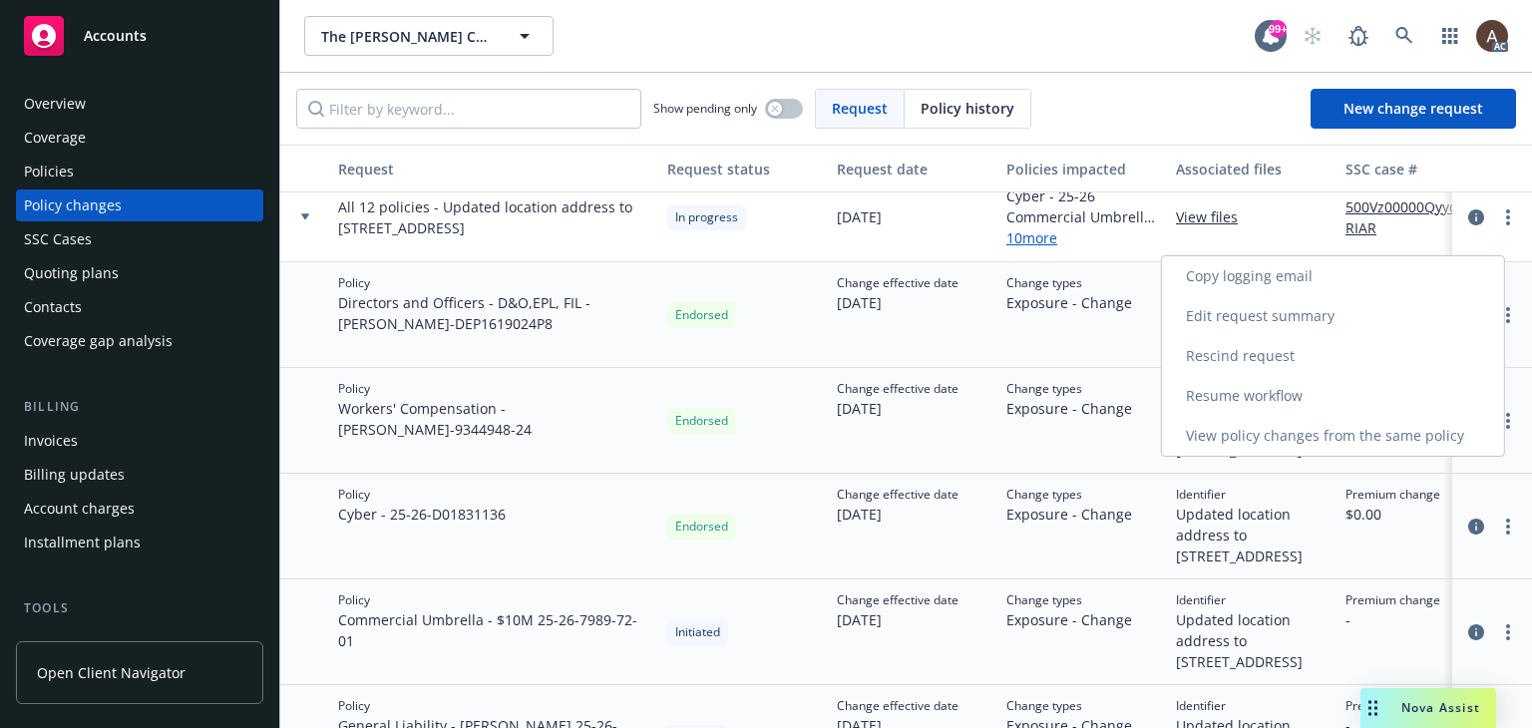
click at [1229, 390] on link "Resume workflow" at bounding box center [1333, 396] width 342 height 40
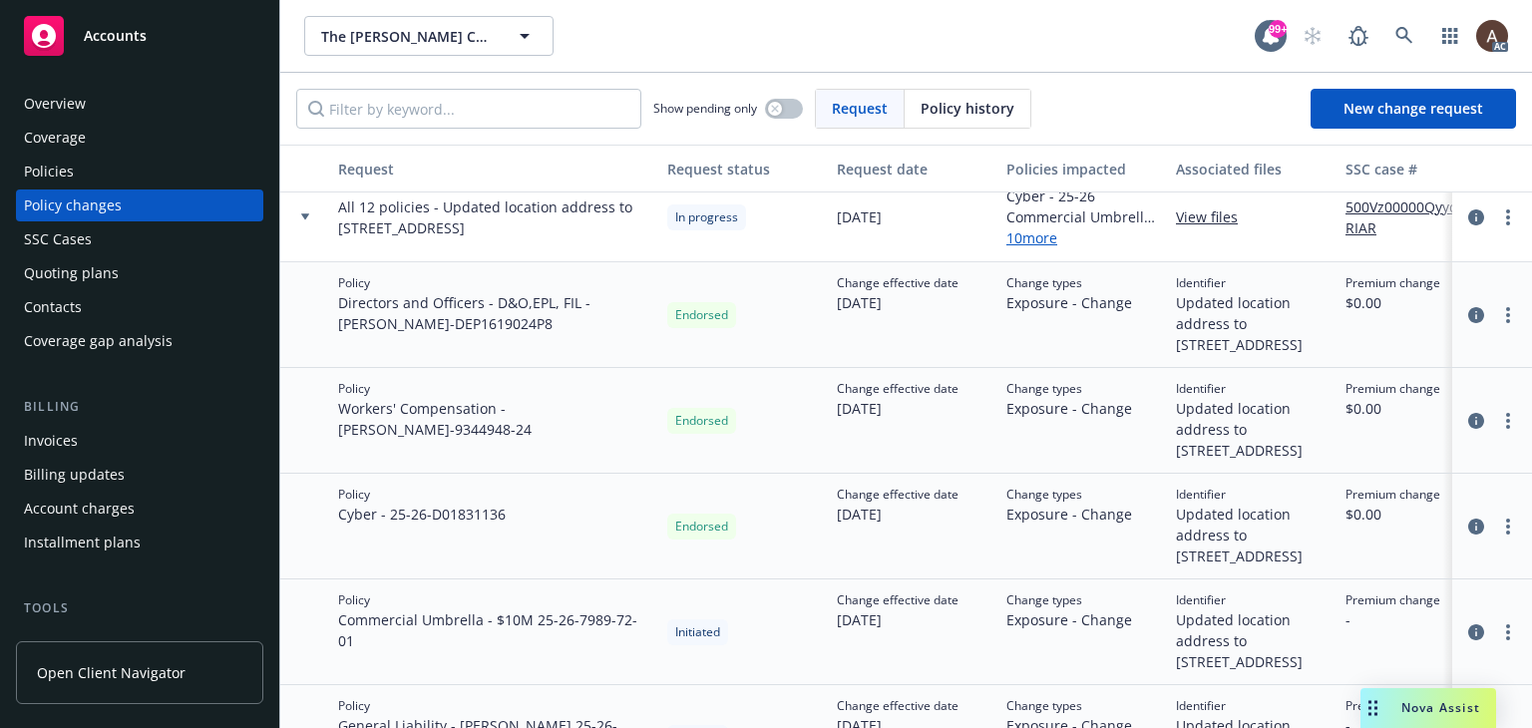
select select "ACCEPTED"
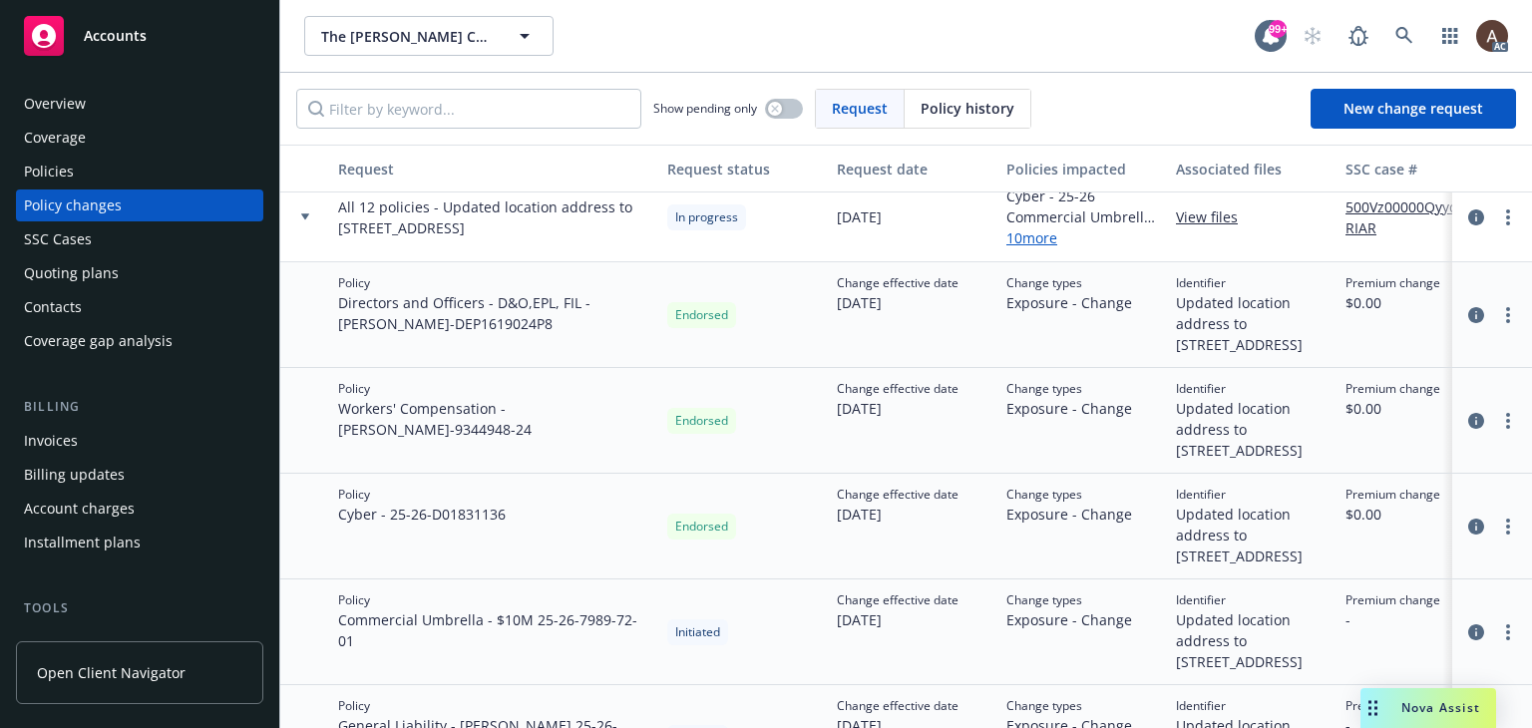
select select "ACCEPTED"
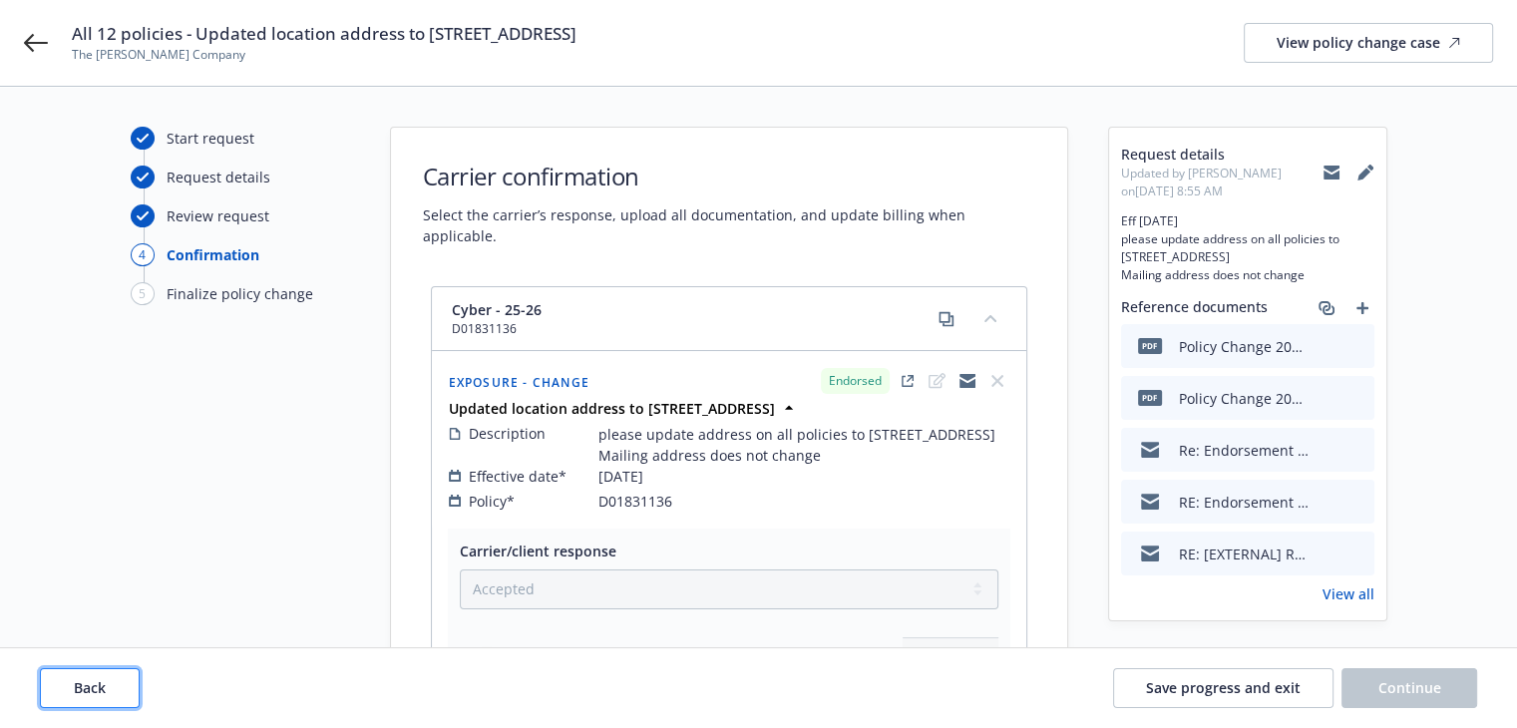
click at [120, 687] on button "Back" at bounding box center [90, 688] width 100 height 40
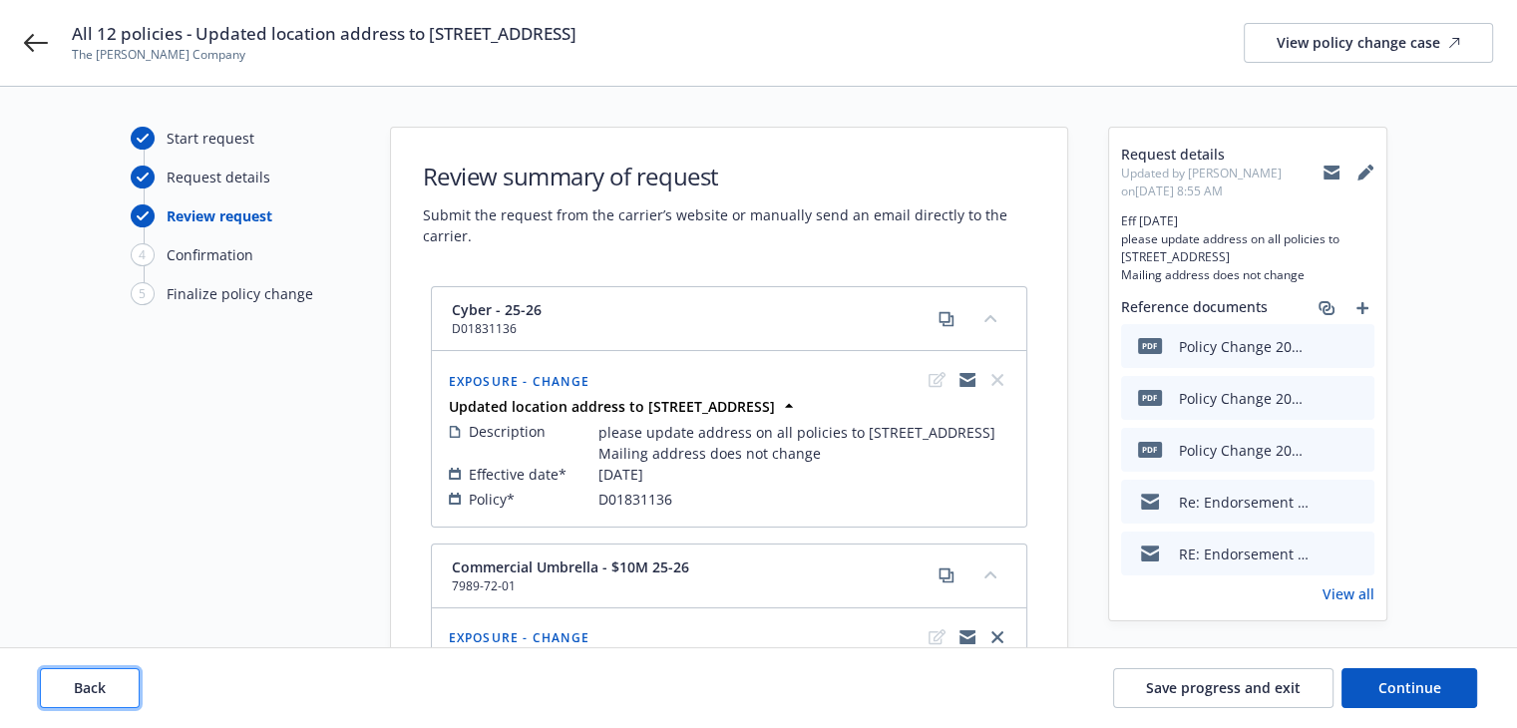
click at [120, 687] on button "Back" at bounding box center [90, 688] width 100 height 40
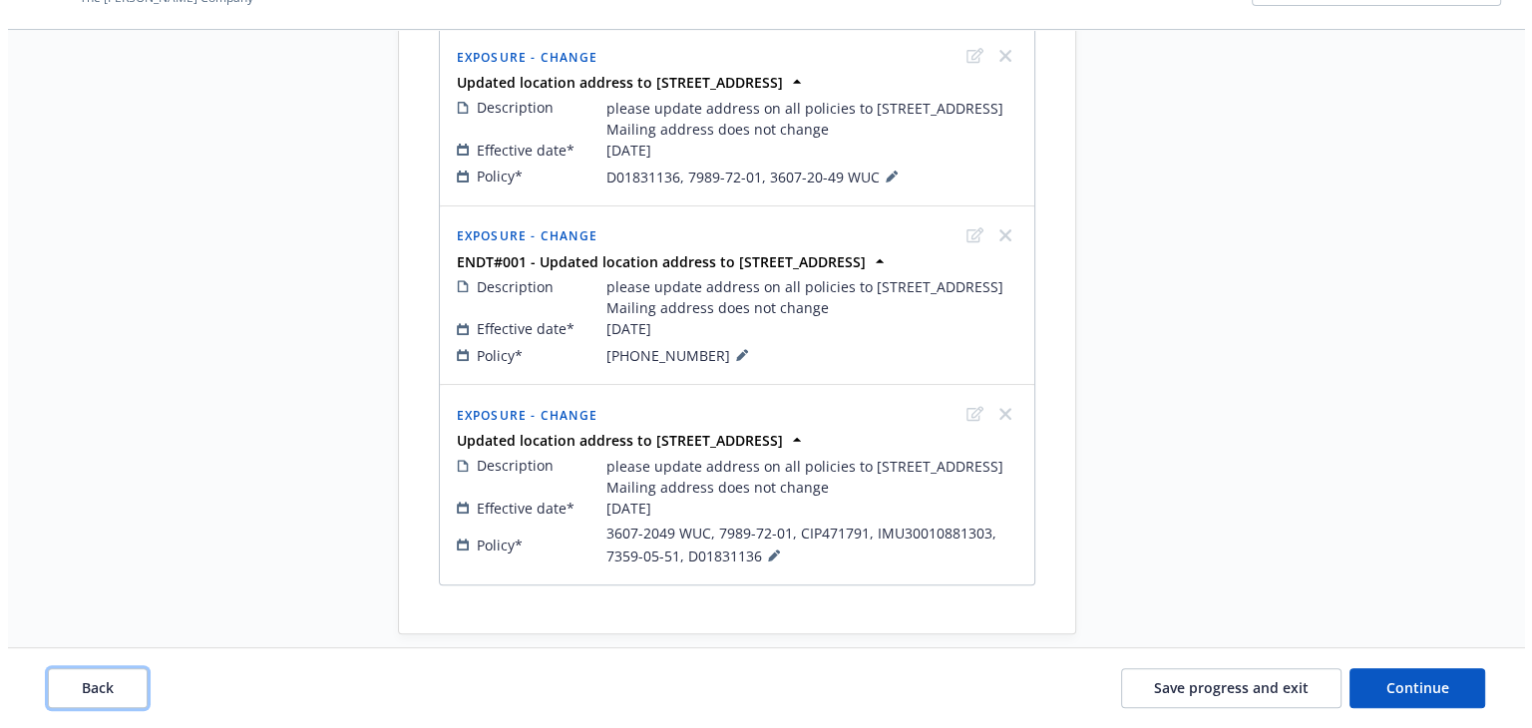
scroll to position [888, 0]
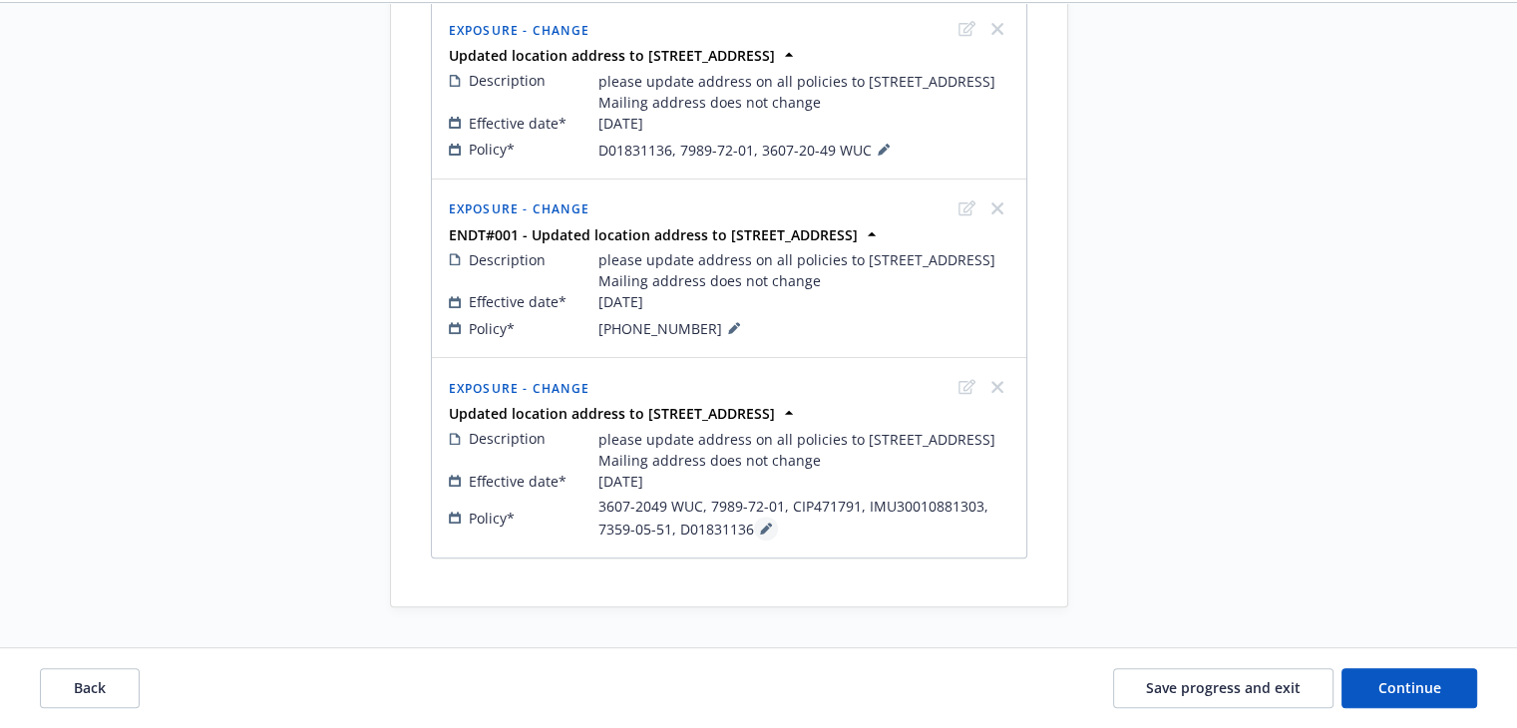
click at [762, 529] on icon at bounding box center [765, 530] width 10 height 10
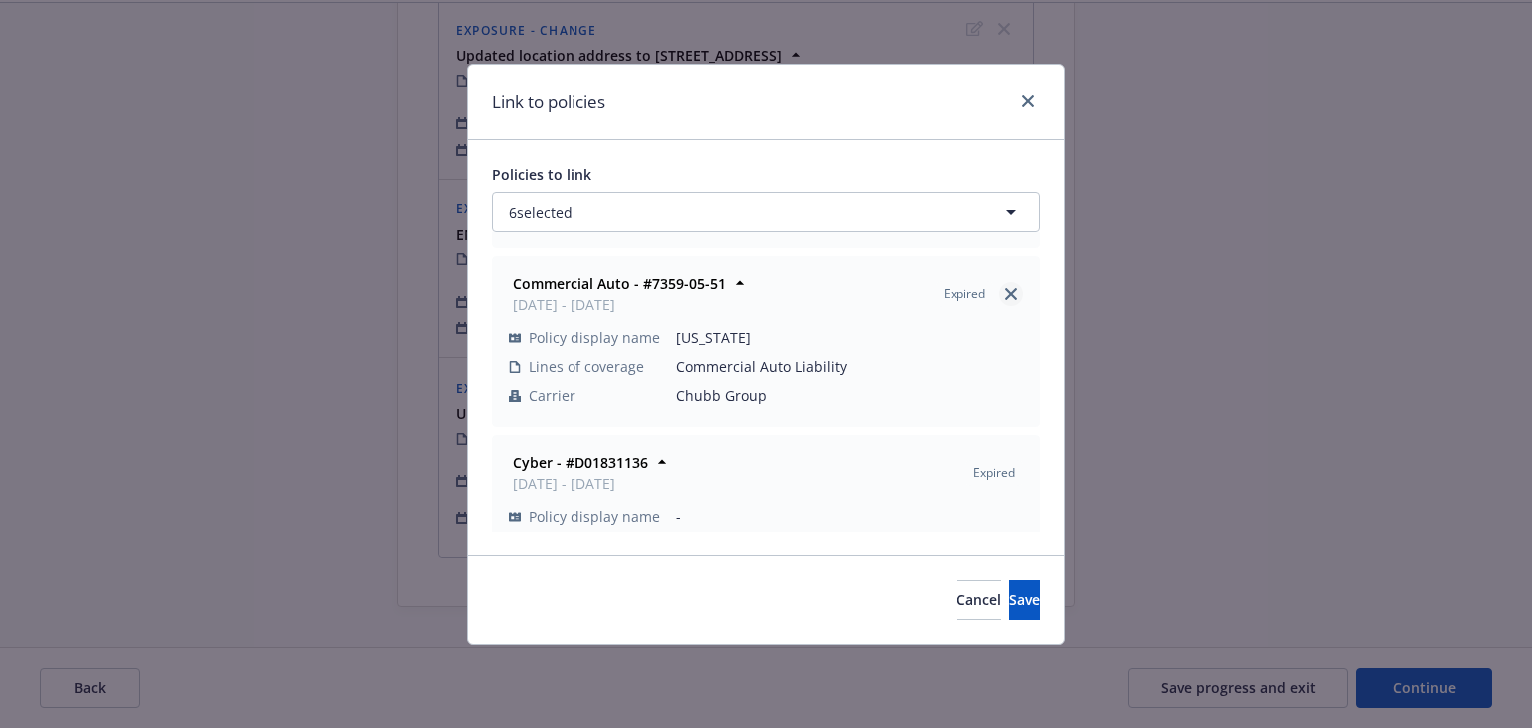
click at [1005, 296] on icon "close" at bounding box center [1011, 294] width 12 height 12
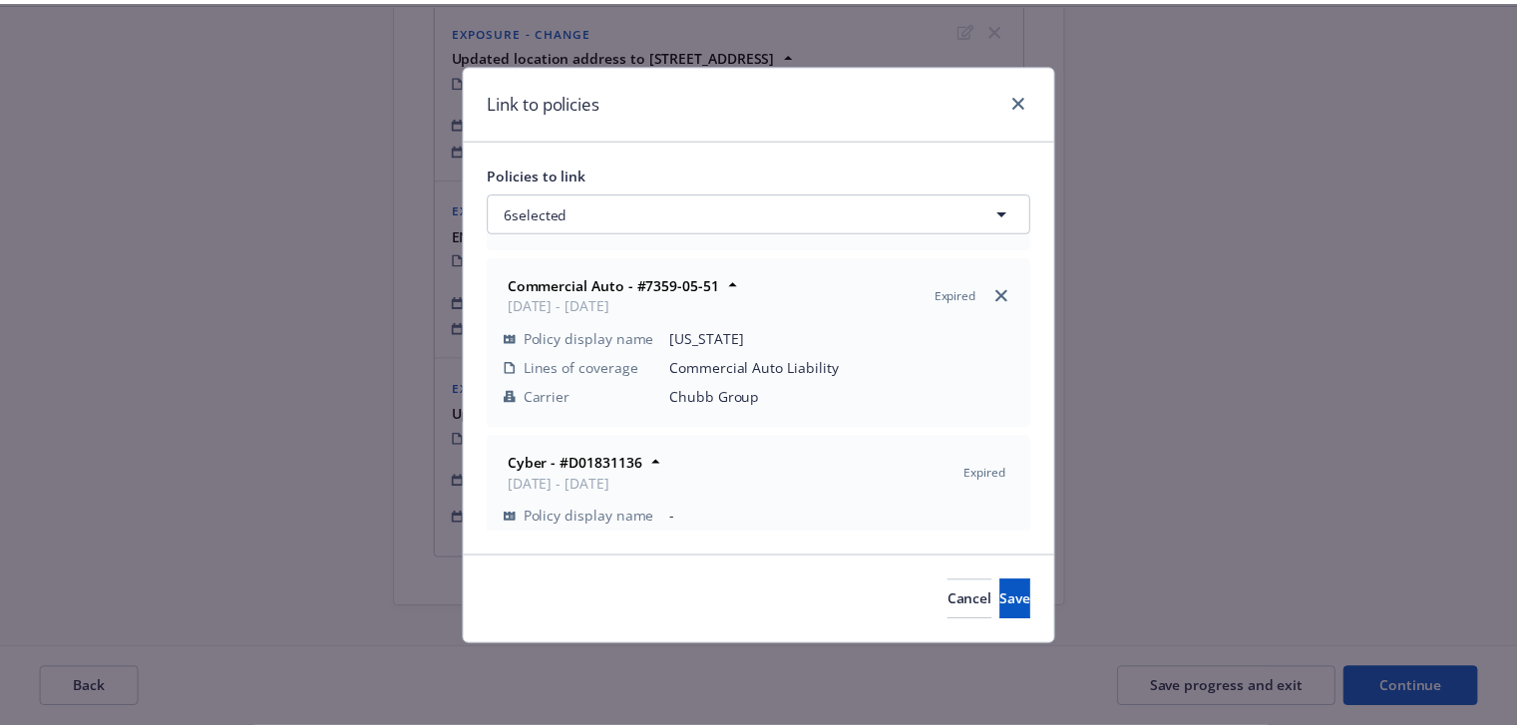
scroll to position [591, 0]
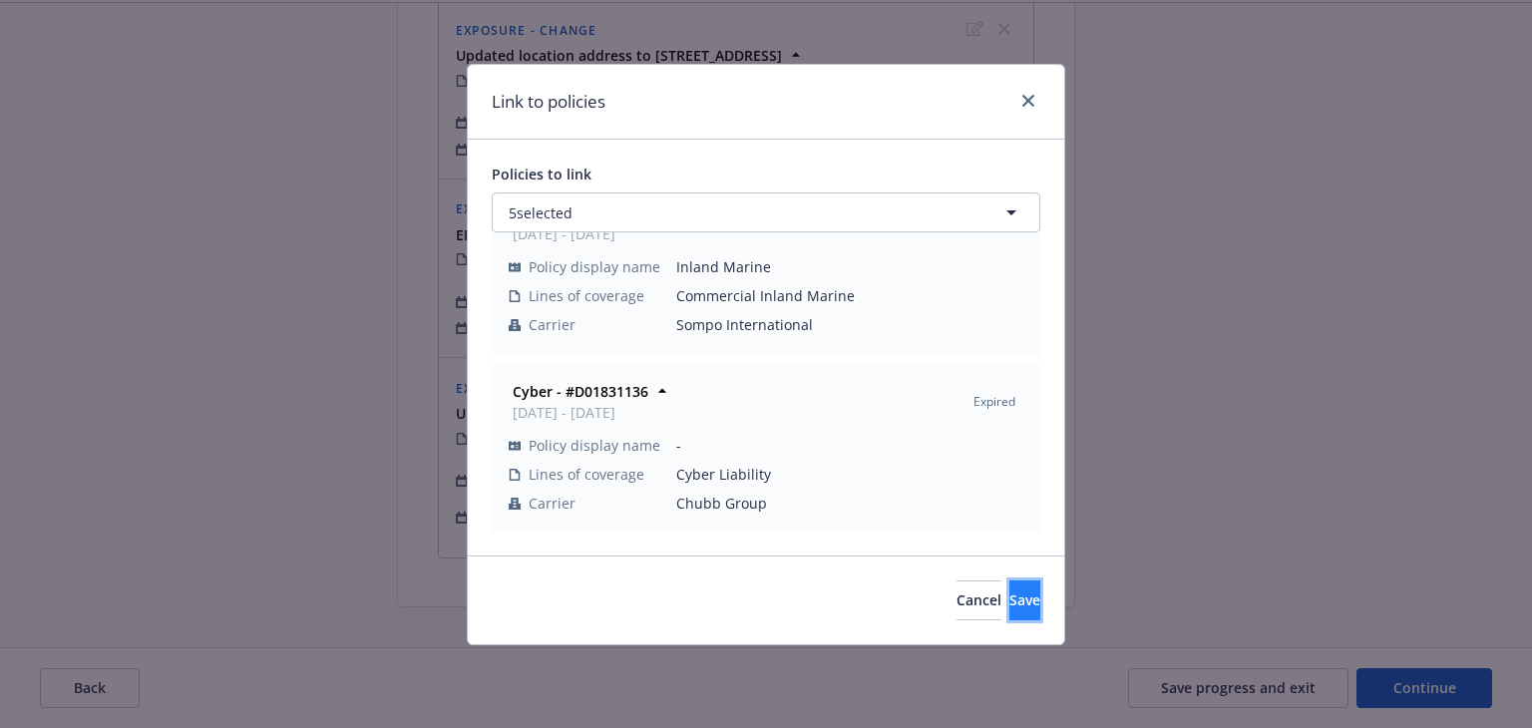
click at [1009, 593] on span "Save" at bounding box center [1024, 600] width 31 height 19
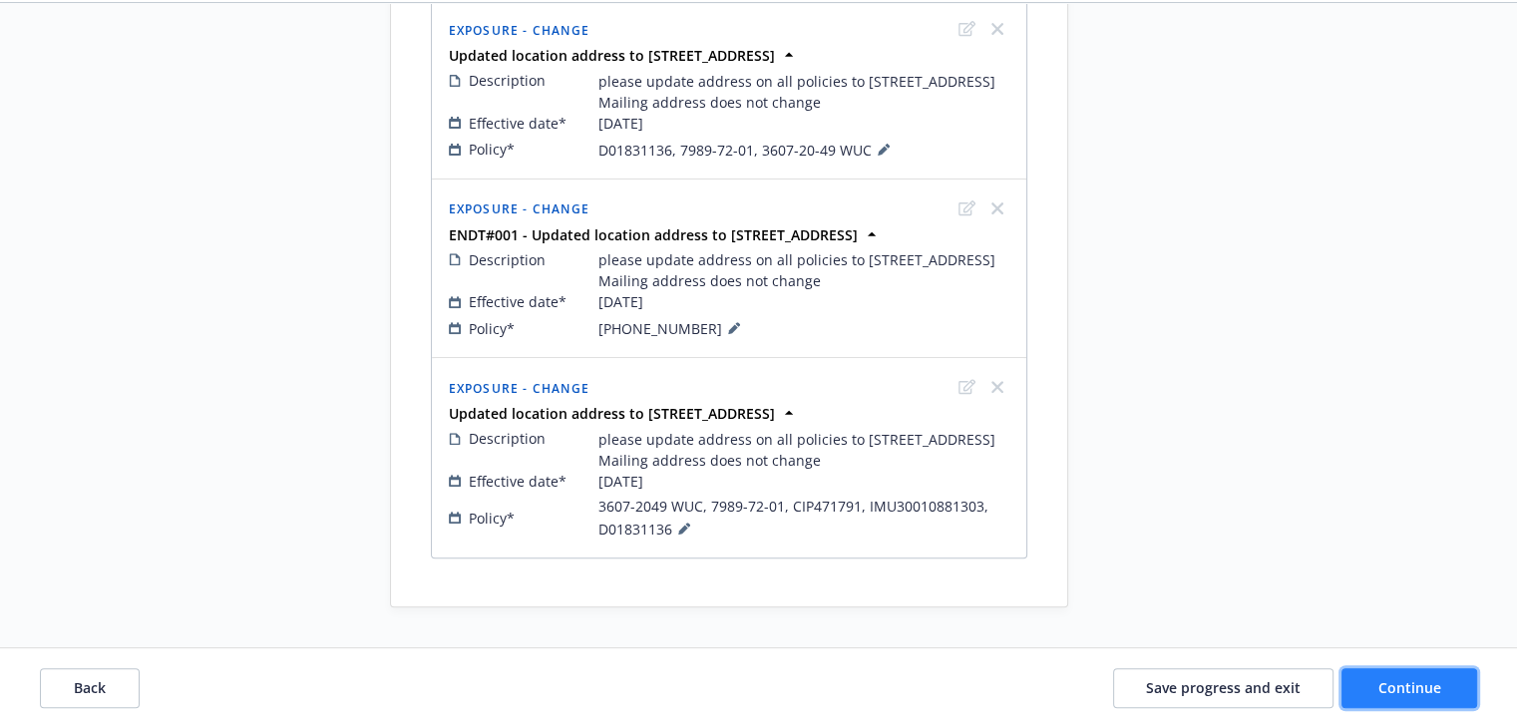
click at [1389, 690] on span "Continue" at bounding box center [1410, 687] width 63 height 19
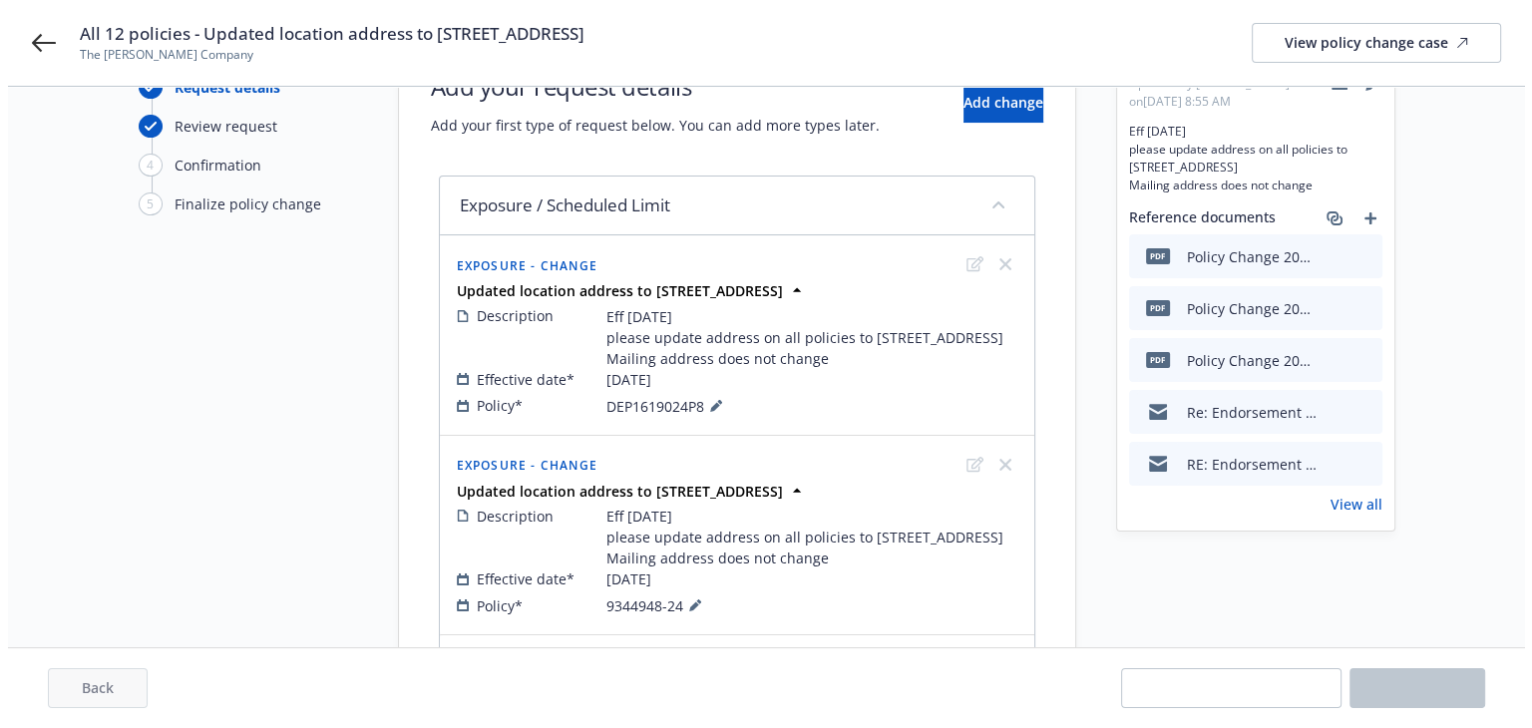
scroll to position [0, 0]
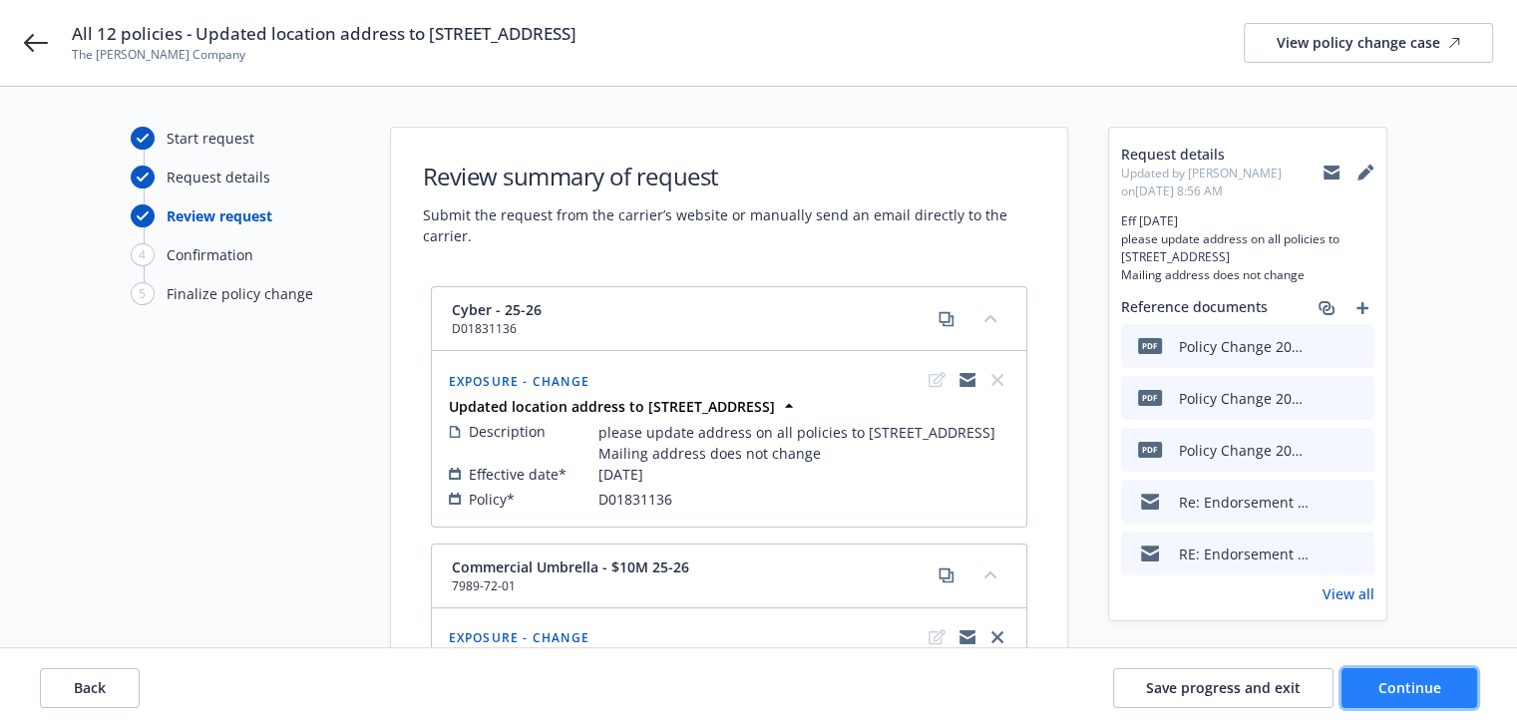
click at [1375, 690] on button "Continue" at bounding box center [1410, 688] width 136 height 40
select select "ACCEPTED"
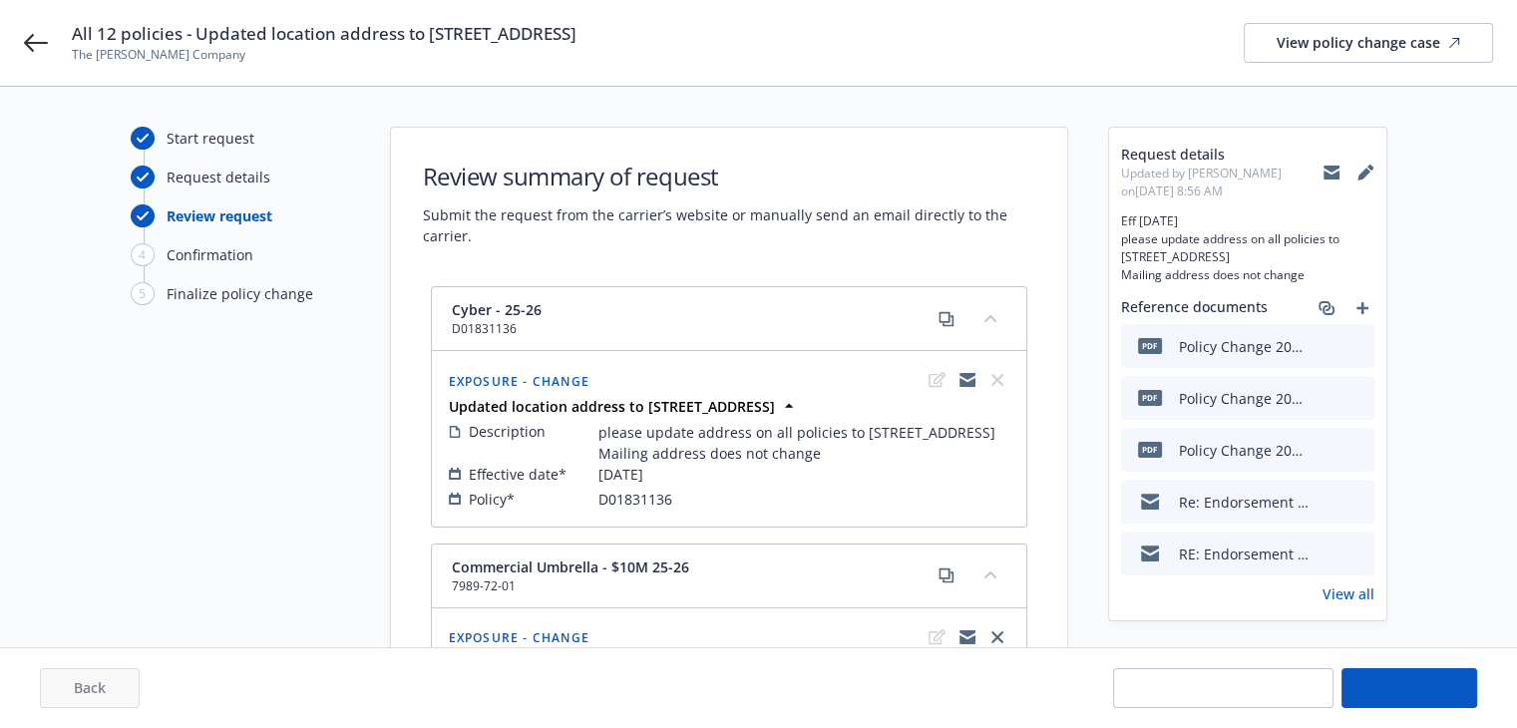
select select "ACCEPTED"
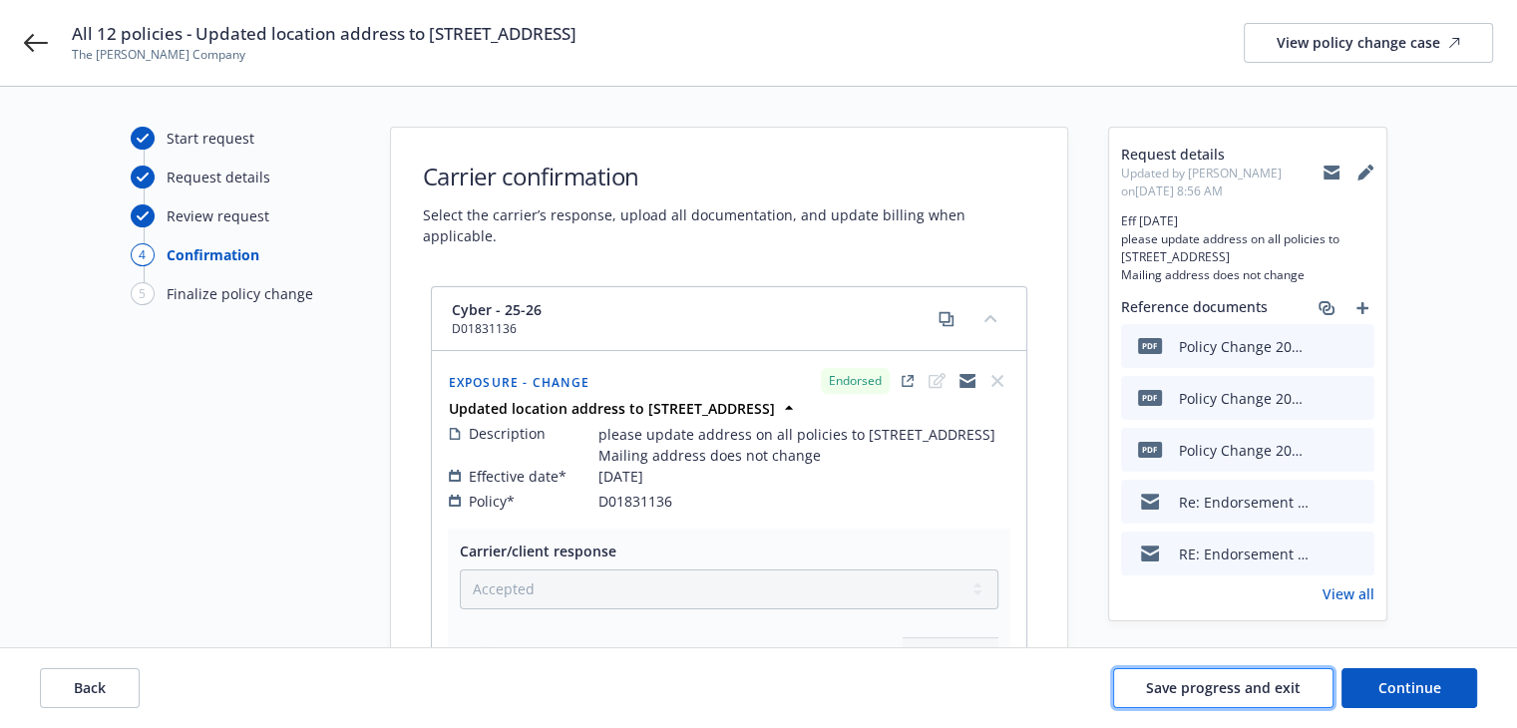
click at [1209, 687] on span "Save progress and exit" at bounding box center [1223, 687] width 155 height 19
select select "ACCEPTED"
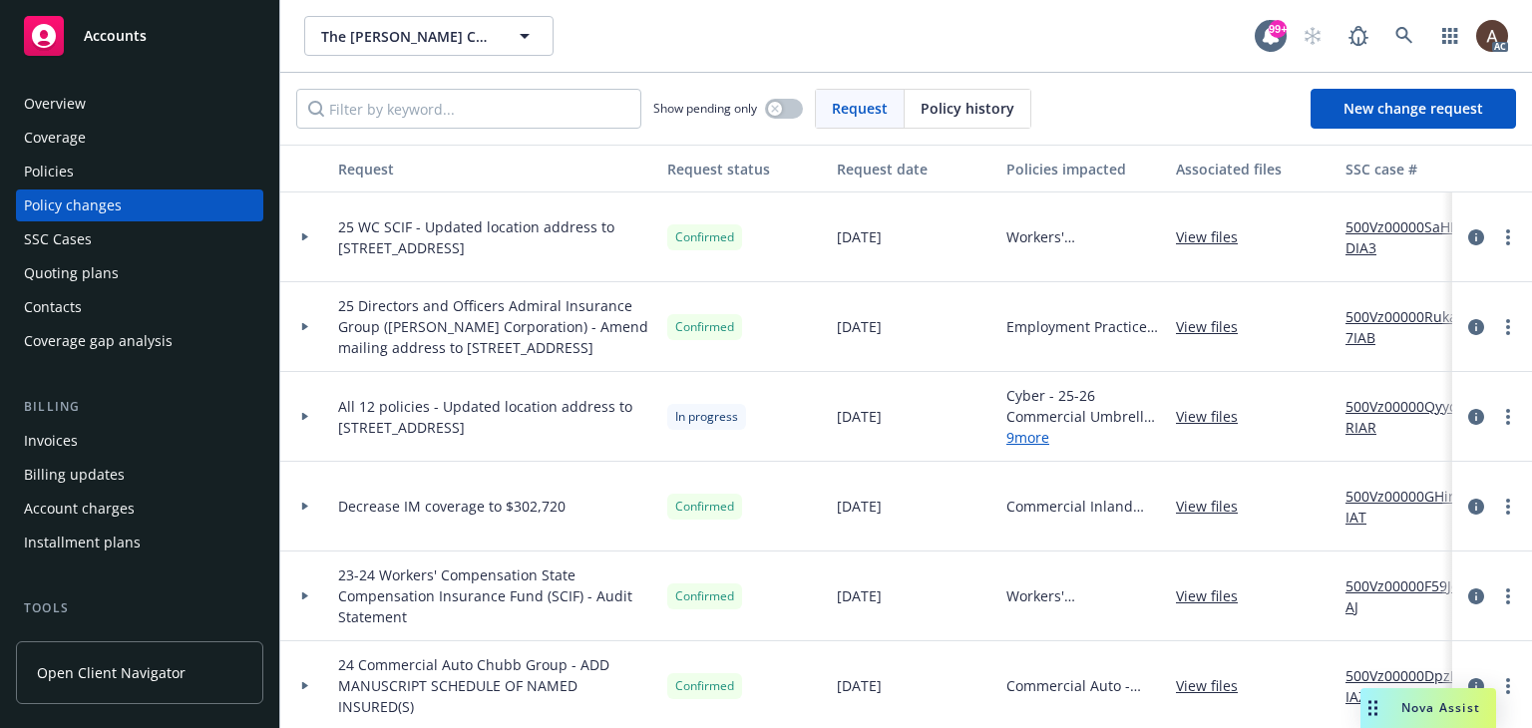
click at [304, 421] on icon at bounding box center [305, 417] width 6 height 8
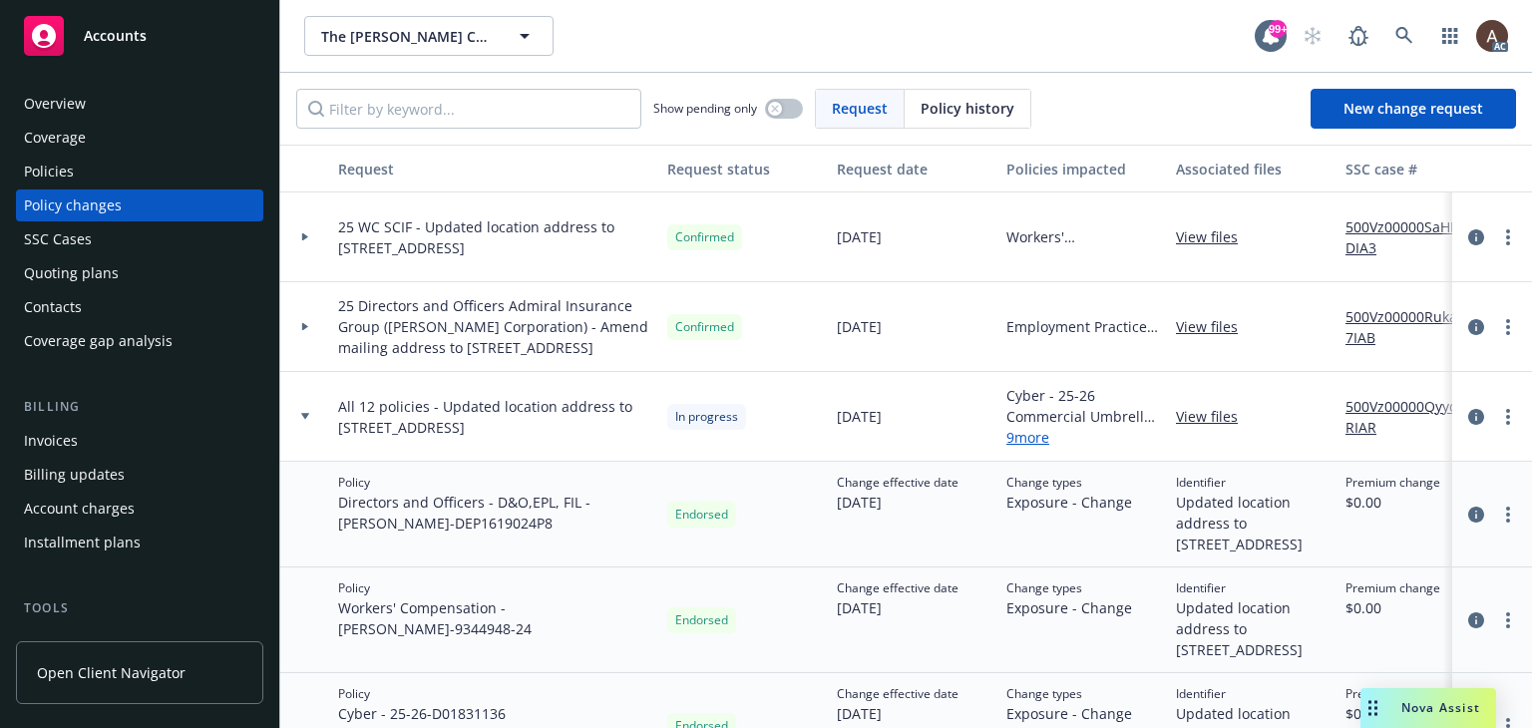
click at [304, 419] on icon at bounding box center [305, 416] width 8 height 6
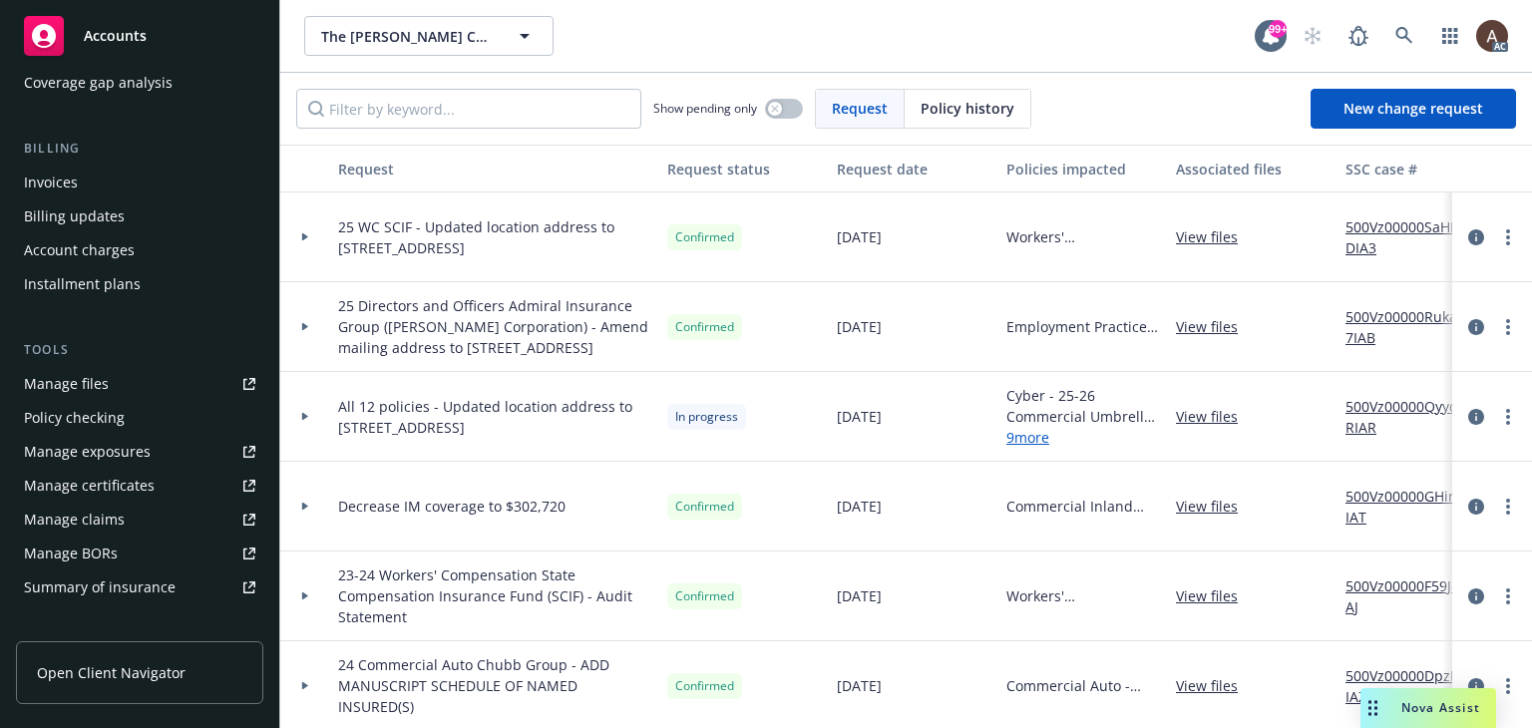
scroll to position [399, 0]
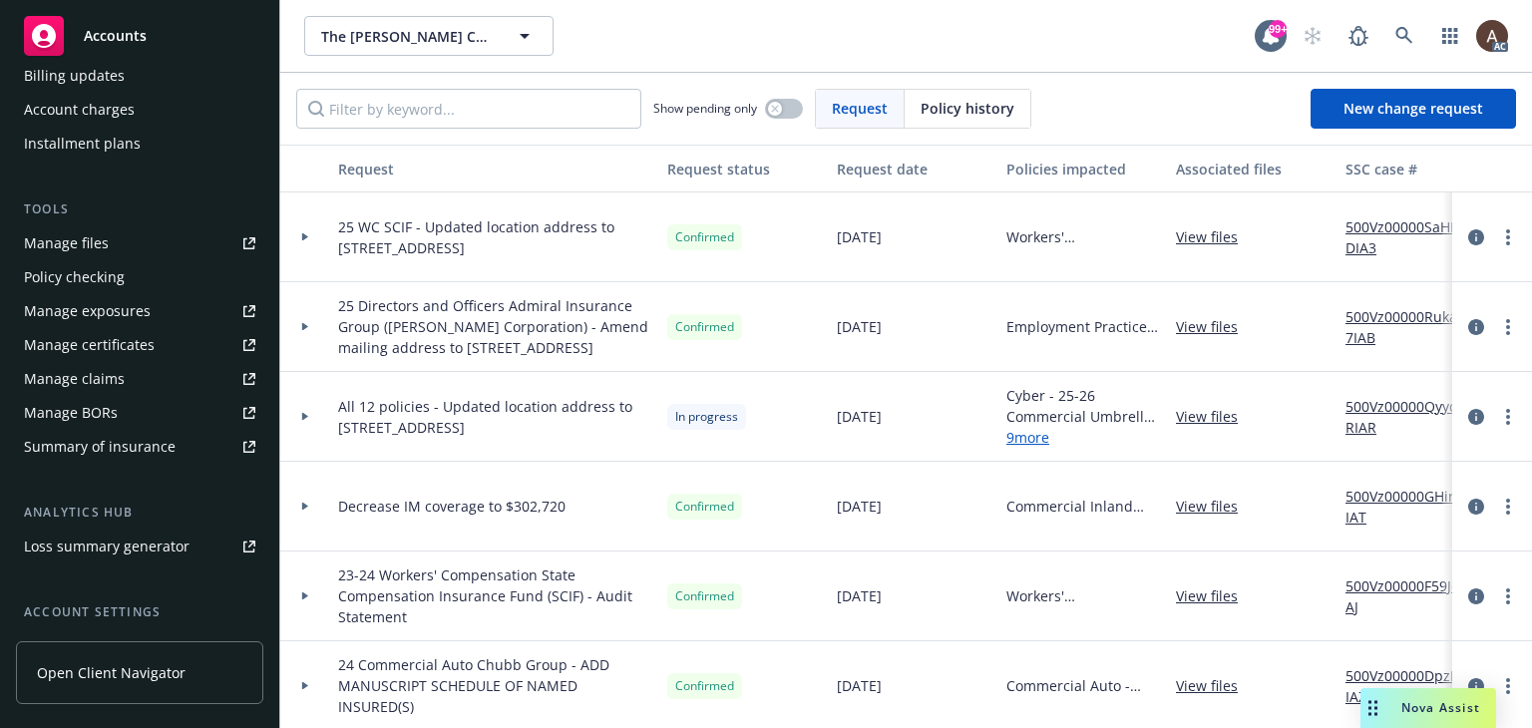
click at [136, 308] on div "Manage exposures" at bounding box center [87, 311] width 127 height 32
click at [1405, 40] on icon at bounding box center [1405, 36] width 18 height 18
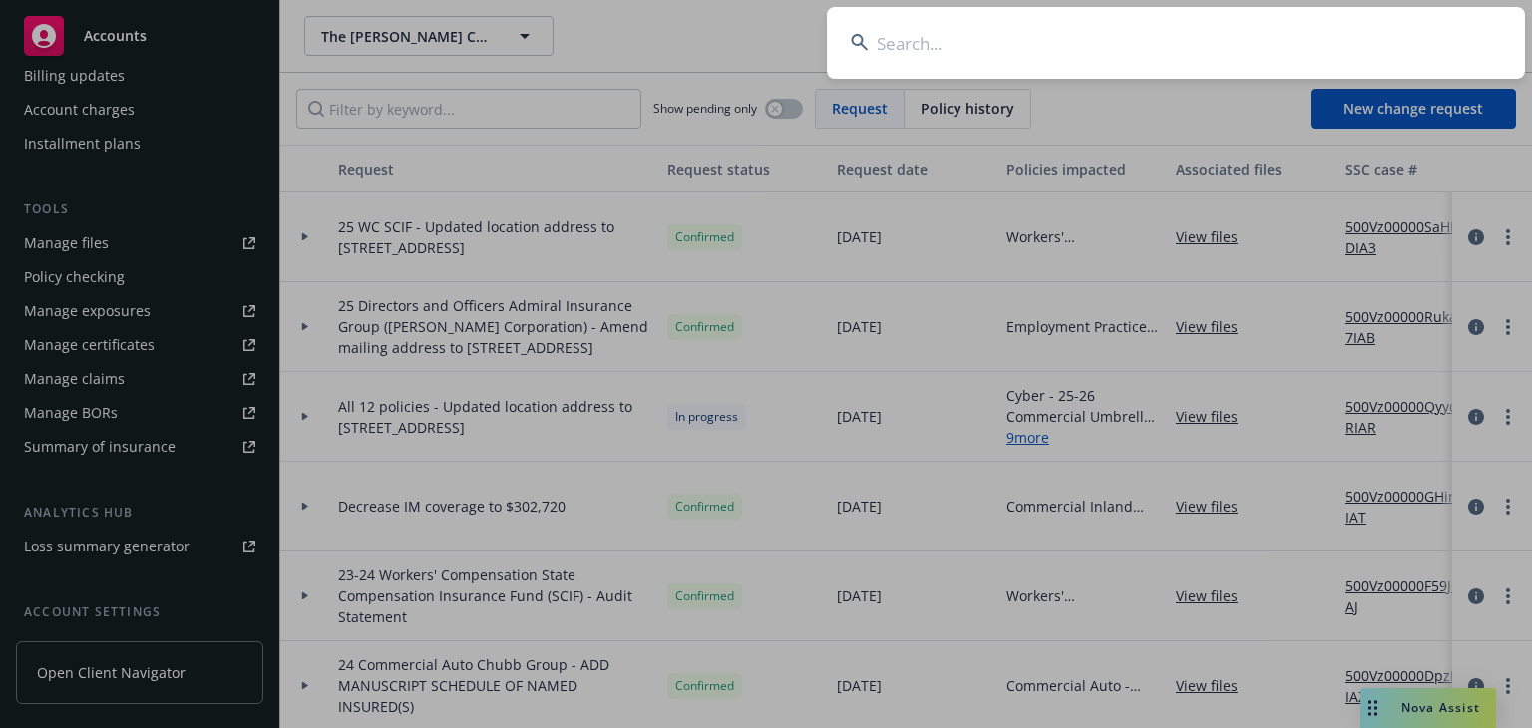
click at [1090, 40] on input at bounding box center [1176, 43] width 698 height 72
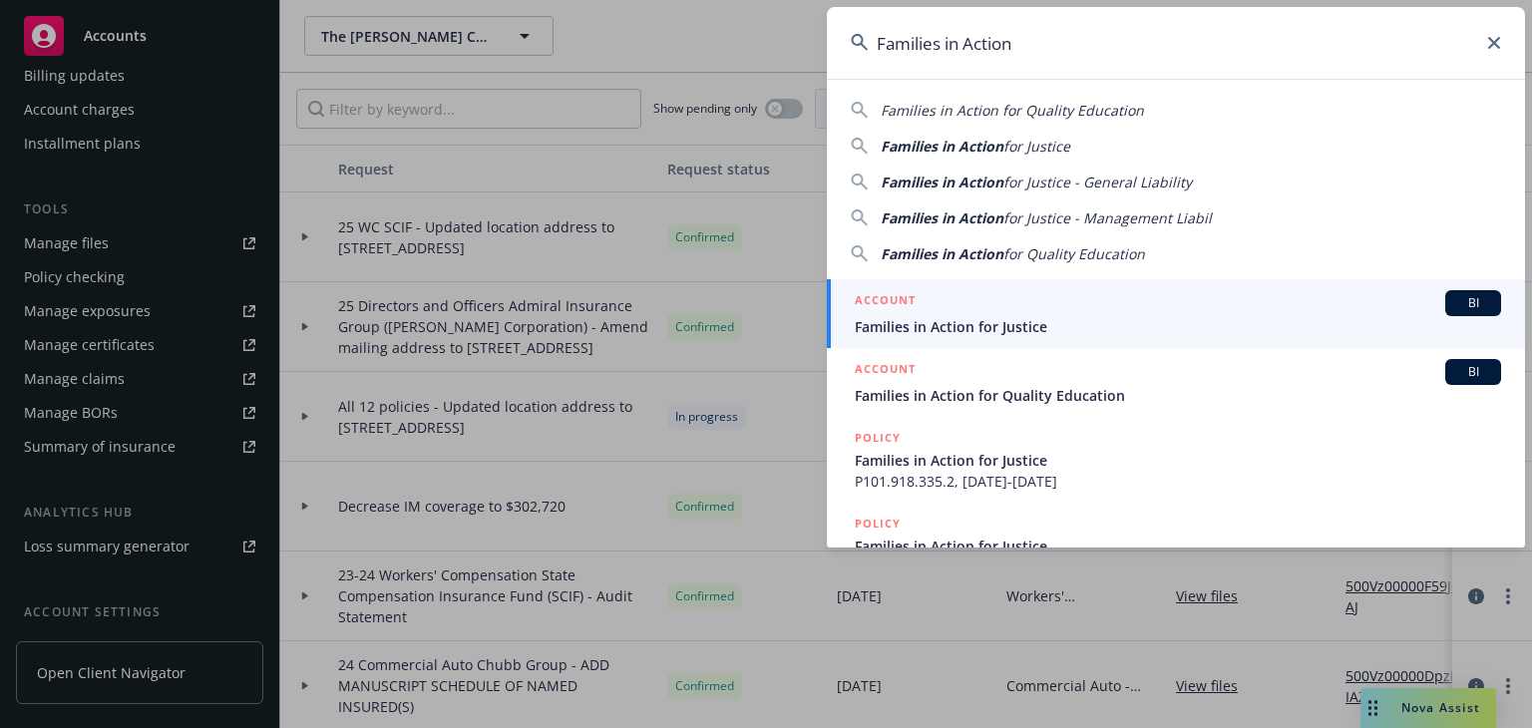
type input "Families in Action"
click at [927, 313] on div "ACCOUNT BI" at bounding box center [1178, 303] width 646 height 26
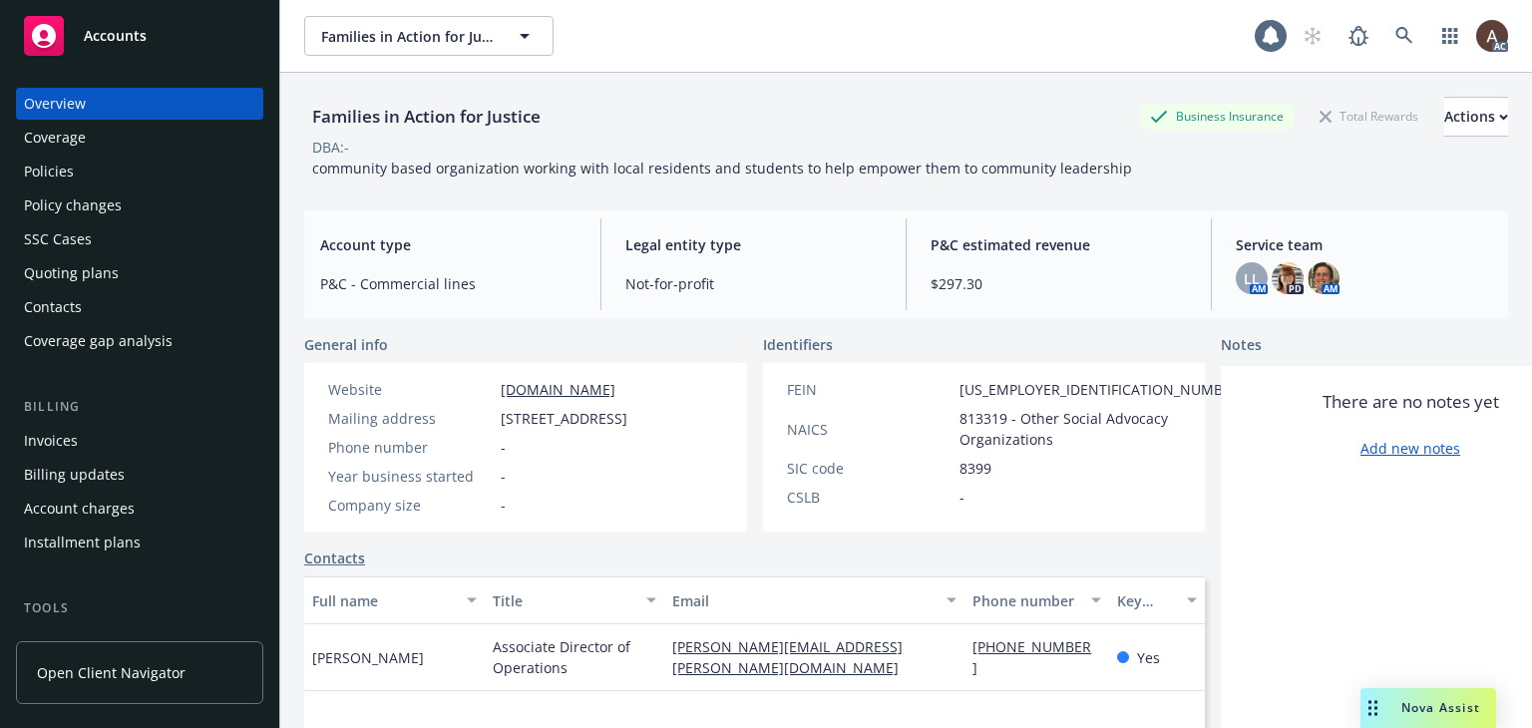
click at [126, 210] on div "Policy changes" at bounding box center [139, 206] width 231 height 32
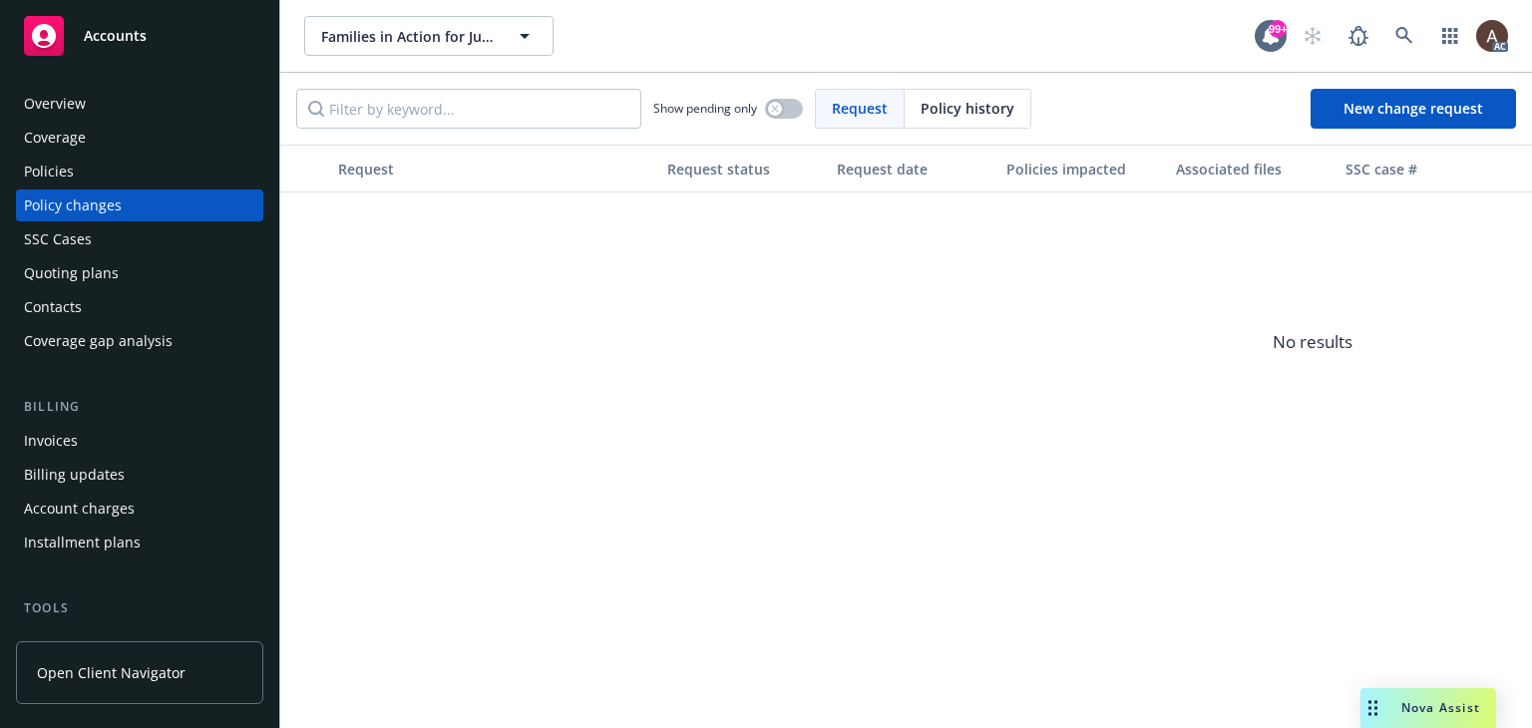
click at [156, 164] on div "Policies" at bounding box center [139, 172] width 231 height 32
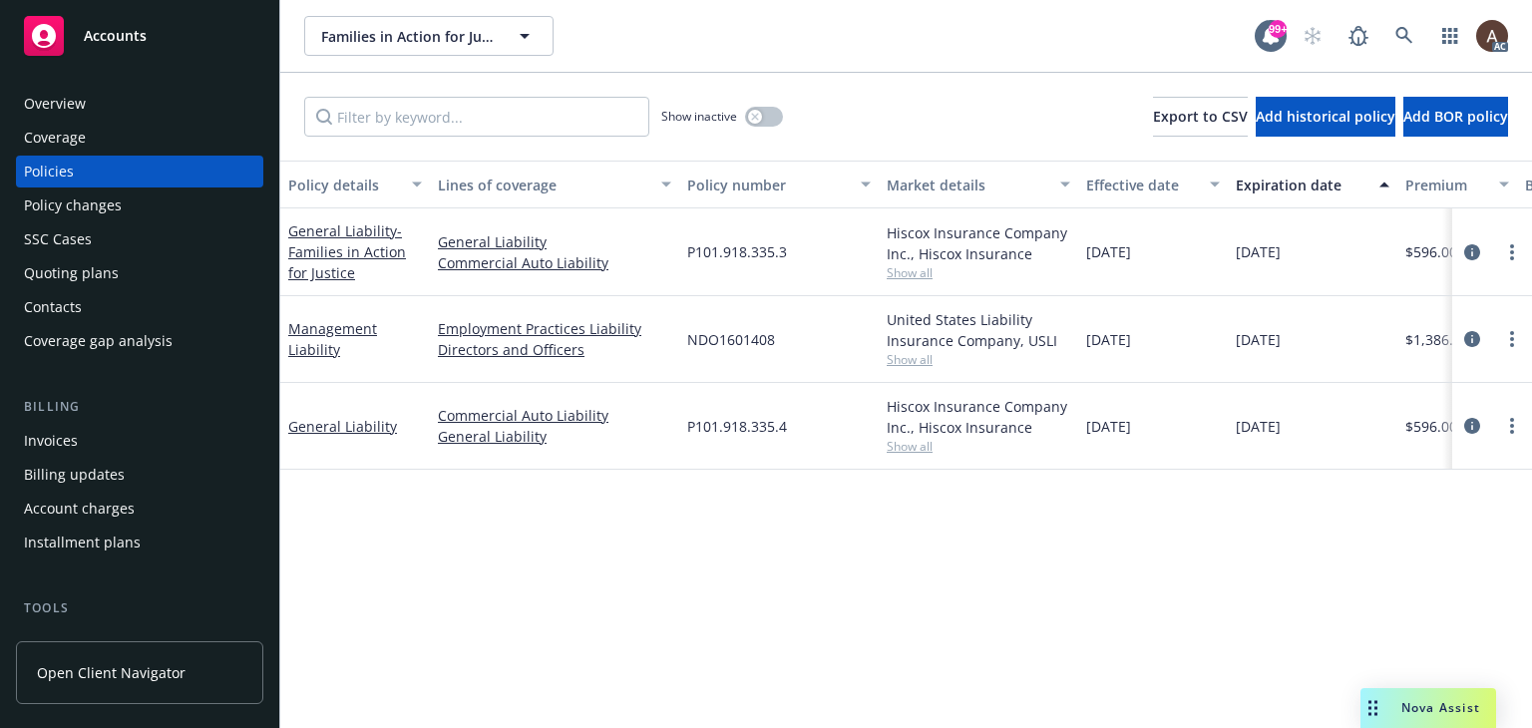
click at [117, 198] on div "Policy changes" at bounding box center [73, 206] width 98 height 32
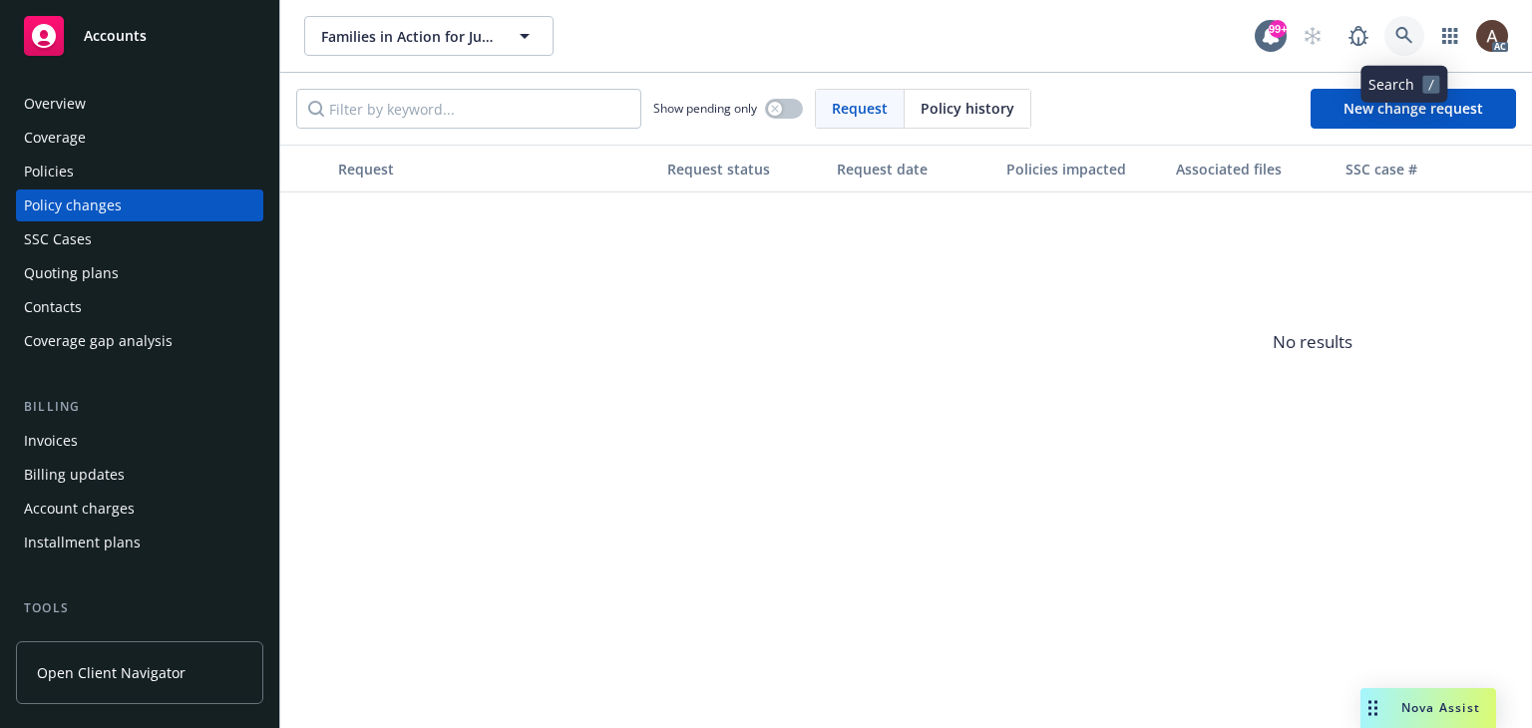
click at [1403, 40] on icon at bounding box center [1405, 36] width 18 height 18
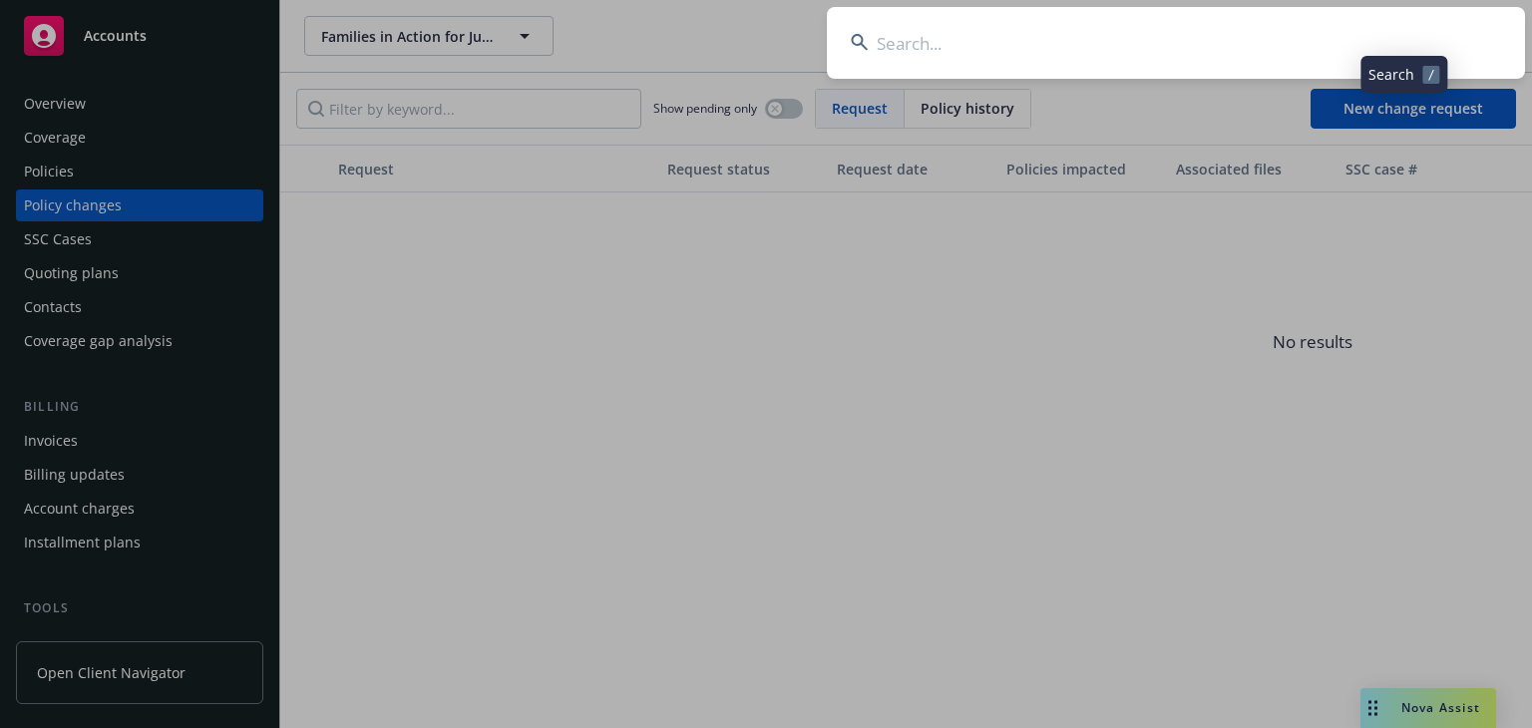
click at [1100, 61] on input at bounding box center [1176, 43] width 698 height 72
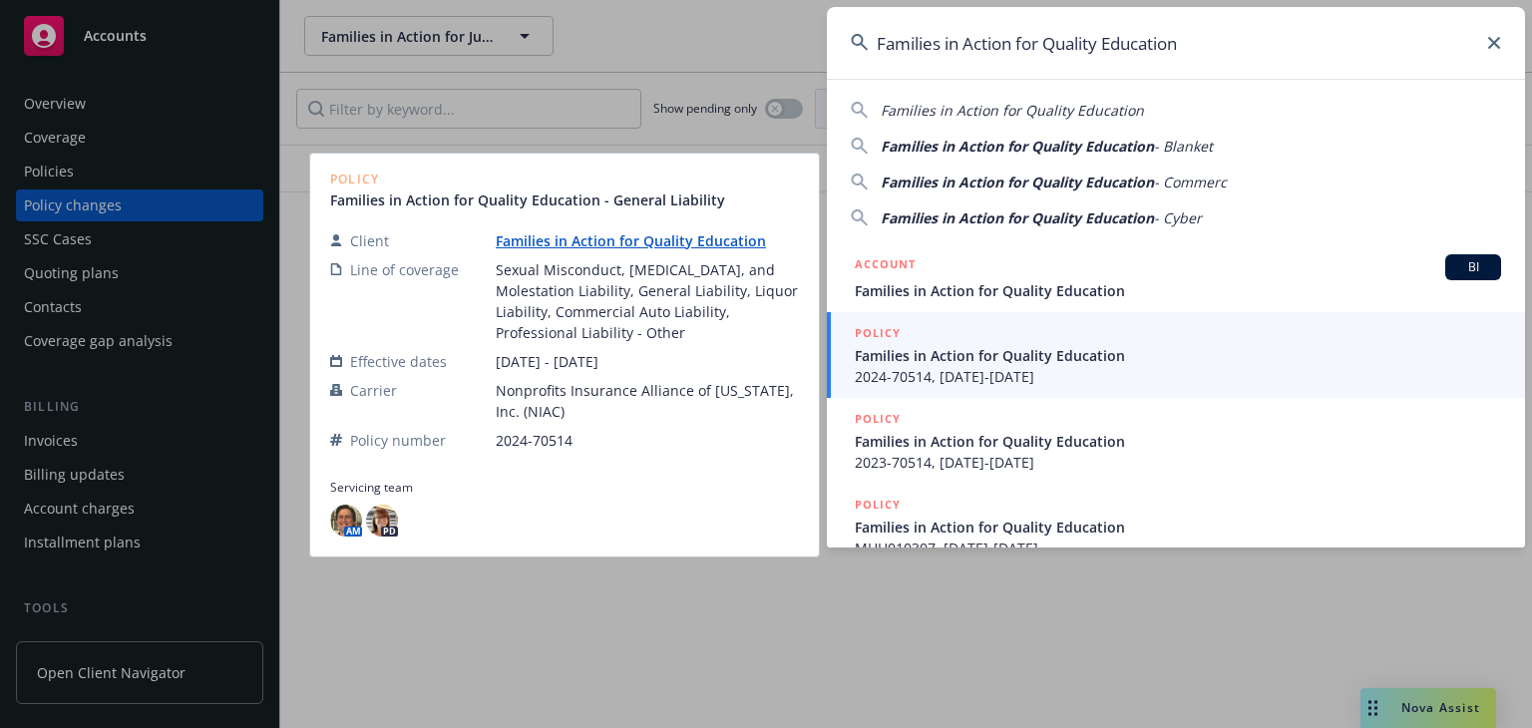
type input "Families in Action for Quality Education"
click at [1095, 372] on span "2024-70514, 09/28/2024-09/28/2025" at bounding box center [1178, 376] width 646 height 21
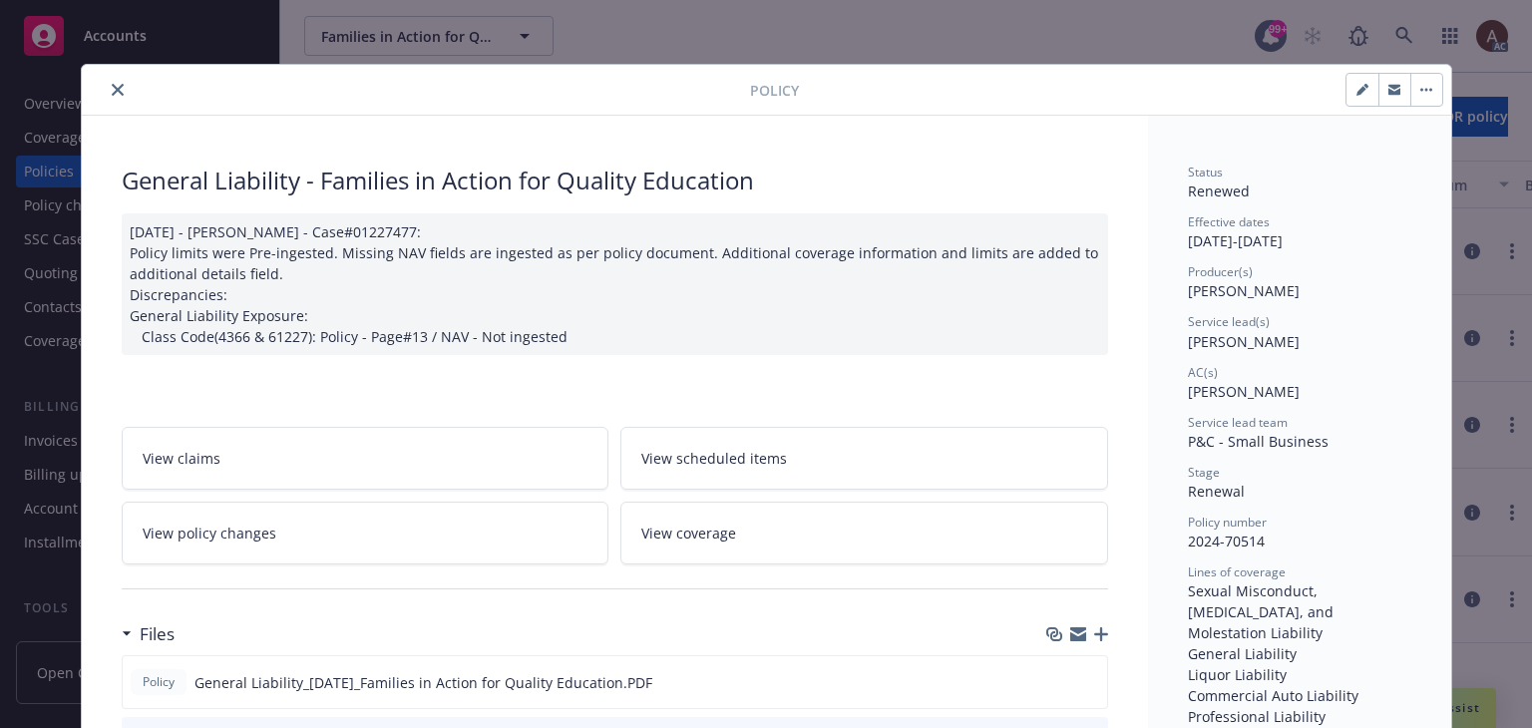
click at [116, 88] on button "close" at bounding box center [118, 90] width 24 height 24
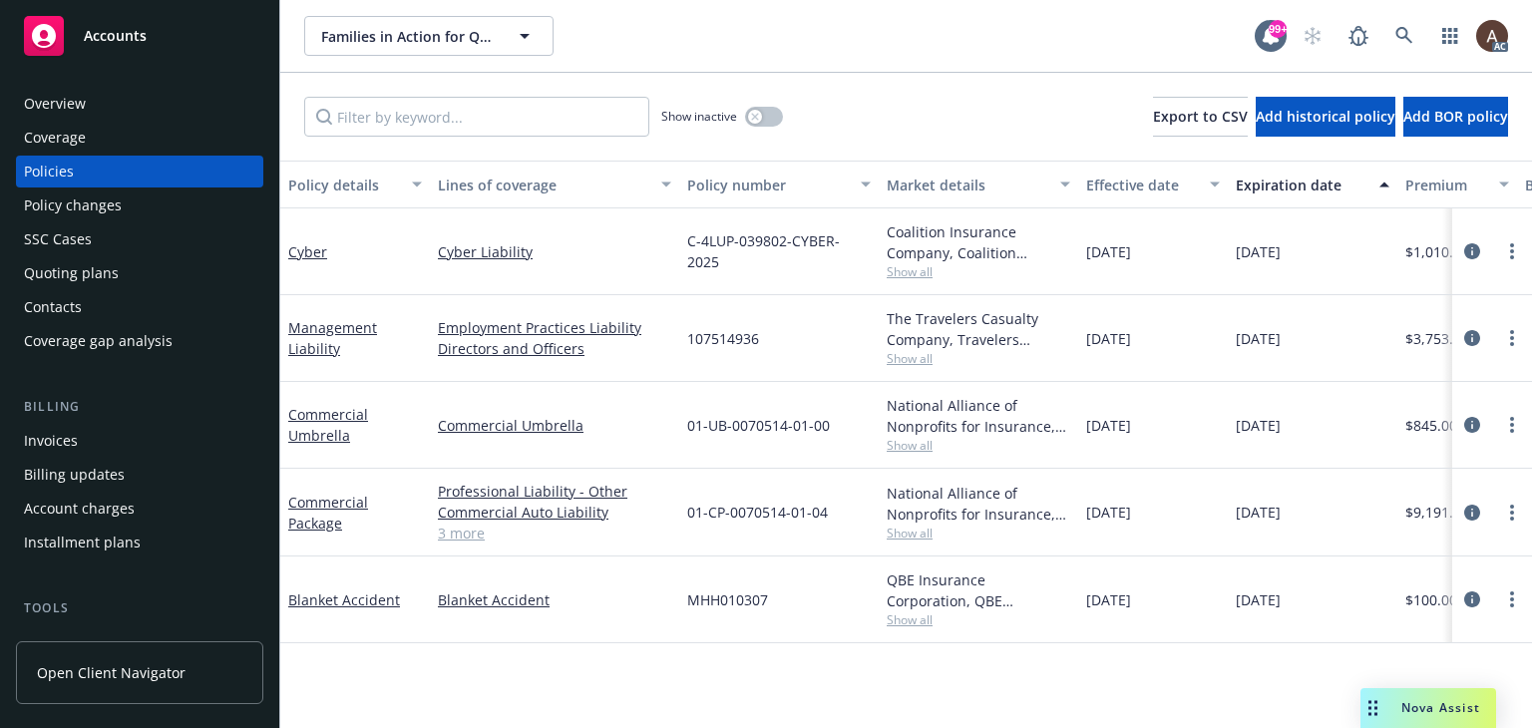
click at [112, 201] on div "Policy changes" at bounding box center [73, 206] width 98 height 32
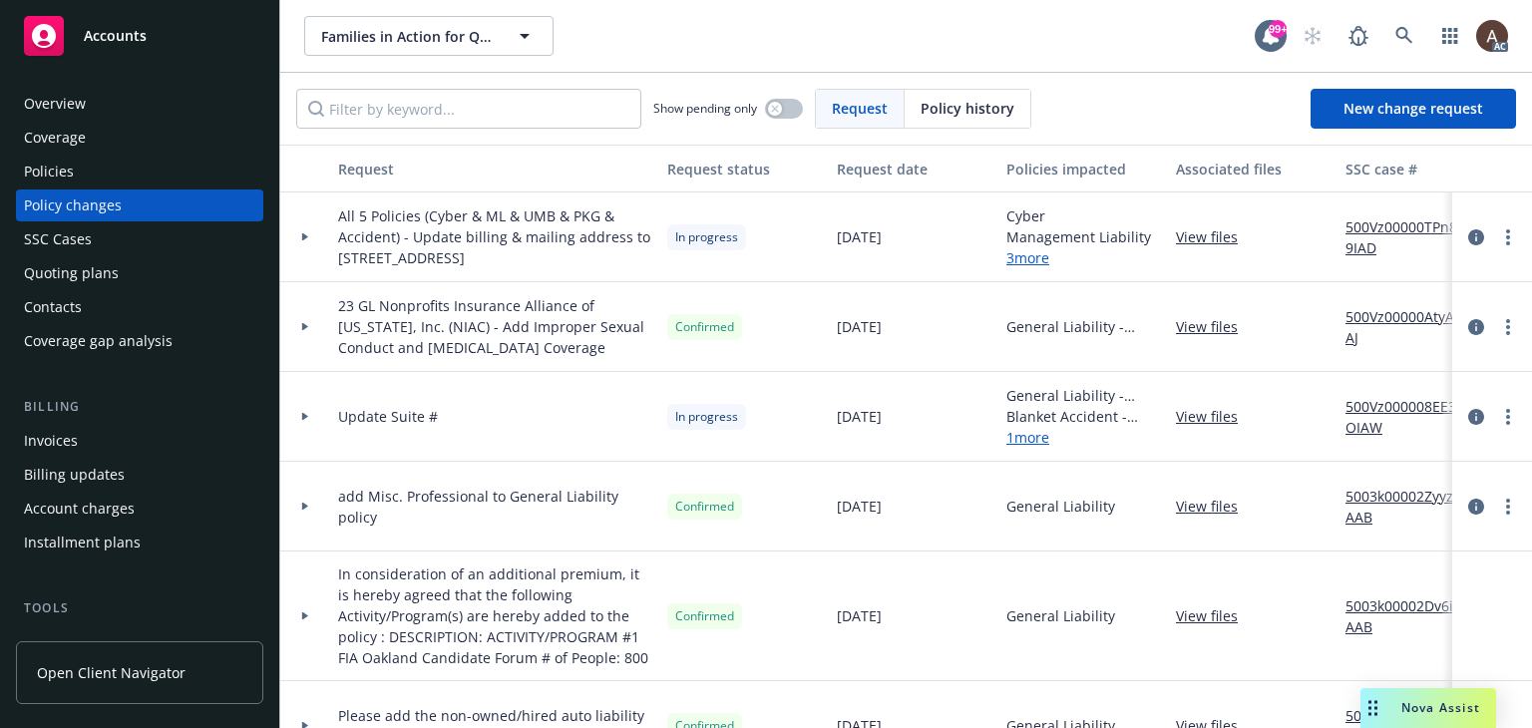
click at [303, 236] on icon at bounding box center [305, 237] width 6 height 8
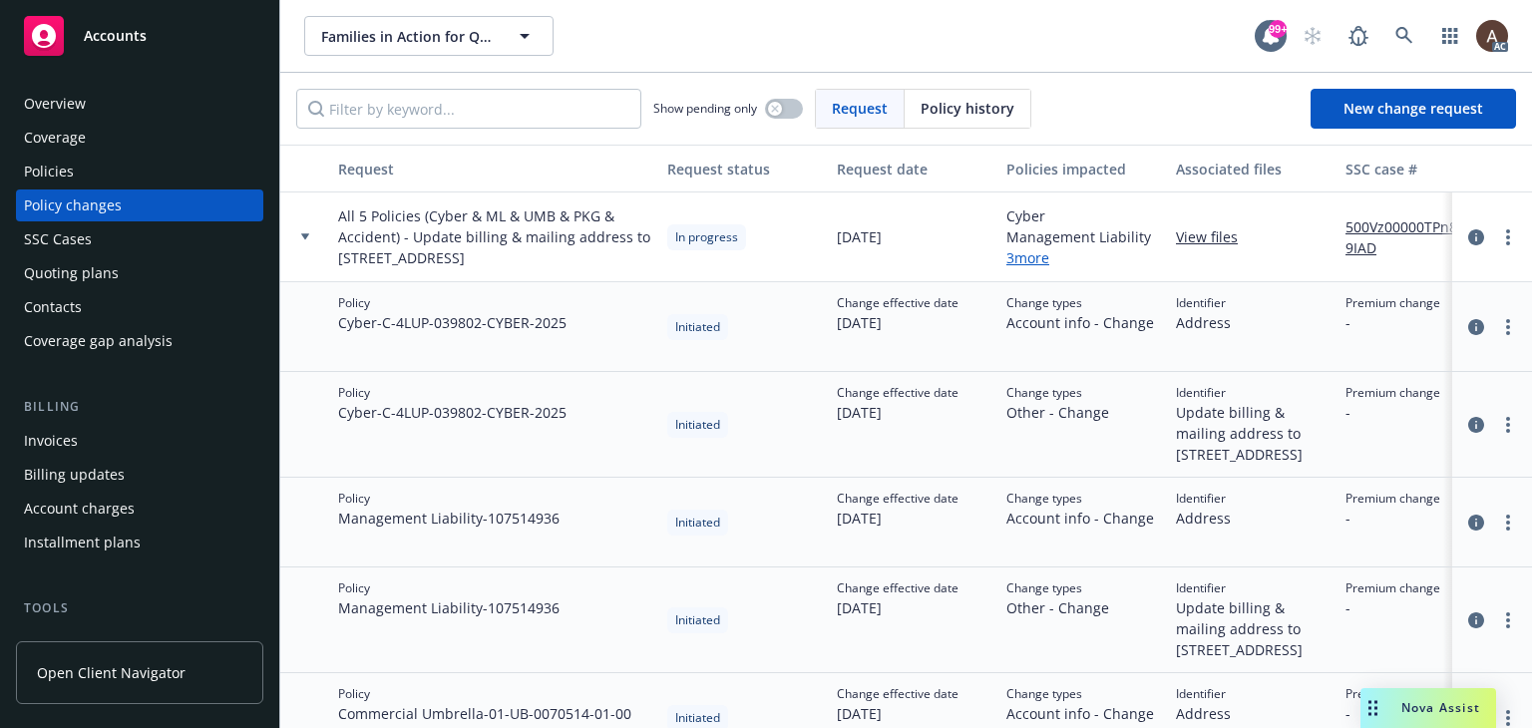
click at [1377, 228] on link "500Vz00000TPn89IAD" at bounding box center [1413, 237] width 134 height 42
click at [1402, 27] on icon at bounding box center [1404, 35] width 17 height 17
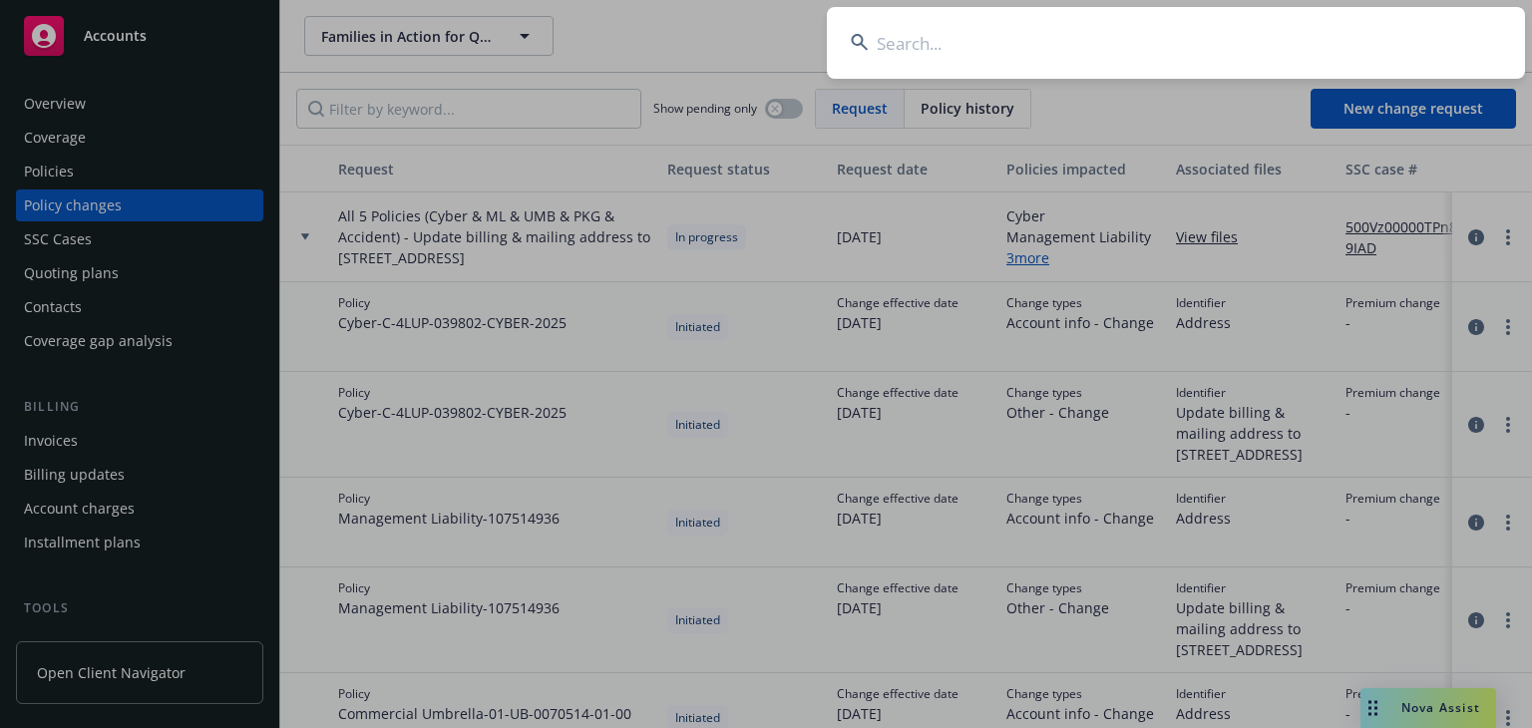
click at [1026, 50] on input at bounding box center [1176, 43] width 698 height 72
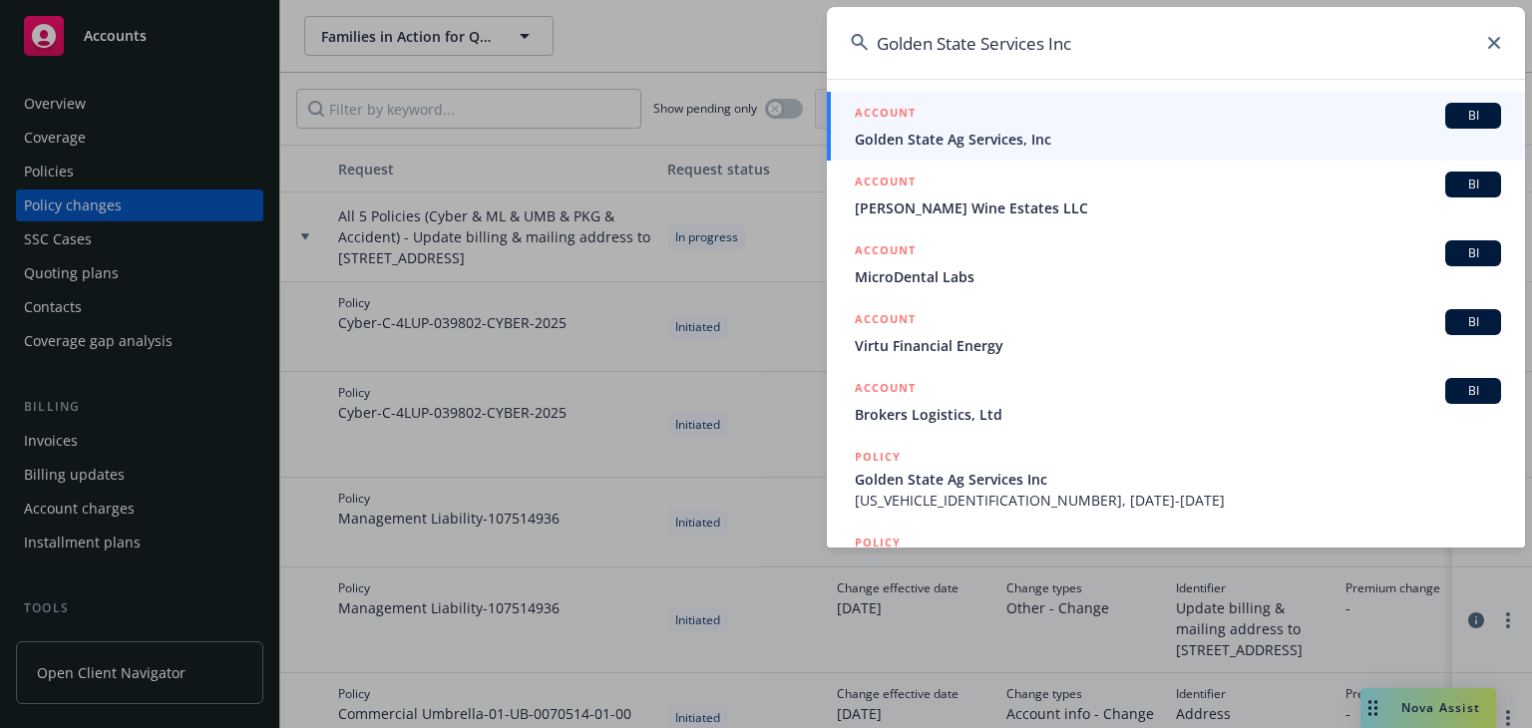
type input "Golden State Services Inc"
drag, startPoint x: 964, startPoint y: 133, endPoint x: 942, endPoint y: 116, distance: 27.7
click at [964, 133] on span "Golden State Ag Services, Inc" at bounding box center [1178, 139] width 646 height 21
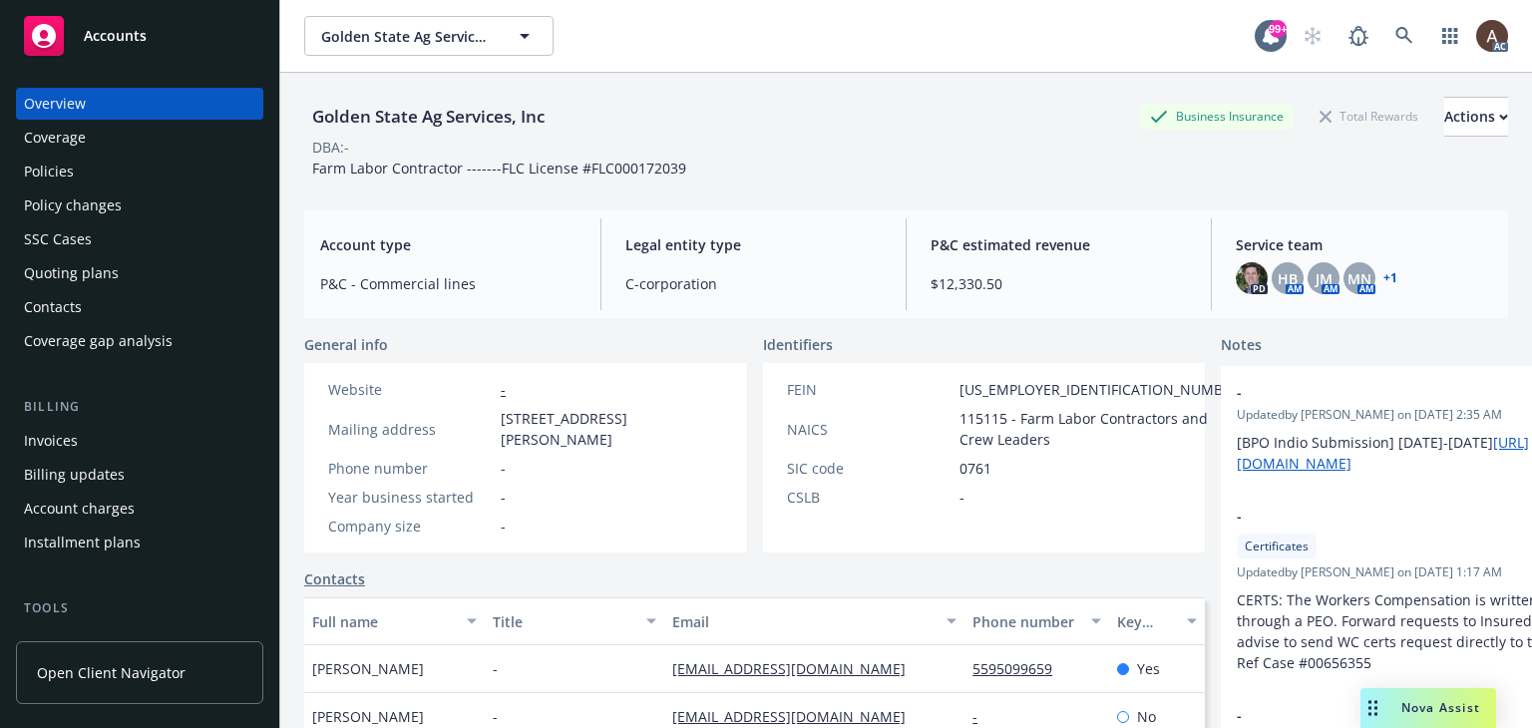
click at [93, 179] on div "Policies" at bounding box center [139, 172] width 231 height 32
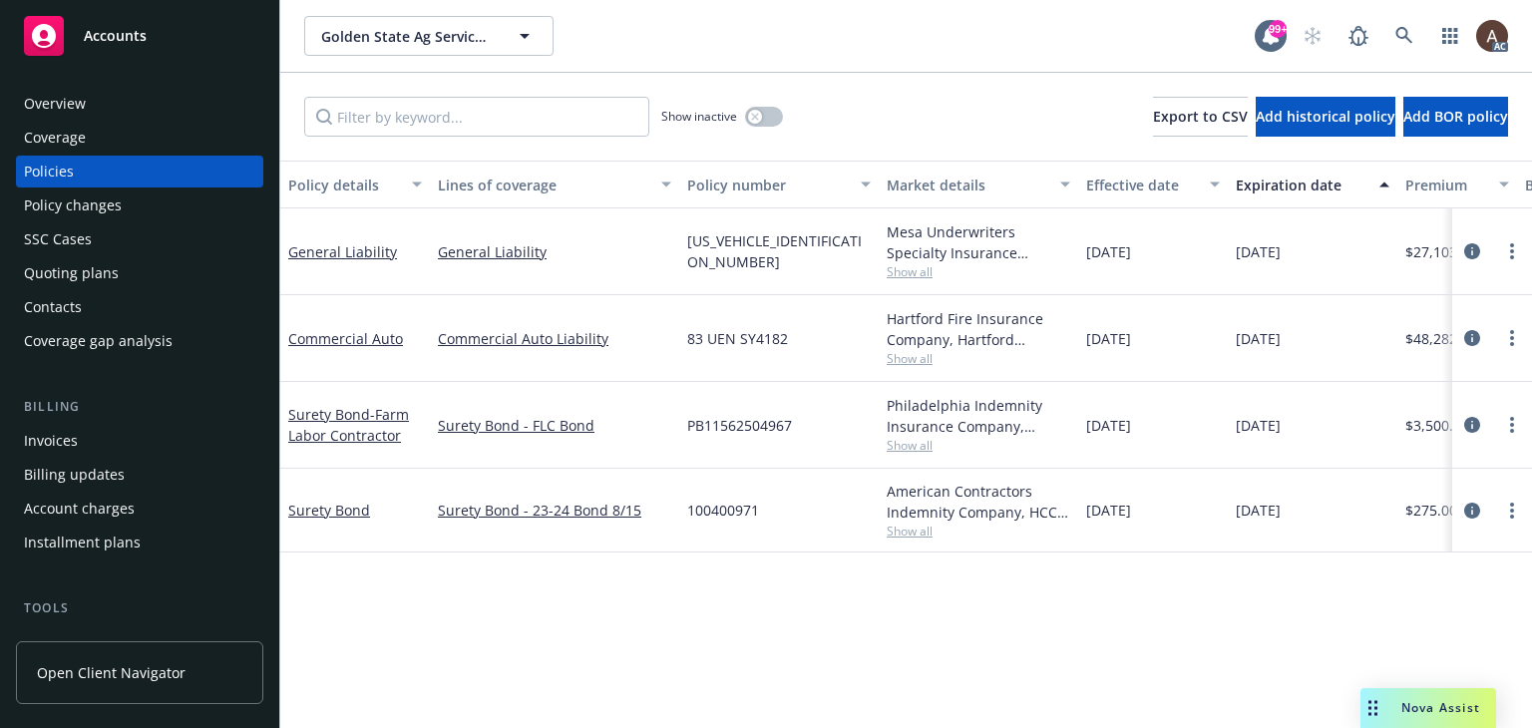
click at [112, 209] on div "Policy changes" at bounding box center [73, 206] width 98 height 32
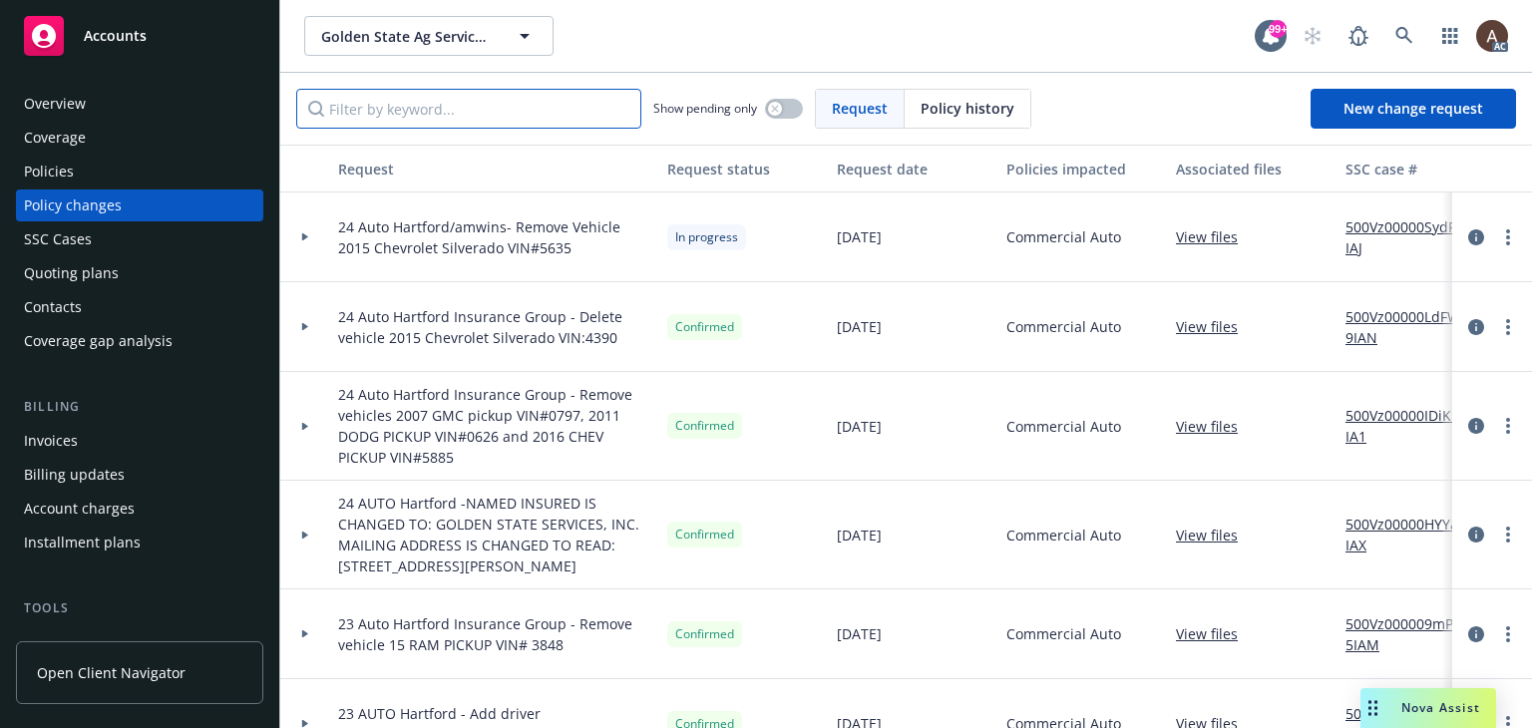
click at [386, 106] on input "Filter by keyword..." at bounding box center [468, 109] width 345 height 40
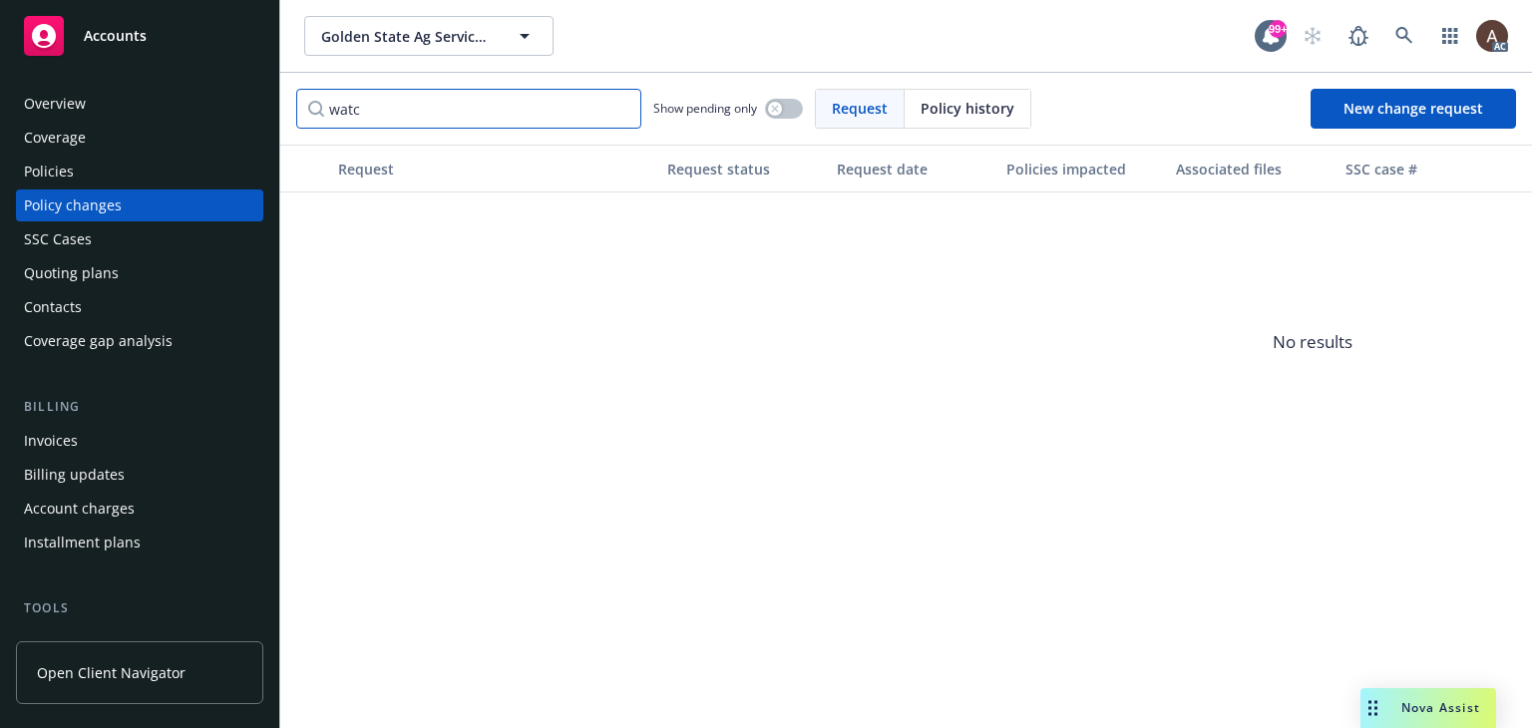
type input "watch"
drag, startPoint x: 386, startPoint y: 106, endPoint x: 164, endPoint y: 106, distance: 222.4
click at [164, 106] on div "Accounts Overview Coverage Policies Policy changes SSC Cases Quoting plans Cont…" at bounding box center [766, 364] width 1532 height 728
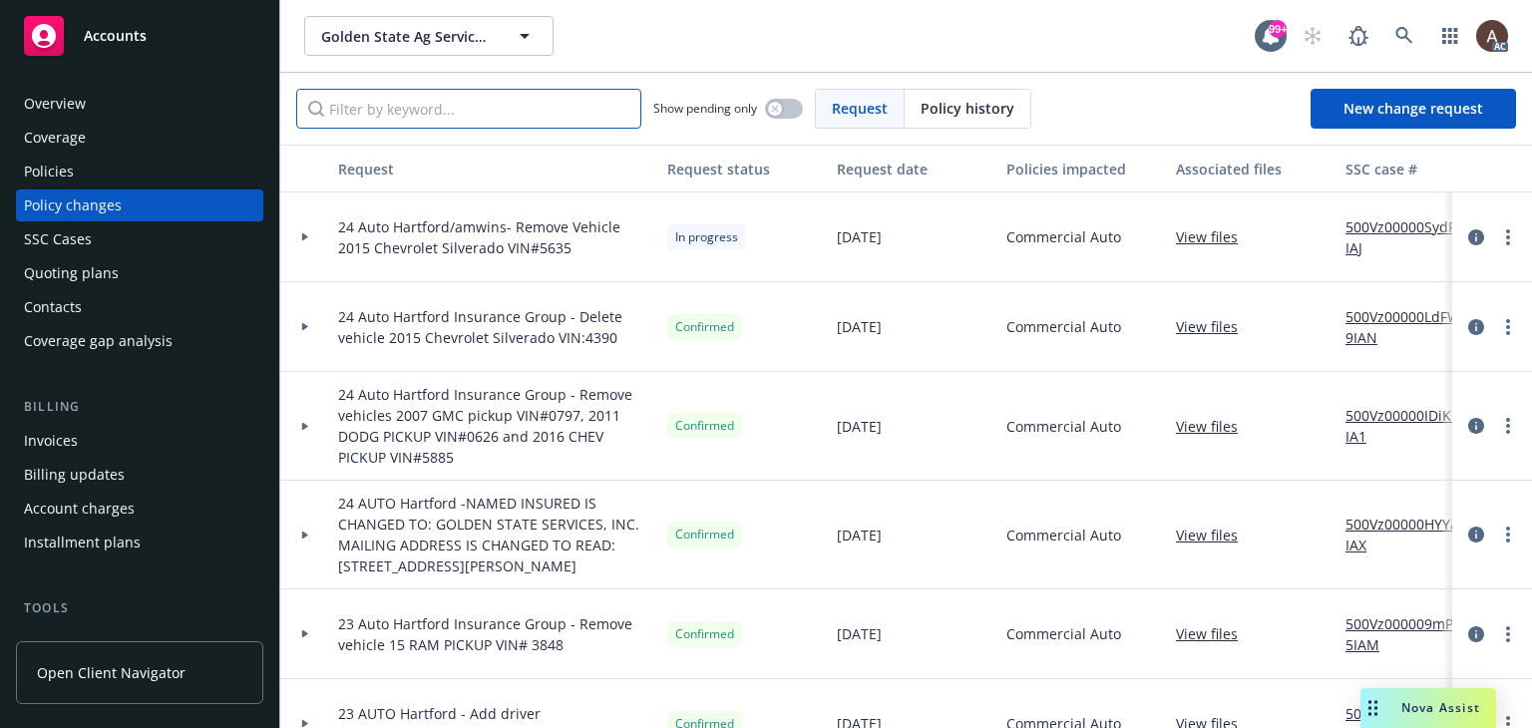
click at [418, 101] on input "Filter by keyword..." at bounding box center [468, 109] width 345 height 40
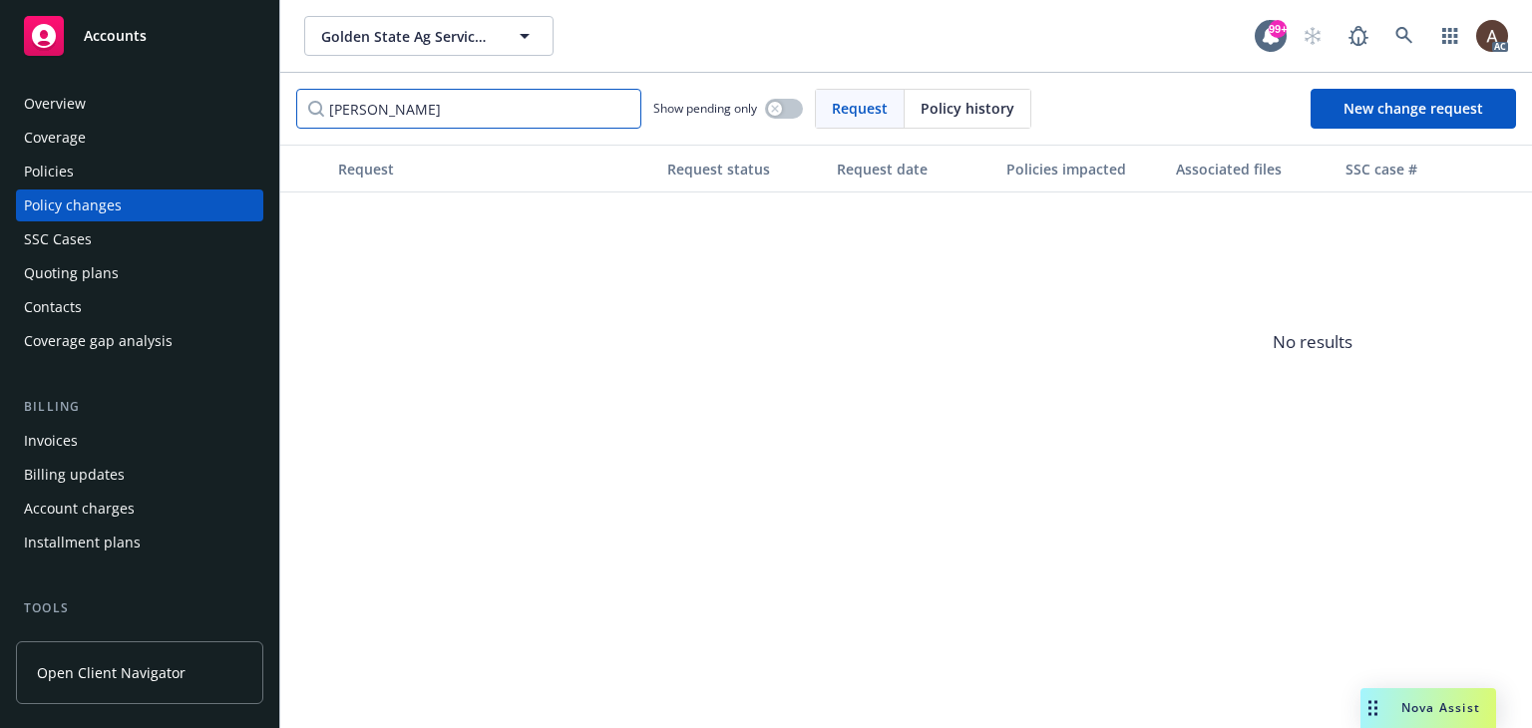
click at [416, 103] on input "diaz" at bounding box center [468, 109] width 345 height 40
type input "d"
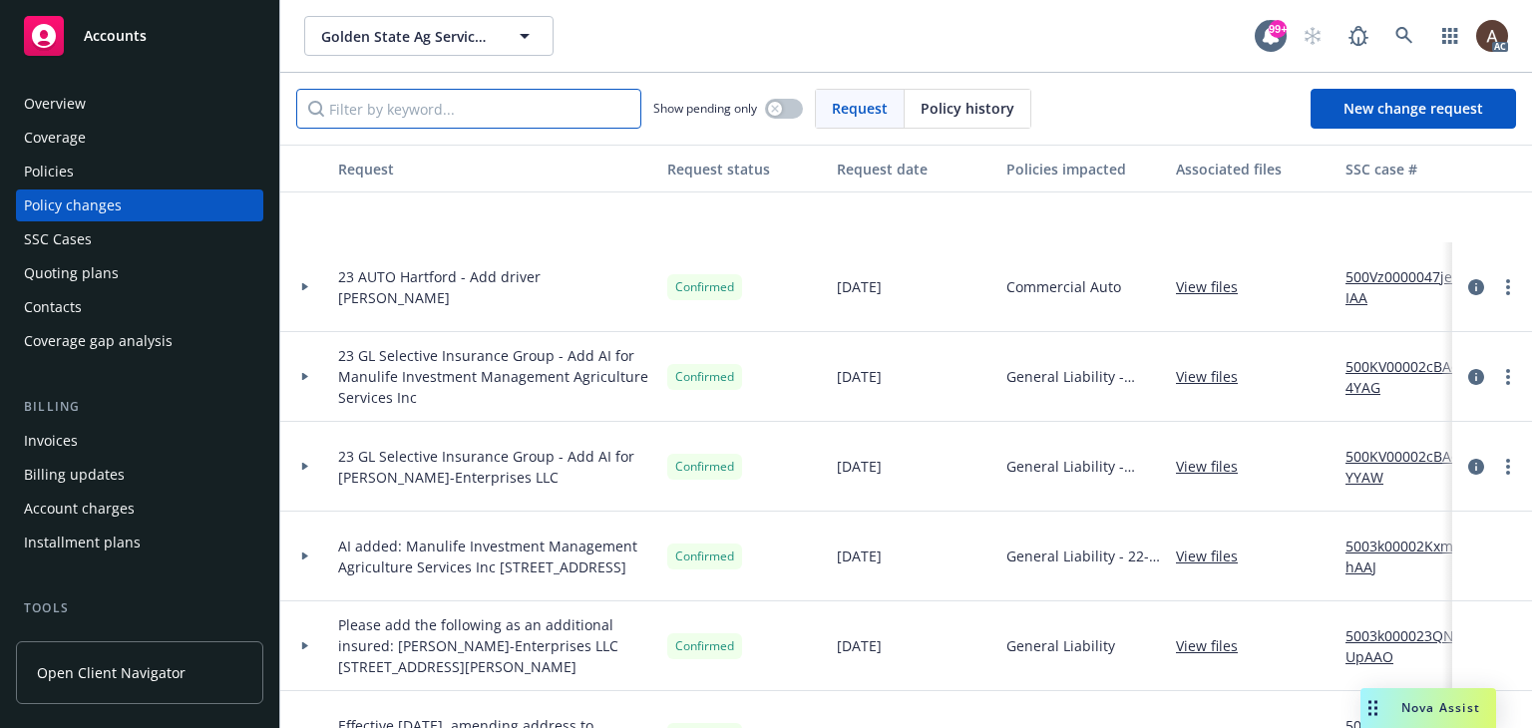
scroll to position [557, 0]
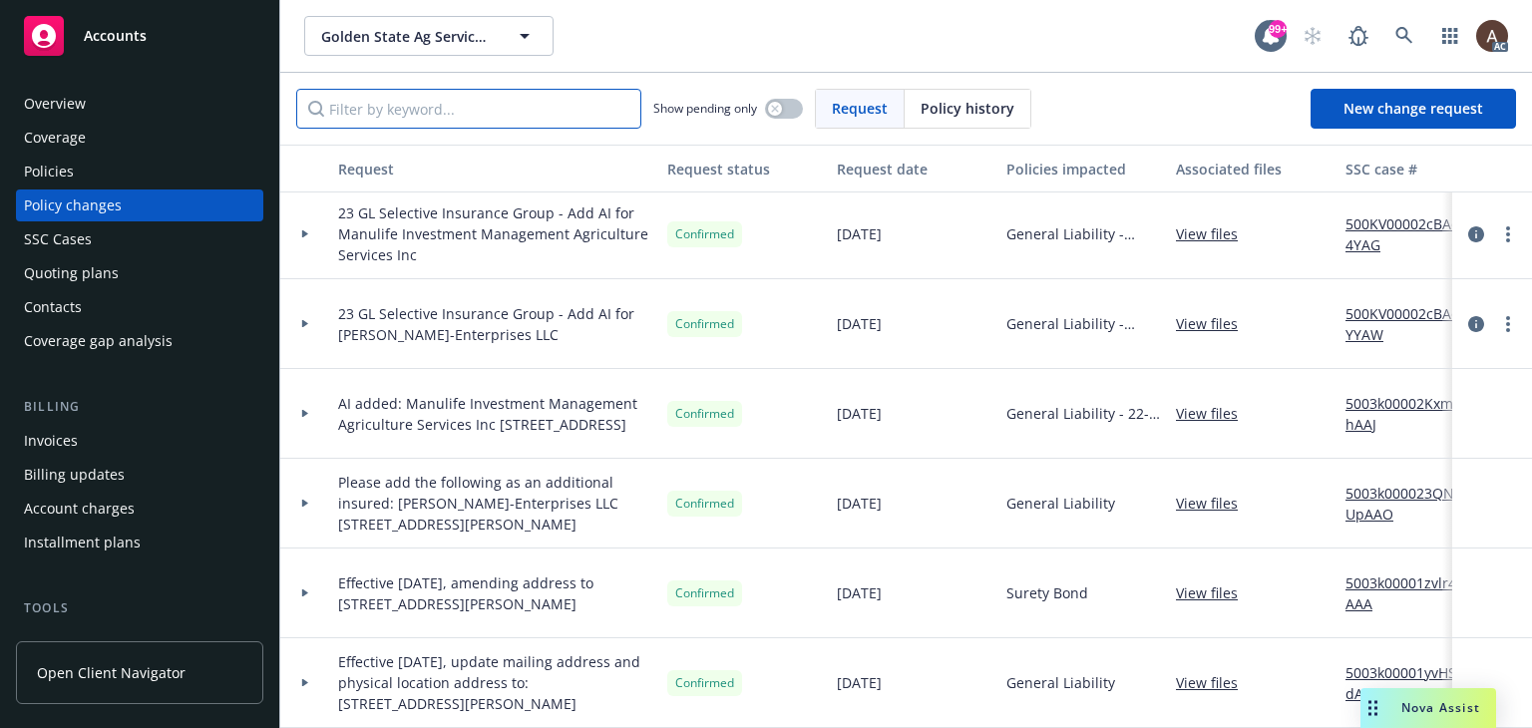
click at [393, 109] on input "Filter by keyword..." at bounding box center [468, 109] width 345 height 40
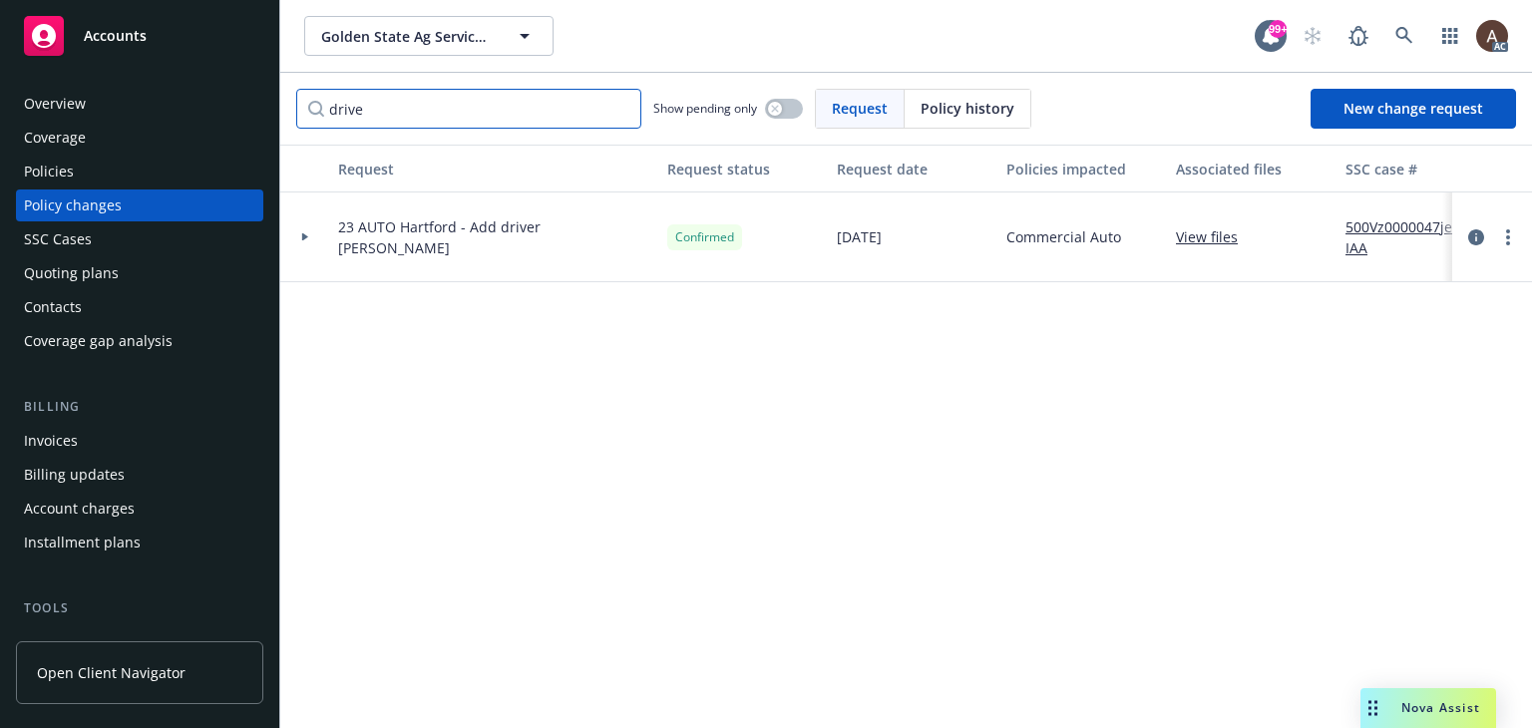
scroll to position [0, 0]
type input "drive"
click at [1394, 33] on link at bounding box center [1405, 36] width 40 height 40
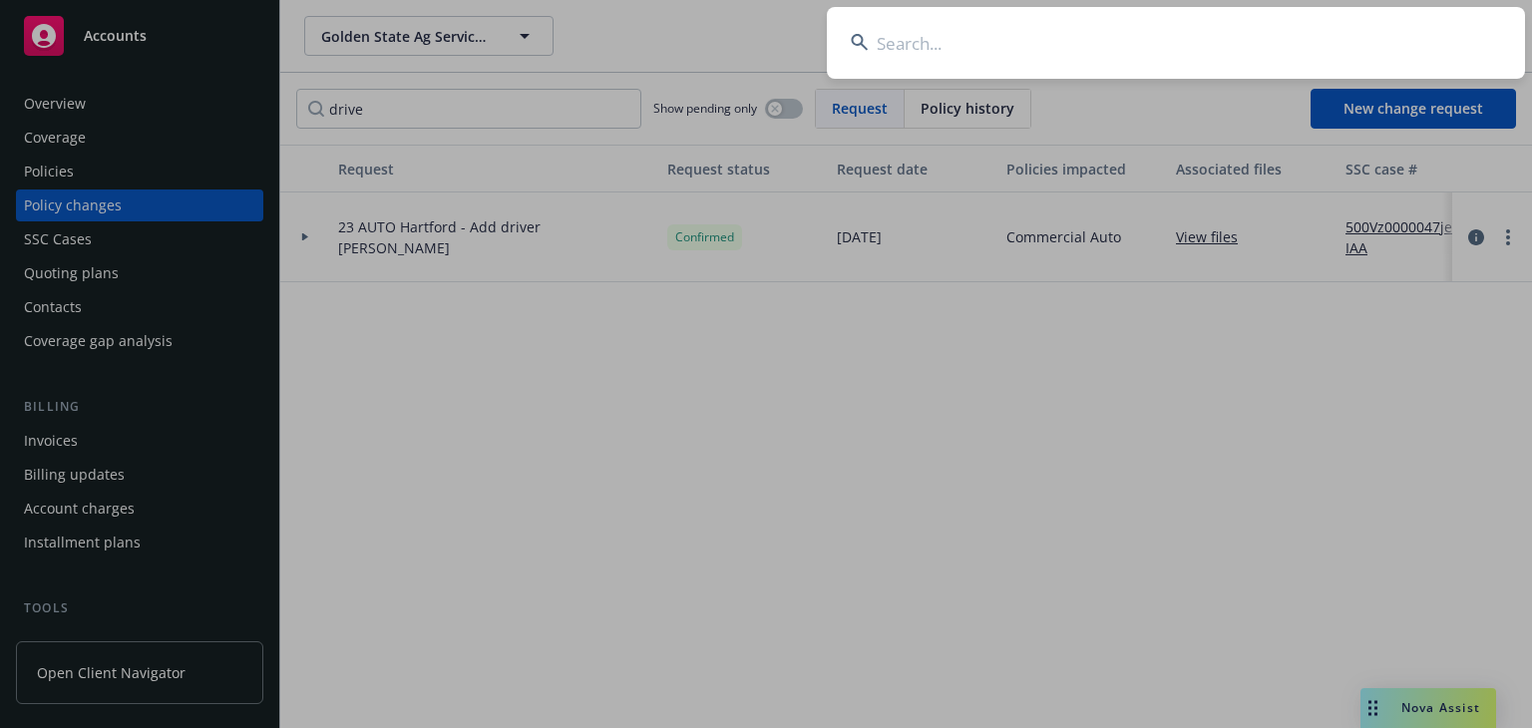
click at [998, 52] on input at bounding box center [1176, 43] width 698 height 72
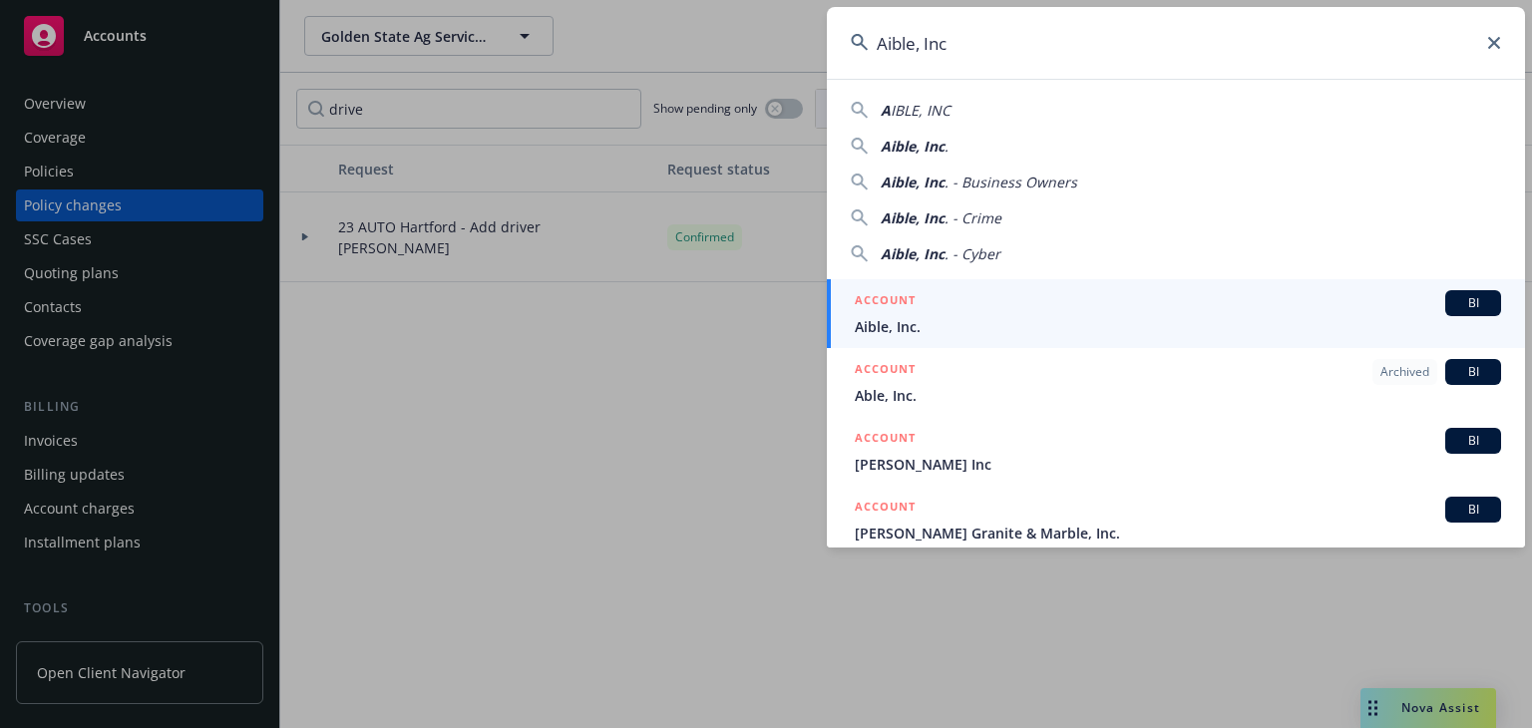
type input "Aible, Inc"
click at [922, 325] on span "Aible, Inc." at bounding box center [1178, 326] width 646 height 21
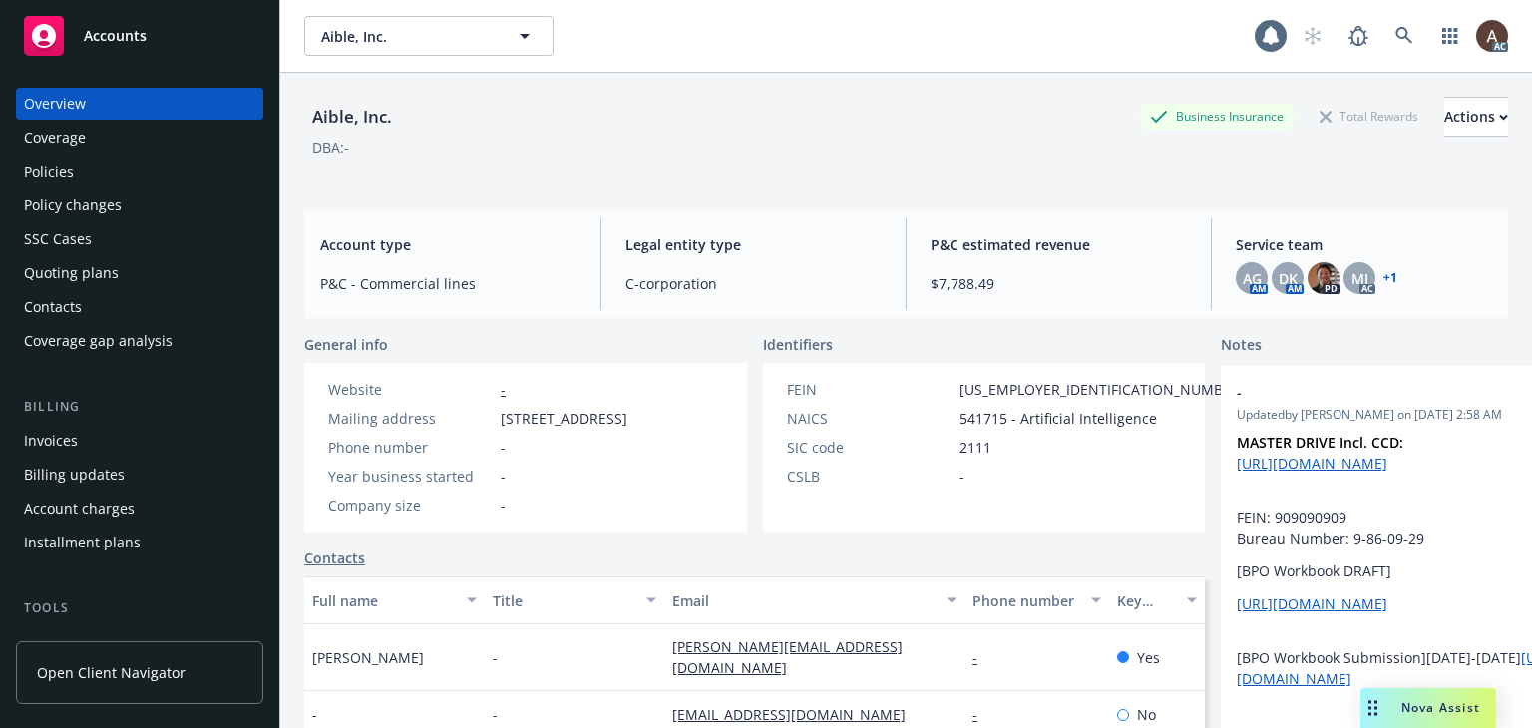
click at [113, 179] on div "Policies" at bounding box center [139, 172] width 231 height 32
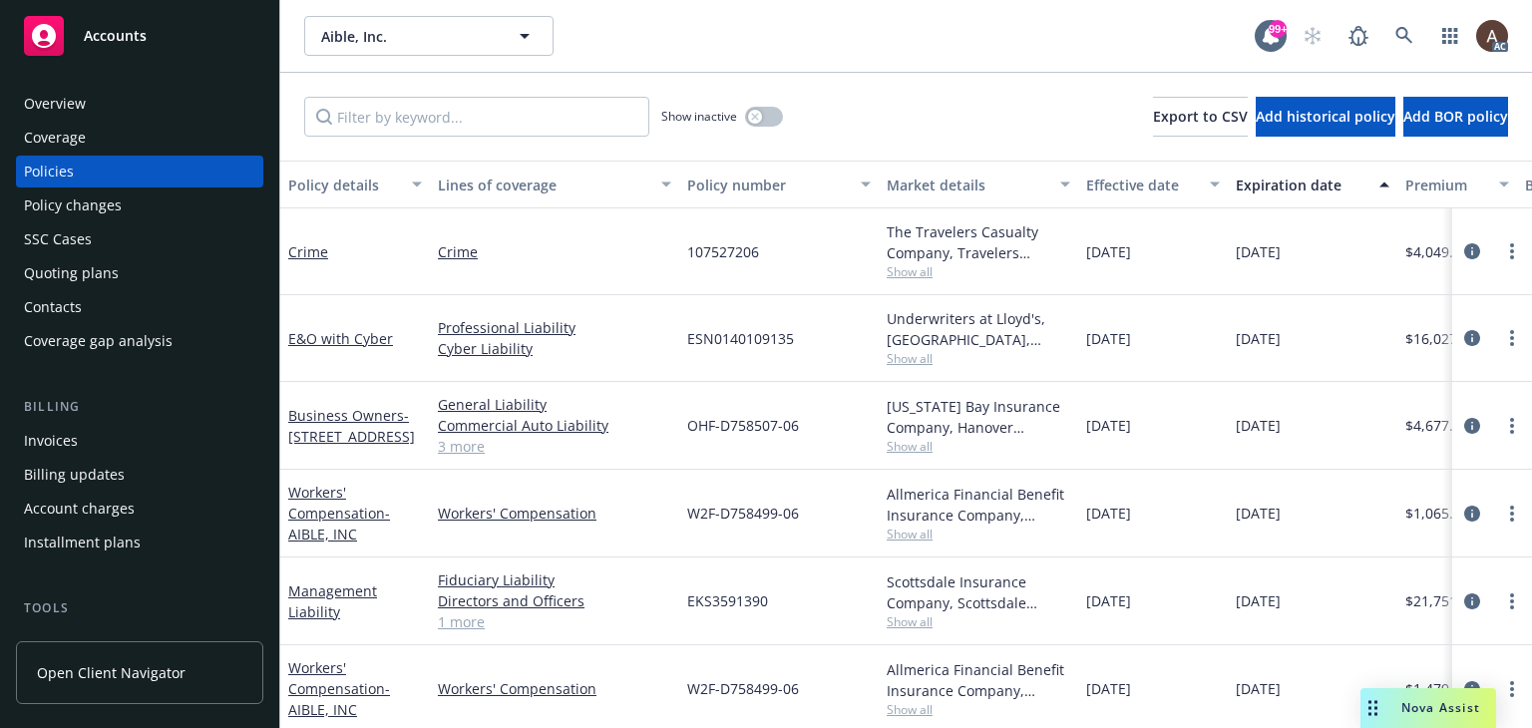
click at [112, 204] on div "Policy changes" at bounding box center [73, 206] width 98 height 32
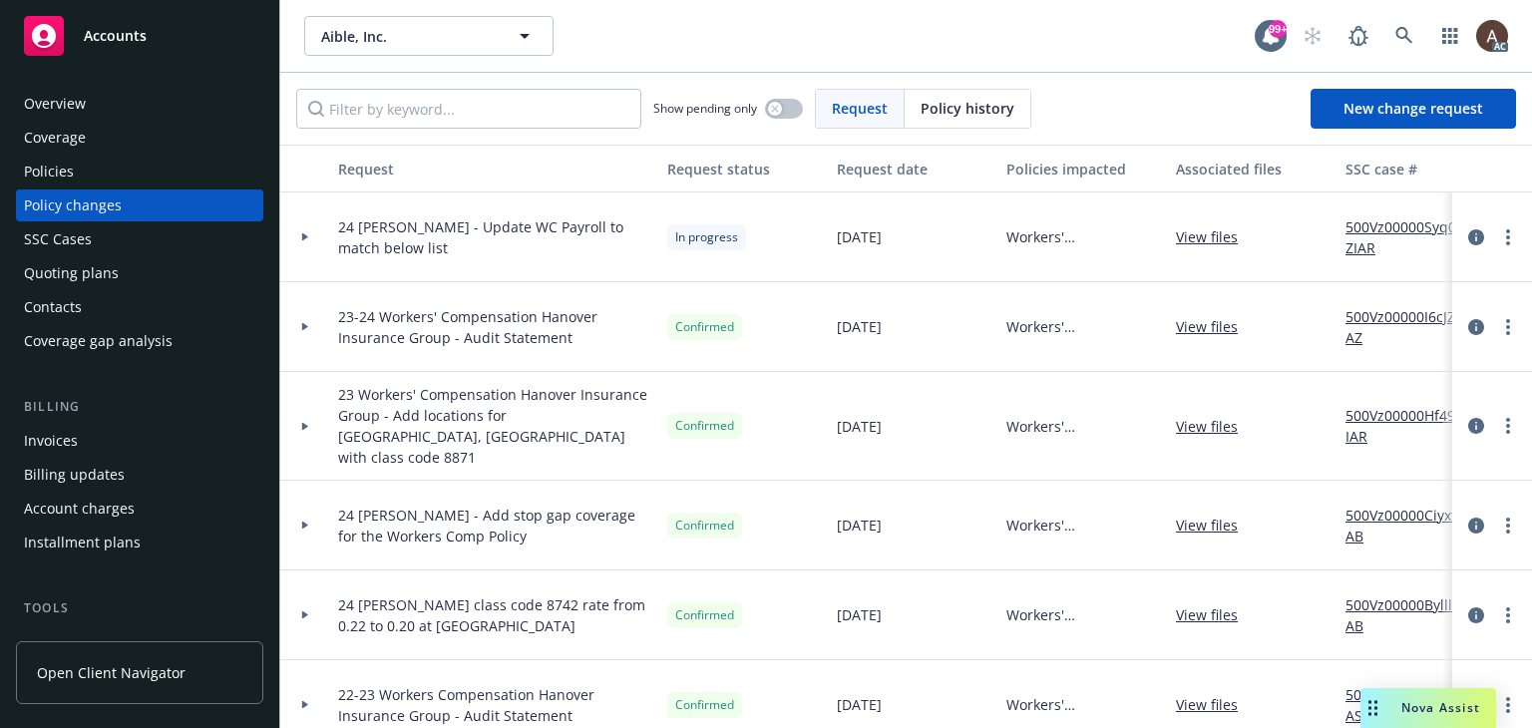
click at [1367, 231] on link "500Vz00000Syq0ZIAR" at bounding box center [1413, 237] width 134 height 42
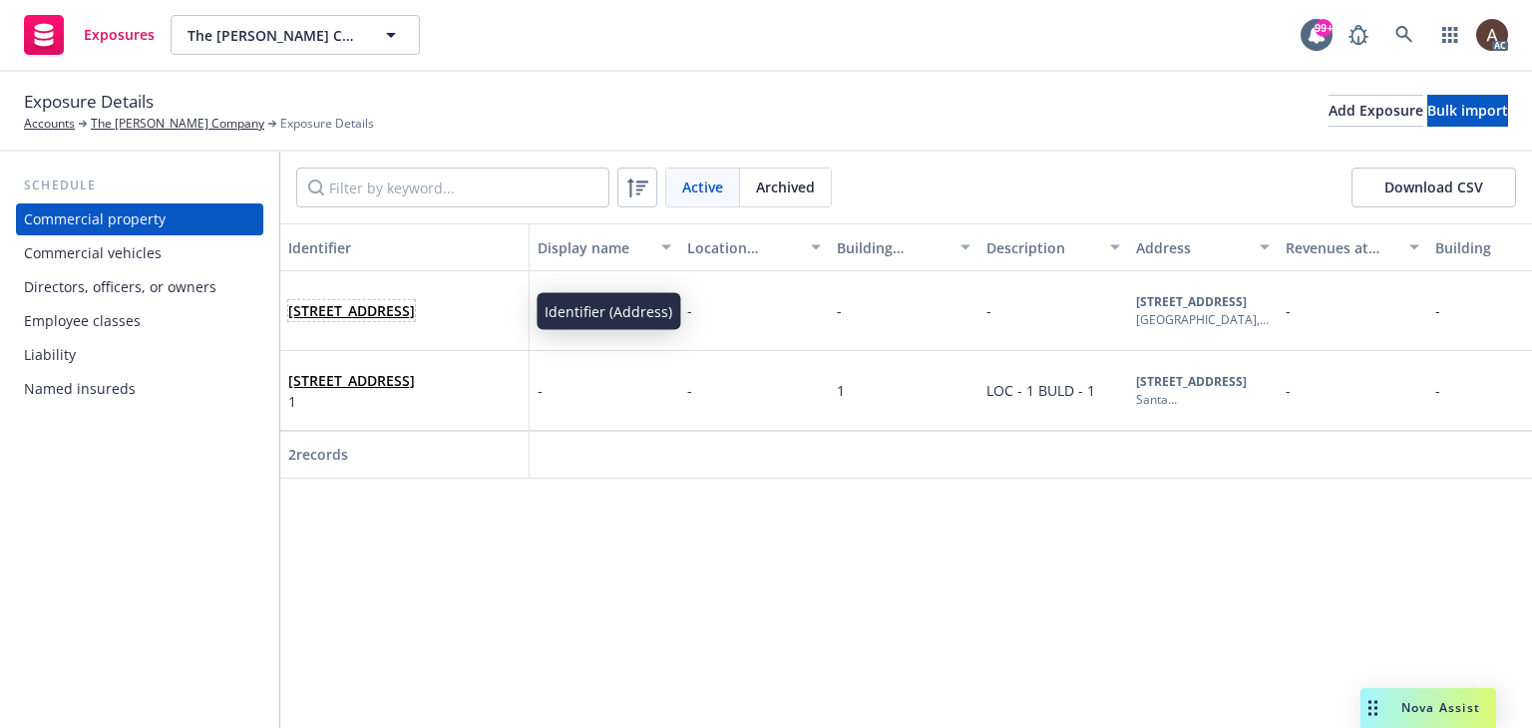
click at [415, 321] on span "[STREET_ADDRESS]" at bounding box center [351, 310] width 127 height 21
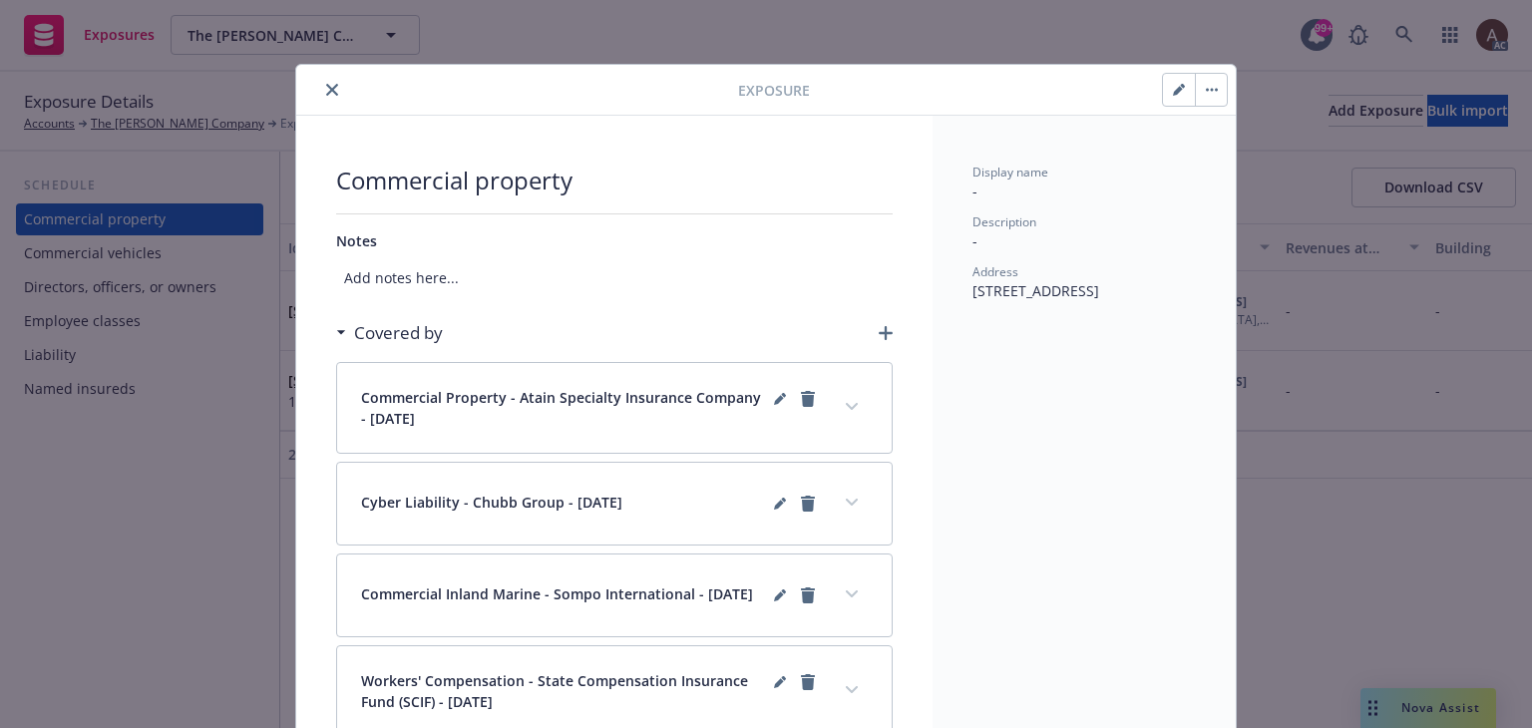
scroll to position [128, 0]
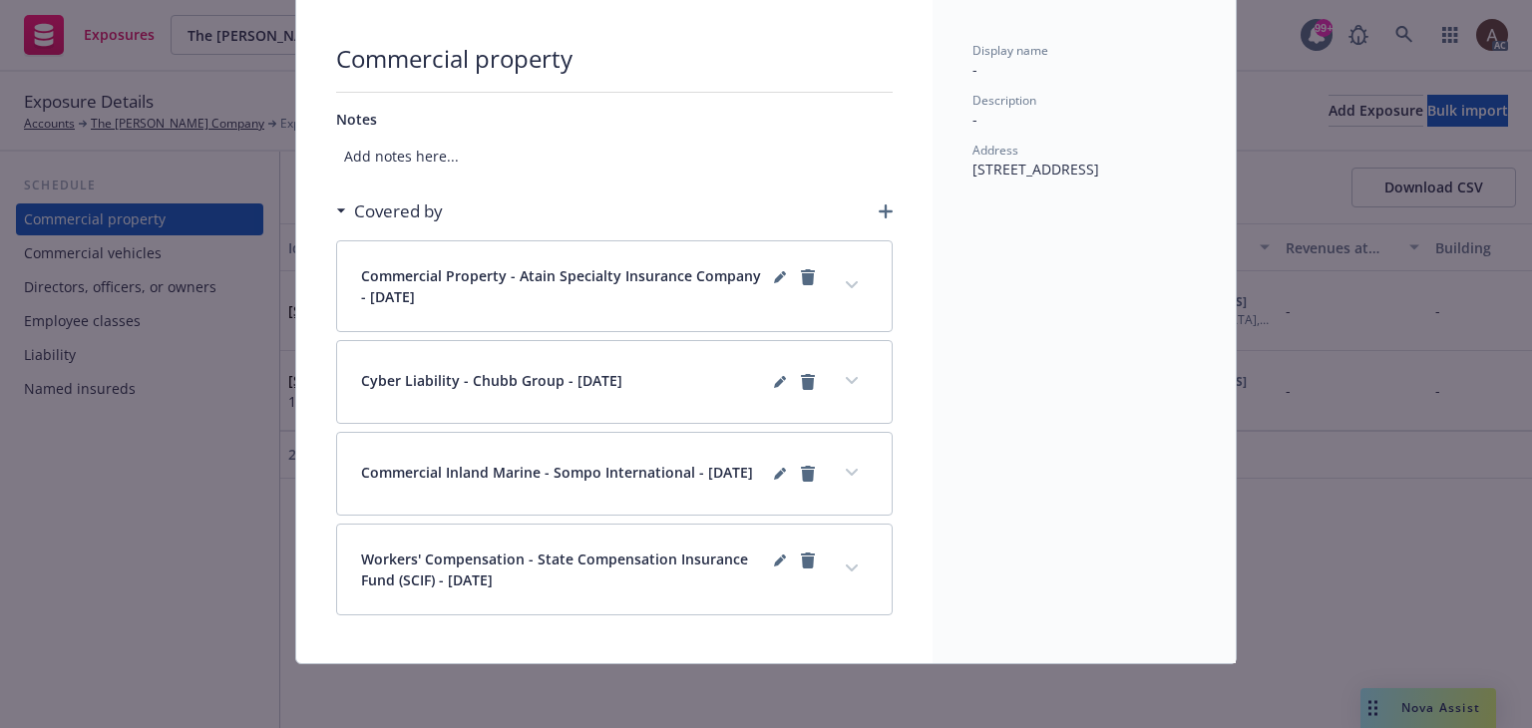
click at [879, 205] on icon "button" at bounding box center [886, 211] width 14 height 14
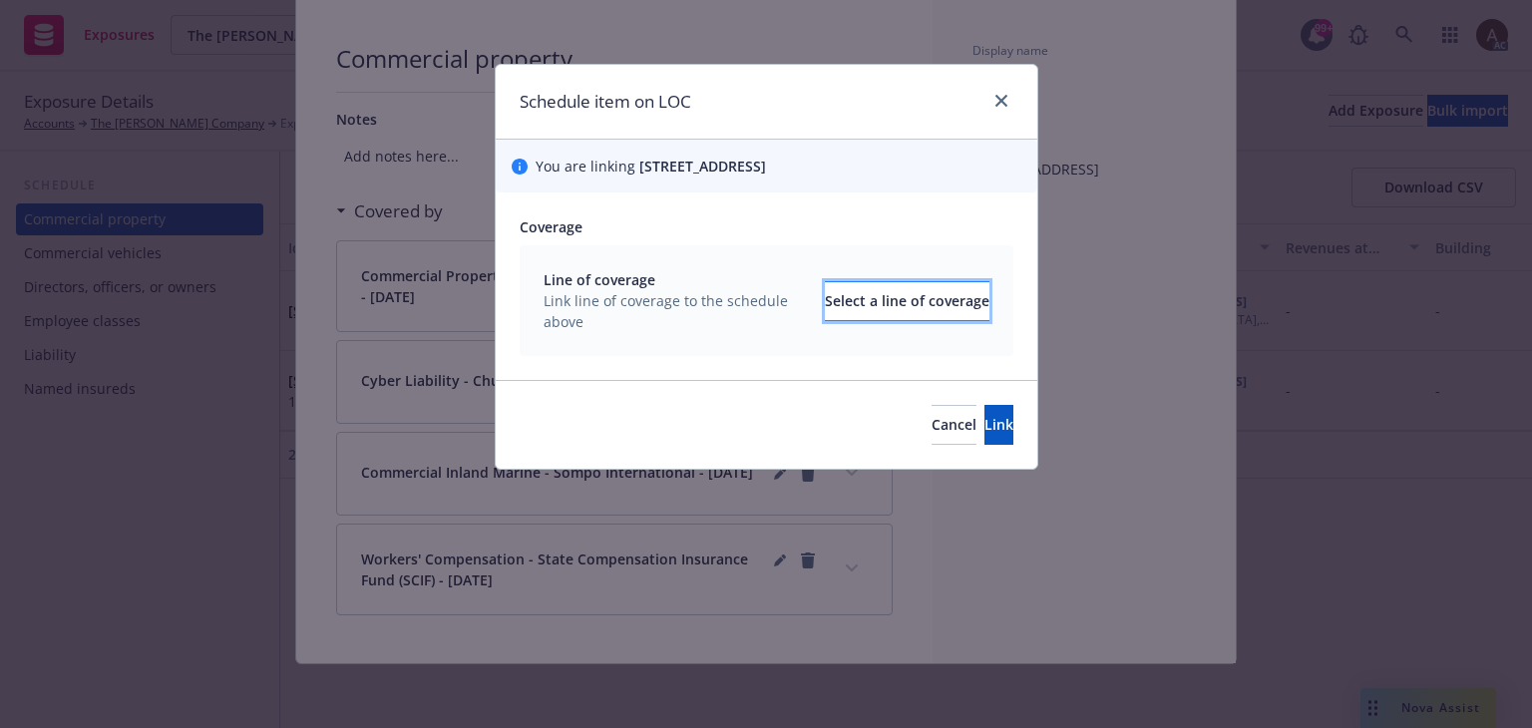
click at [825, 301] on div "Select a line of coverage" at bounding box center [907, 301] width 165 height 38
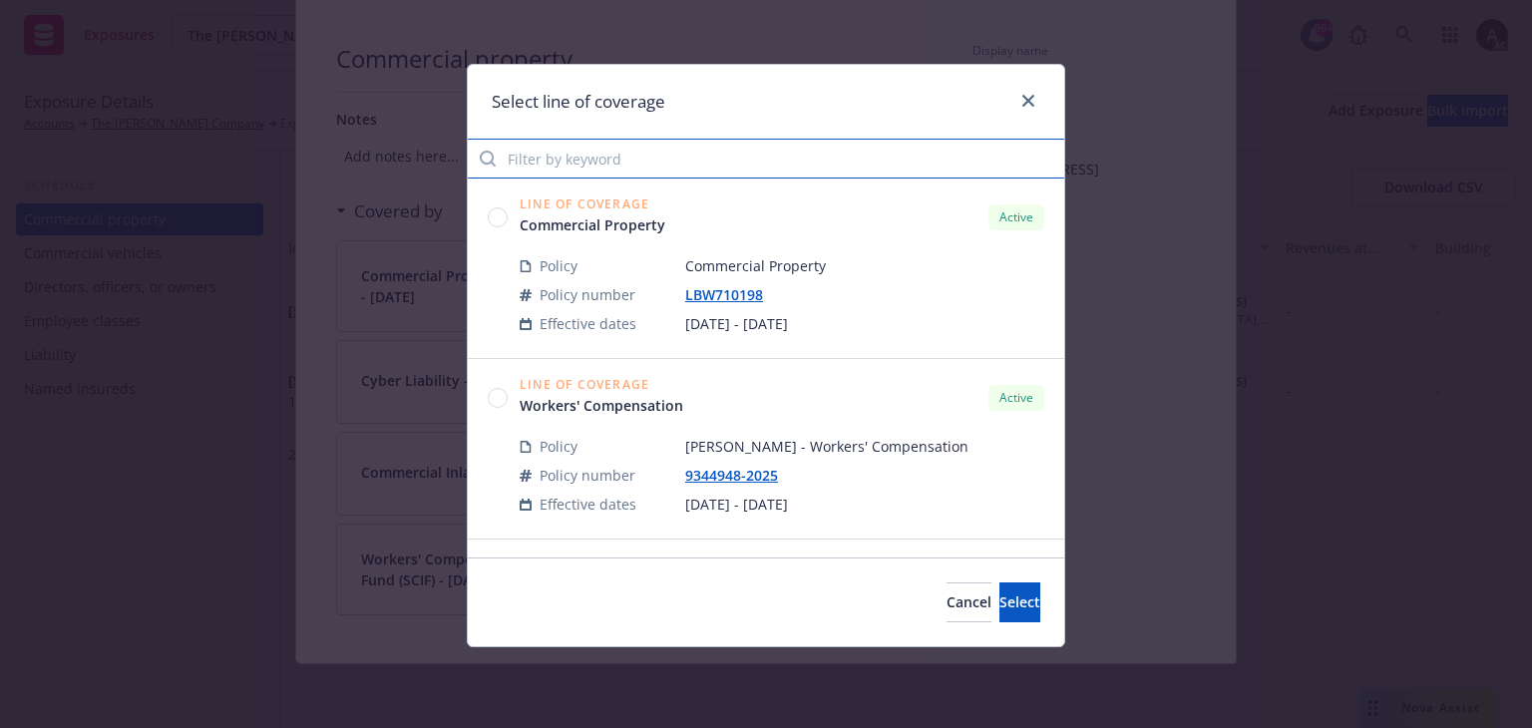
click at [642, 165] on input "Filter by keyword" at bounding box center [766, 159] width 597 height 40
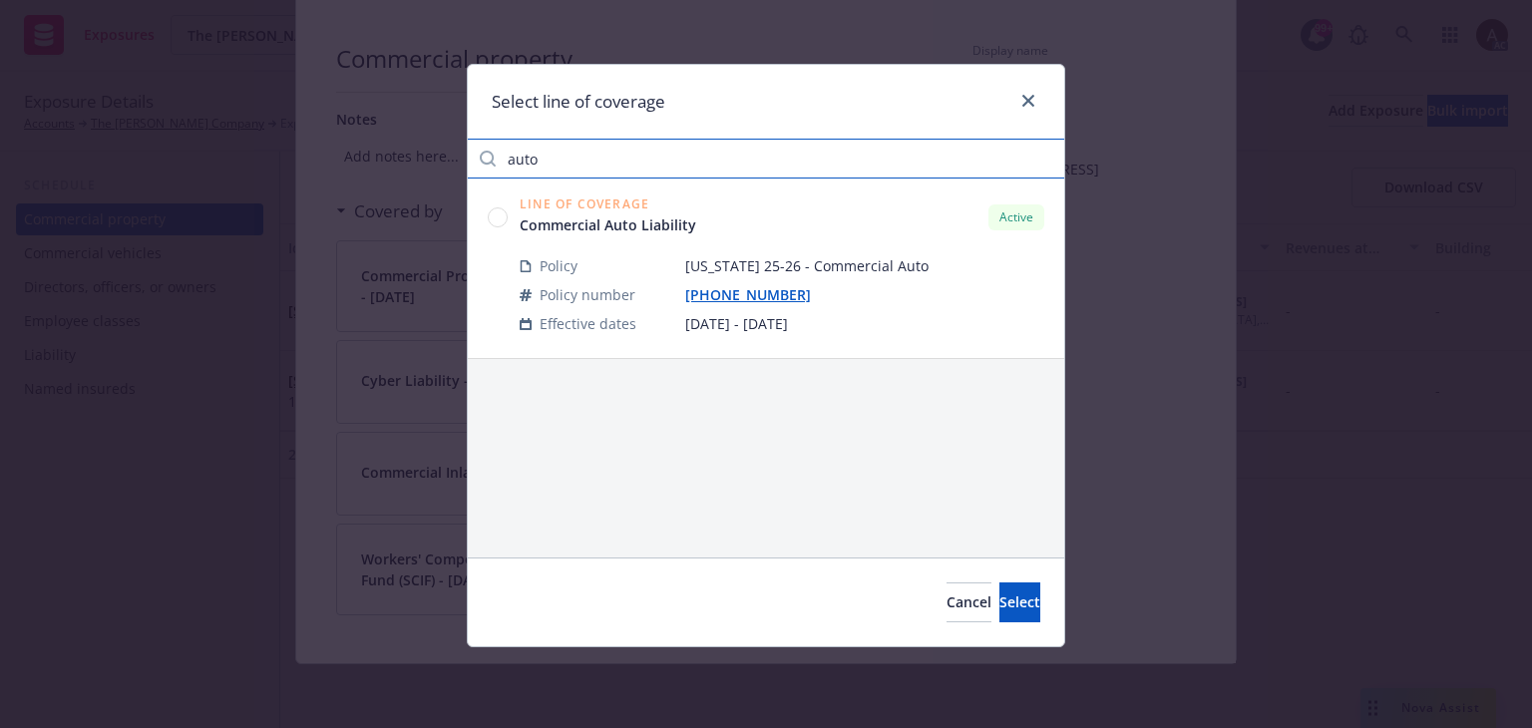
type input "auto"
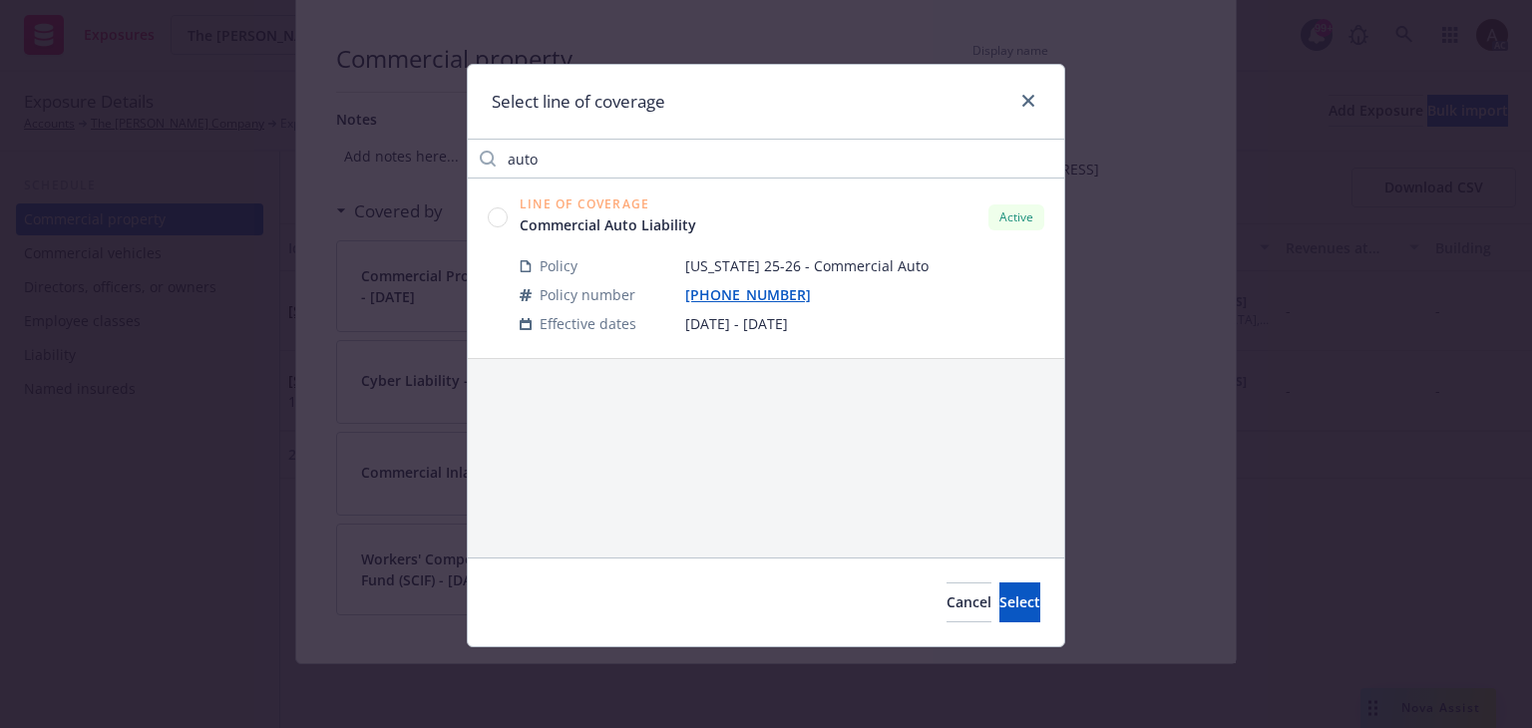
click at [496, 215] on circle at bounding box center [498, 216] width 19 height 19
click at [999, 599] on span "Select" at bounding box center [1019, 602] width 41 height 19
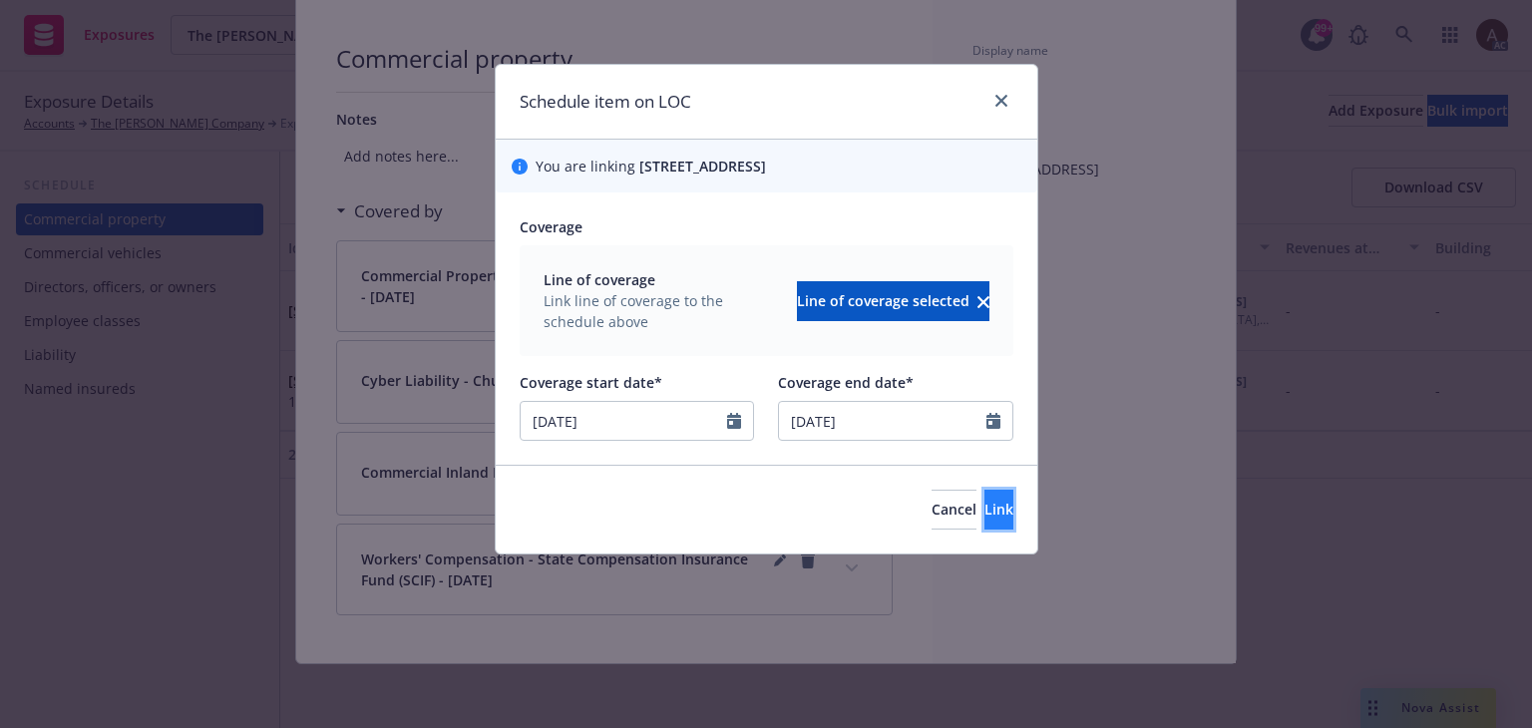
click at [985, 508] on span "Link" at bounding box center [999, 509] width 29 height 19
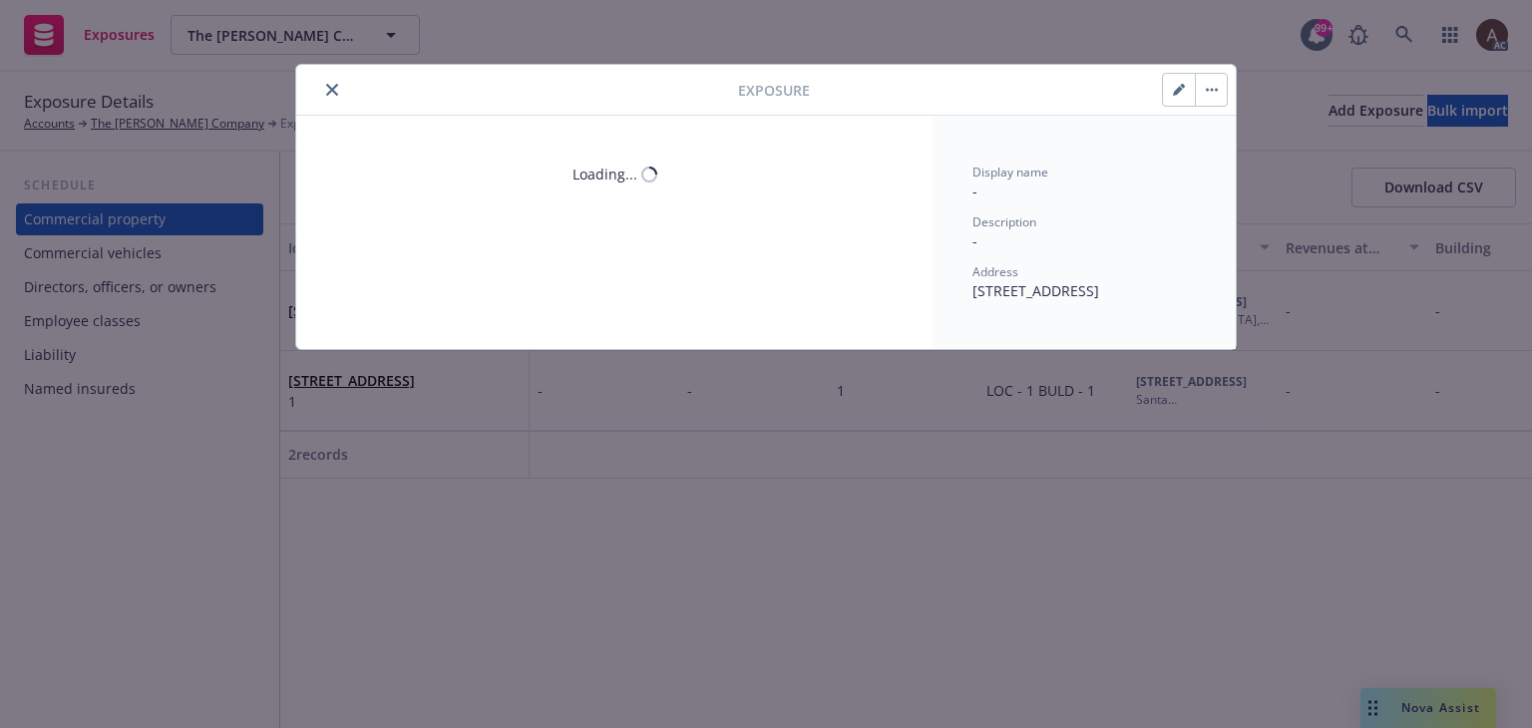
scroll to position [0, 0]
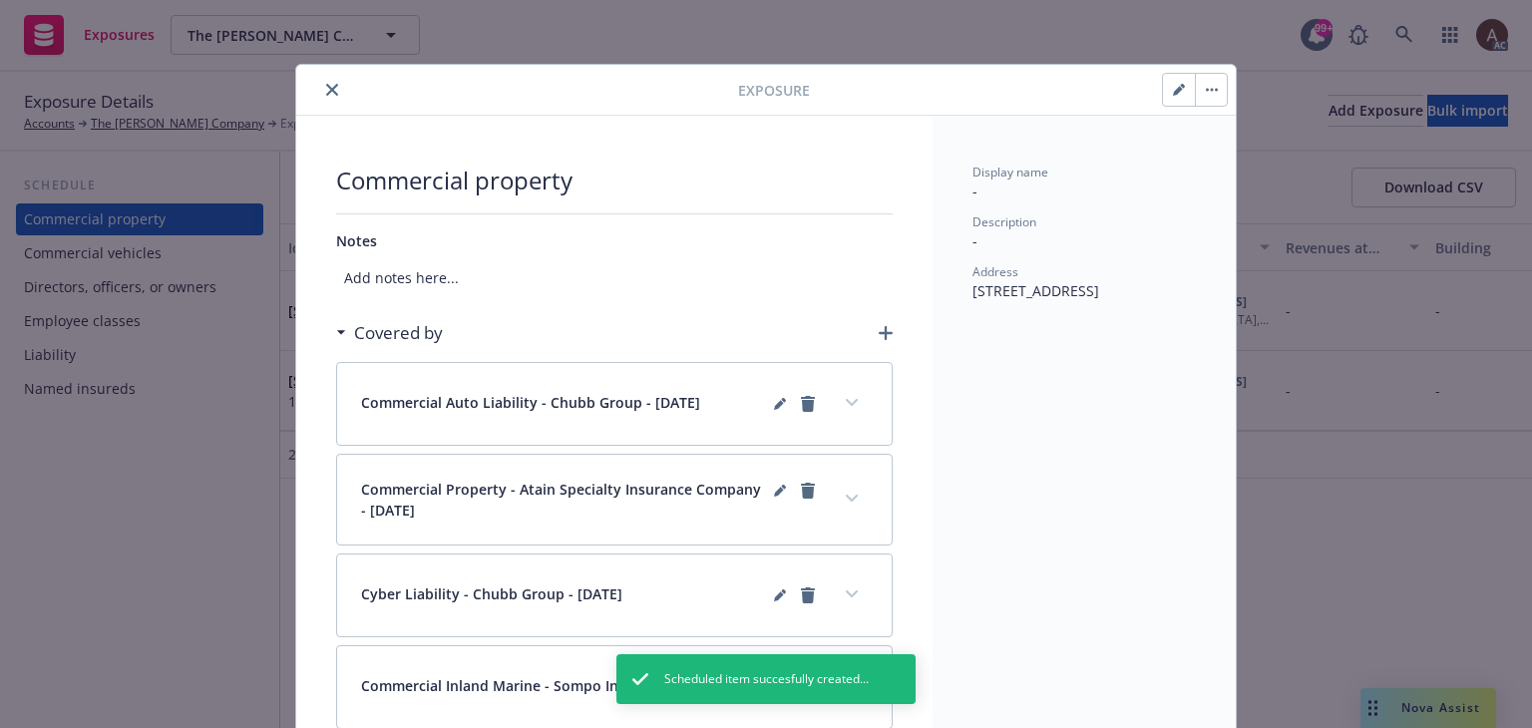
click at [146, 508] on div "Exposure Commercial property Notes Add notes here... Covered by Commercial Auto…" at bounding box center [766, 364] width 1532 height 728
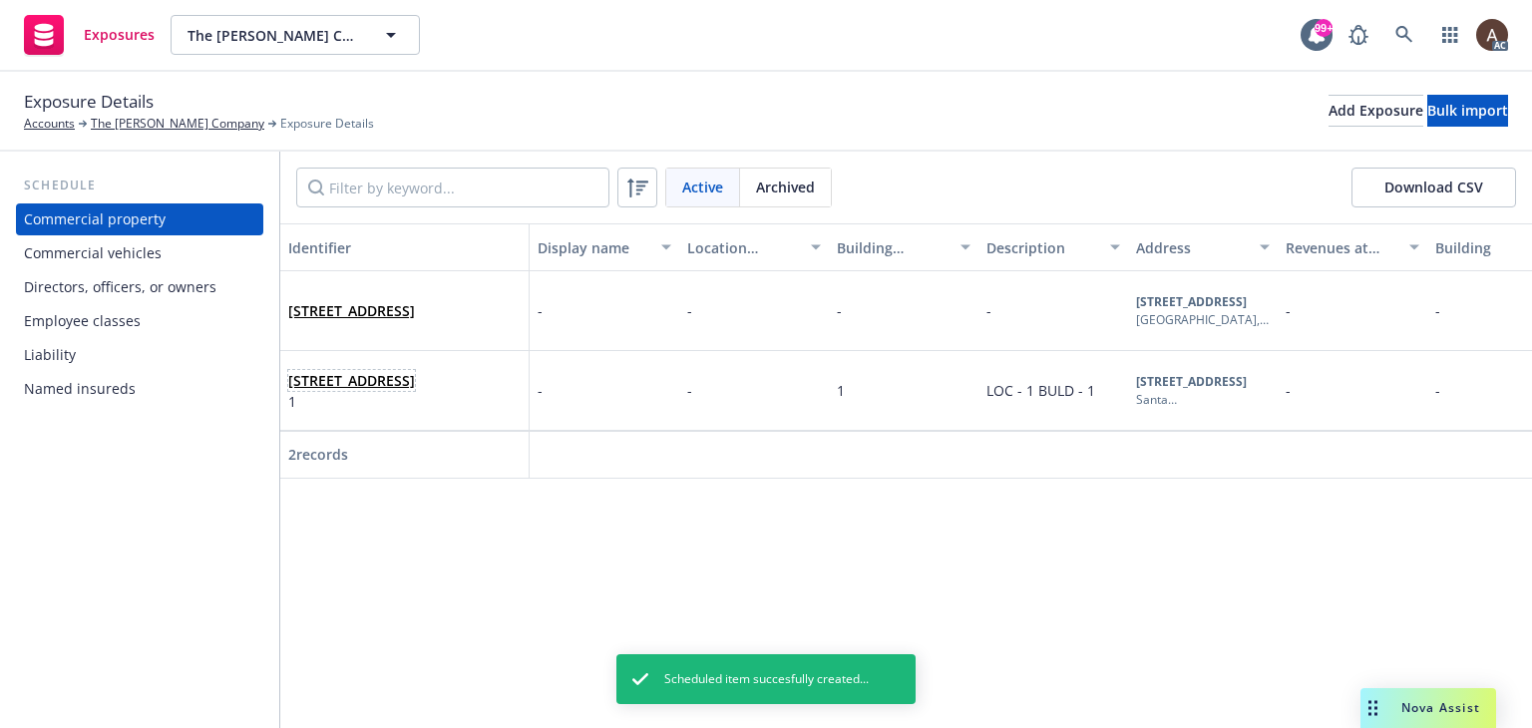
click at [415, 391] on span "416 Aviation Blvd, Suite A Santa Rosa, CA 95403" at bounding box center [351, 380] width 127 height 21
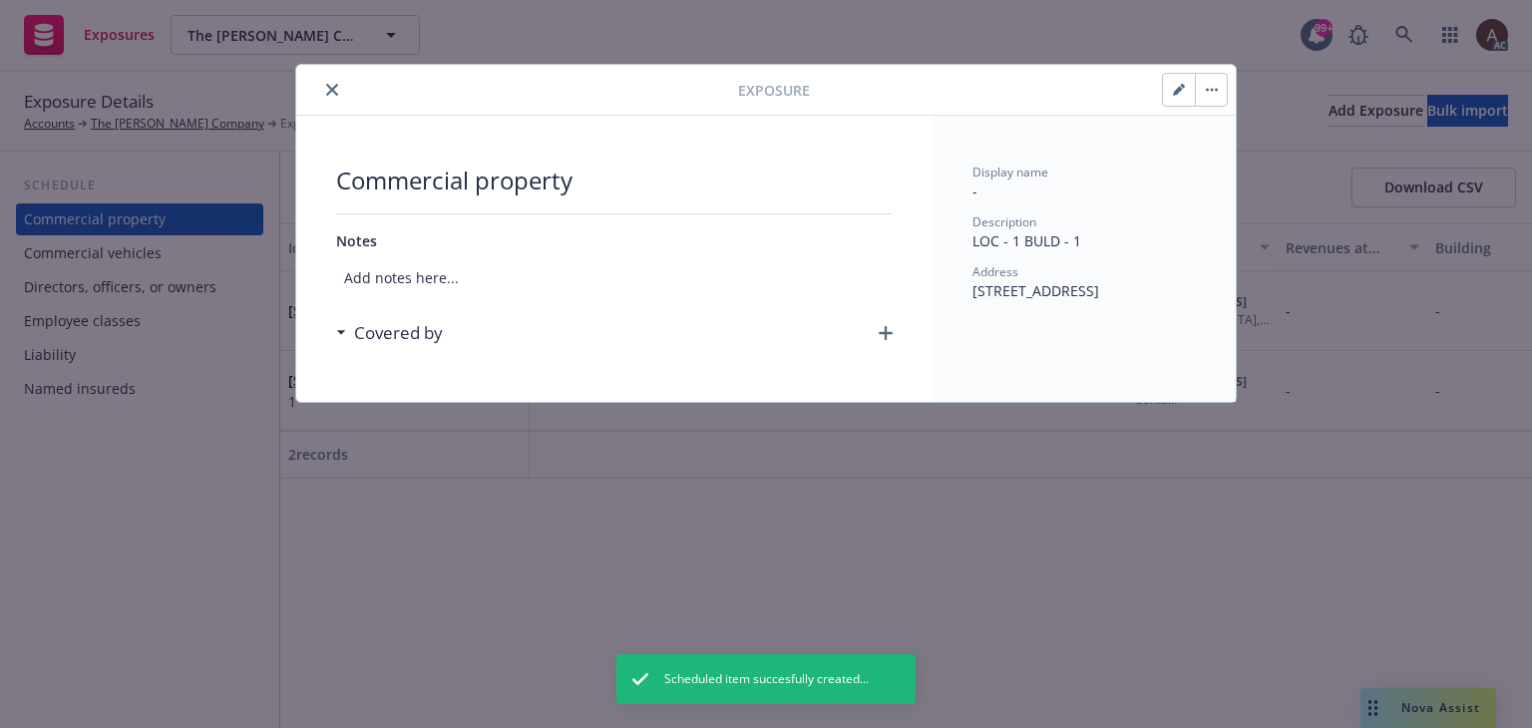
click at [164, 487] on div "Exposure Commercial property Notes Add notes here... Covered by Display name - …" at bounding box center [766, 364] width 1532 height 728
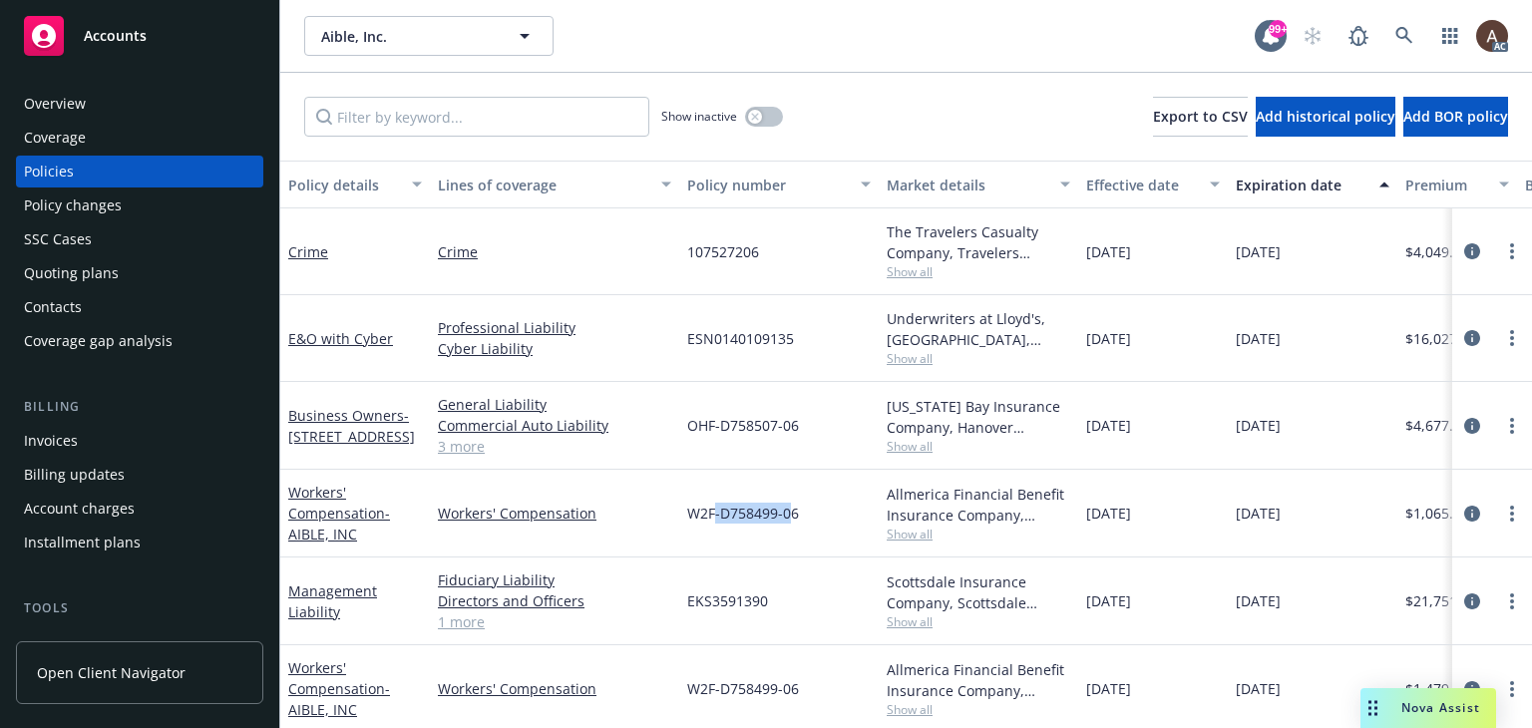
drag, startPoint x: 714, startPoint y: 516, endPoint x: 791, endPoint y: 513, distance: 76.9
click at [791, 513] on span "W2F-D758499-06" at bounding box center [743, 513] width 112 height 21
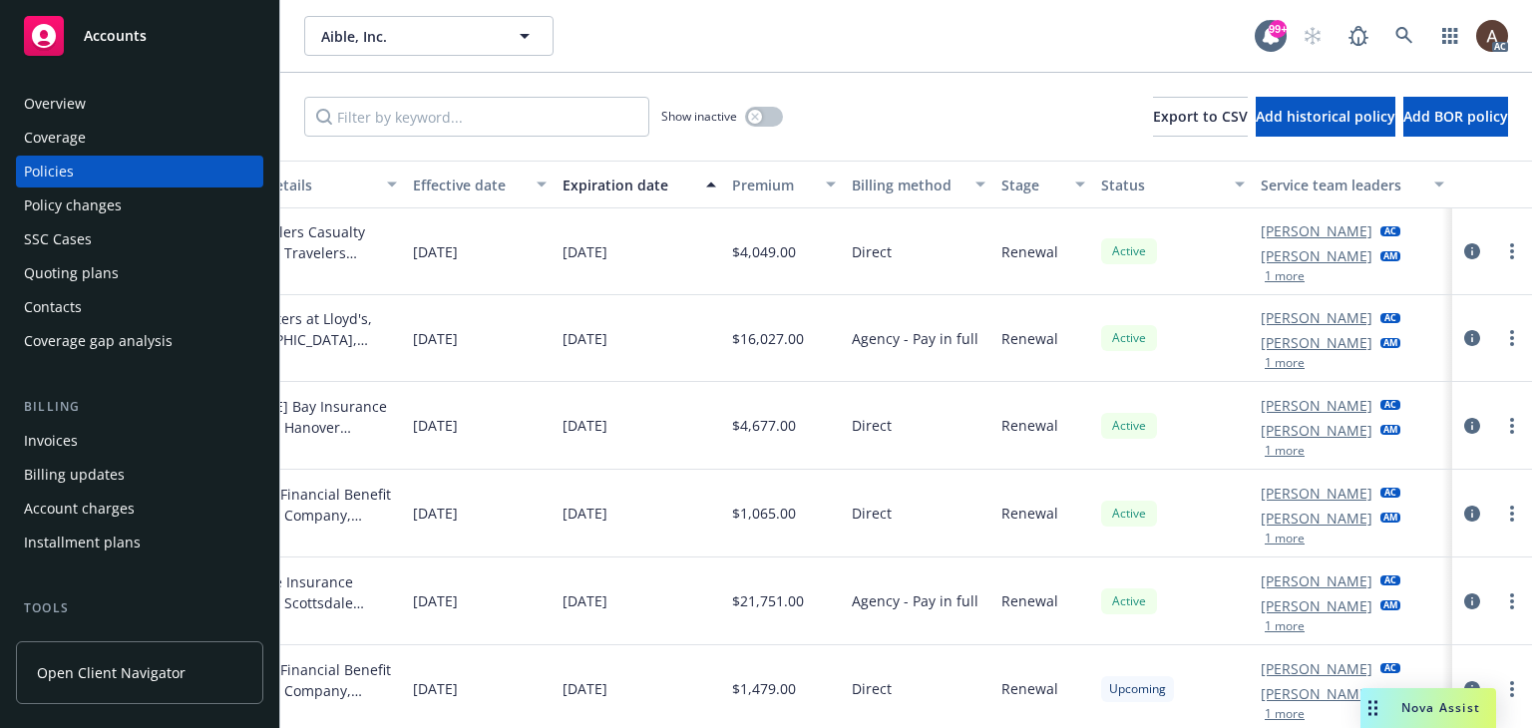
scroll to position [0, 688]
